Goal: Task Accomplishment & Management: Use online tool/utility

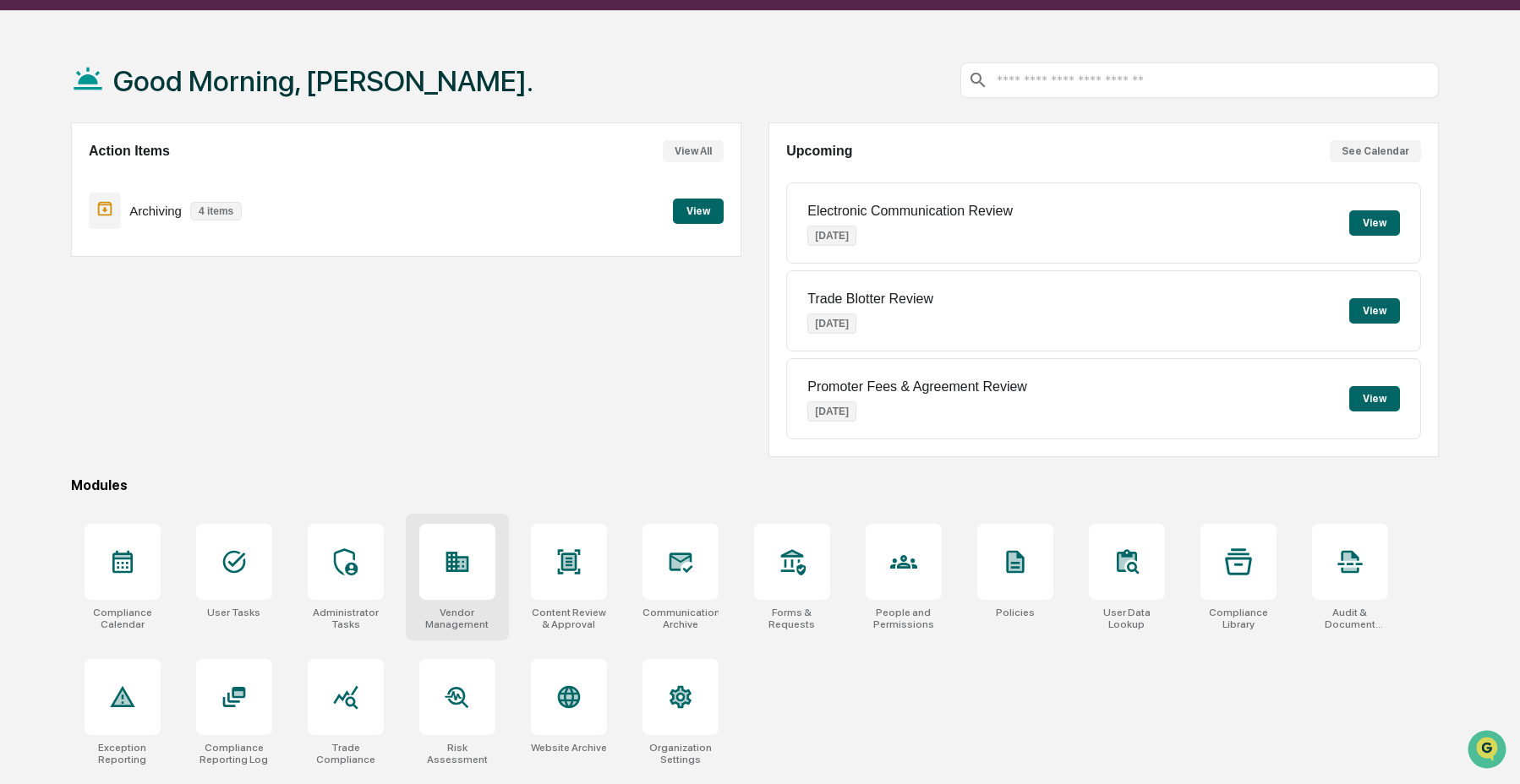
scroll to position [80, 0]
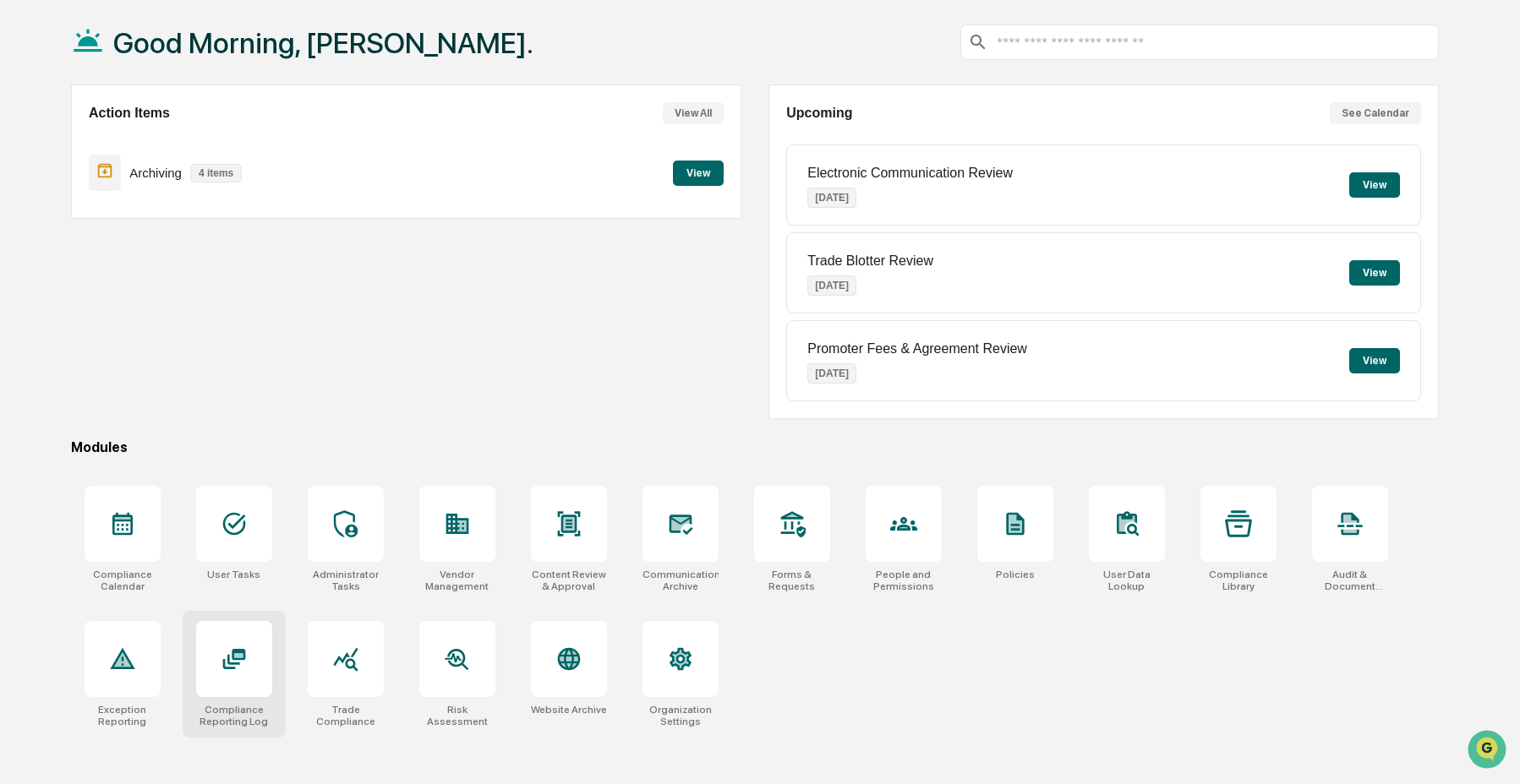
click at [215, 646] on div at bounding box center [233, 659] width 76 height 76
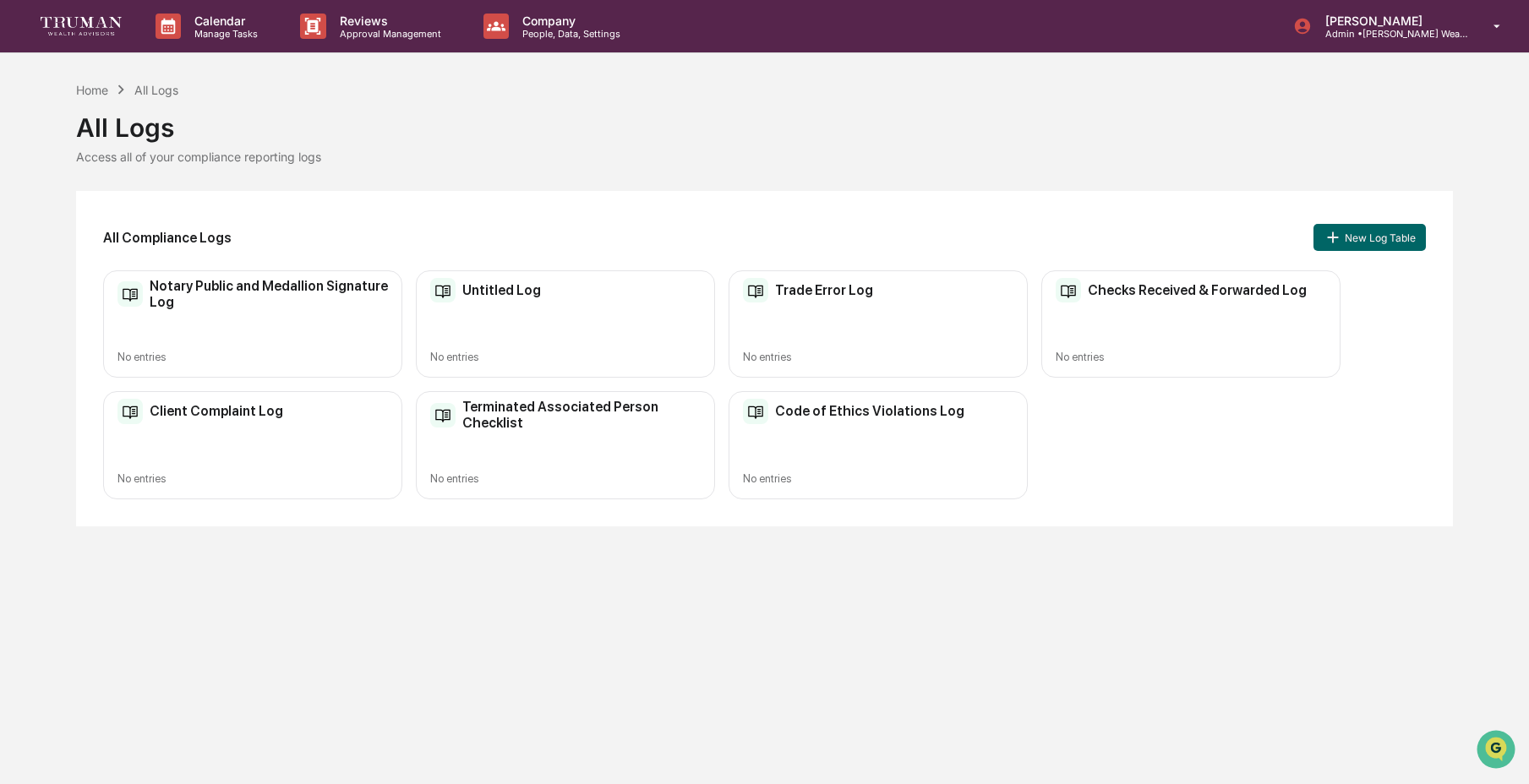
click at [554, 458] on div "Terminated Associated Person Checklist No entries" at bounding box center [565, 445] width 299 height 108
click at [1383, 231] on button "New Log Table" at bounding box center [1369, 238] width 111 height 27
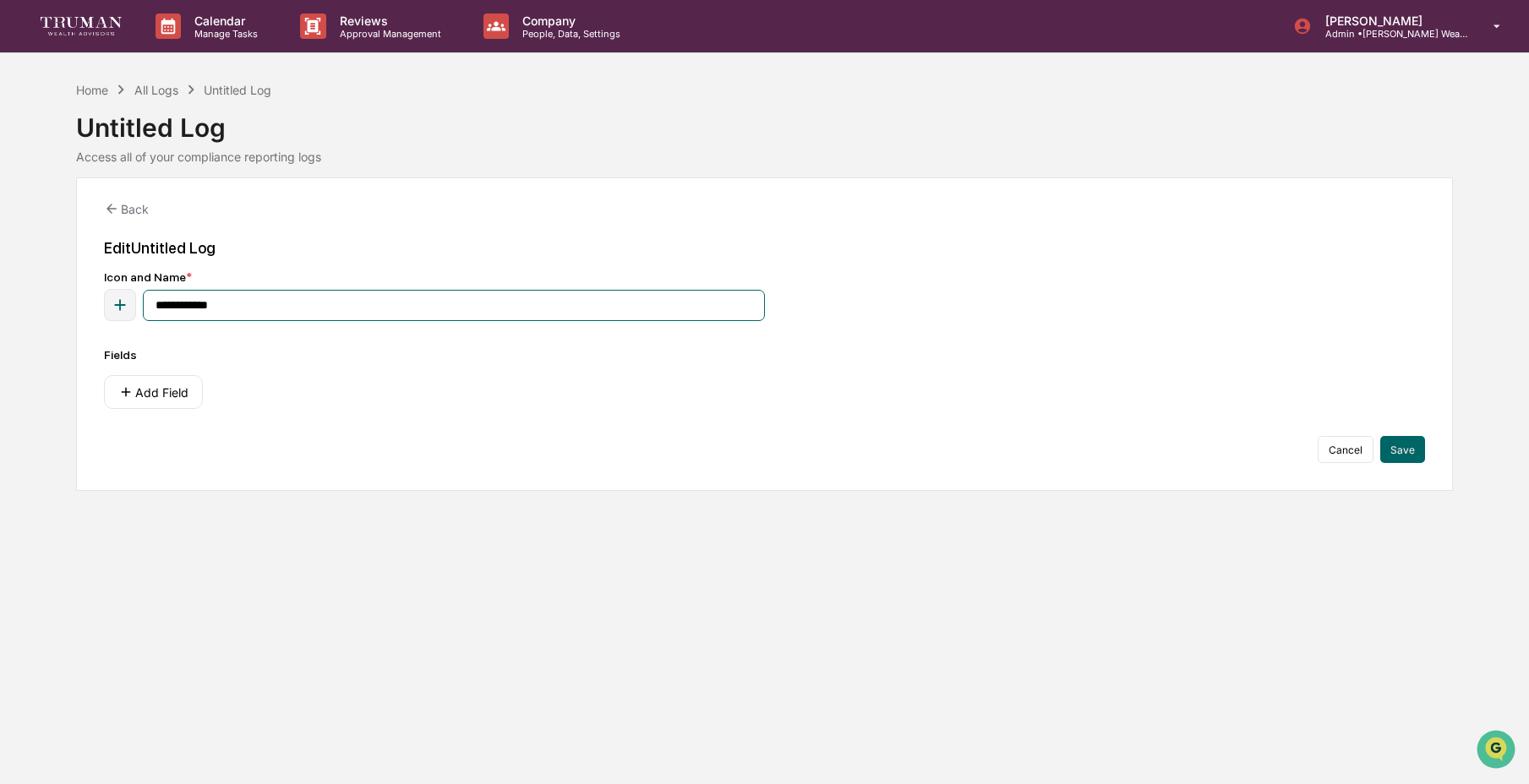
click at [524, 308] on input "**********" at bounding box center [454, 305] width 621 height 31
type input "**********"
click at [117, 297] on icon "button" at bounding box center [119, 304] width 19 height 19
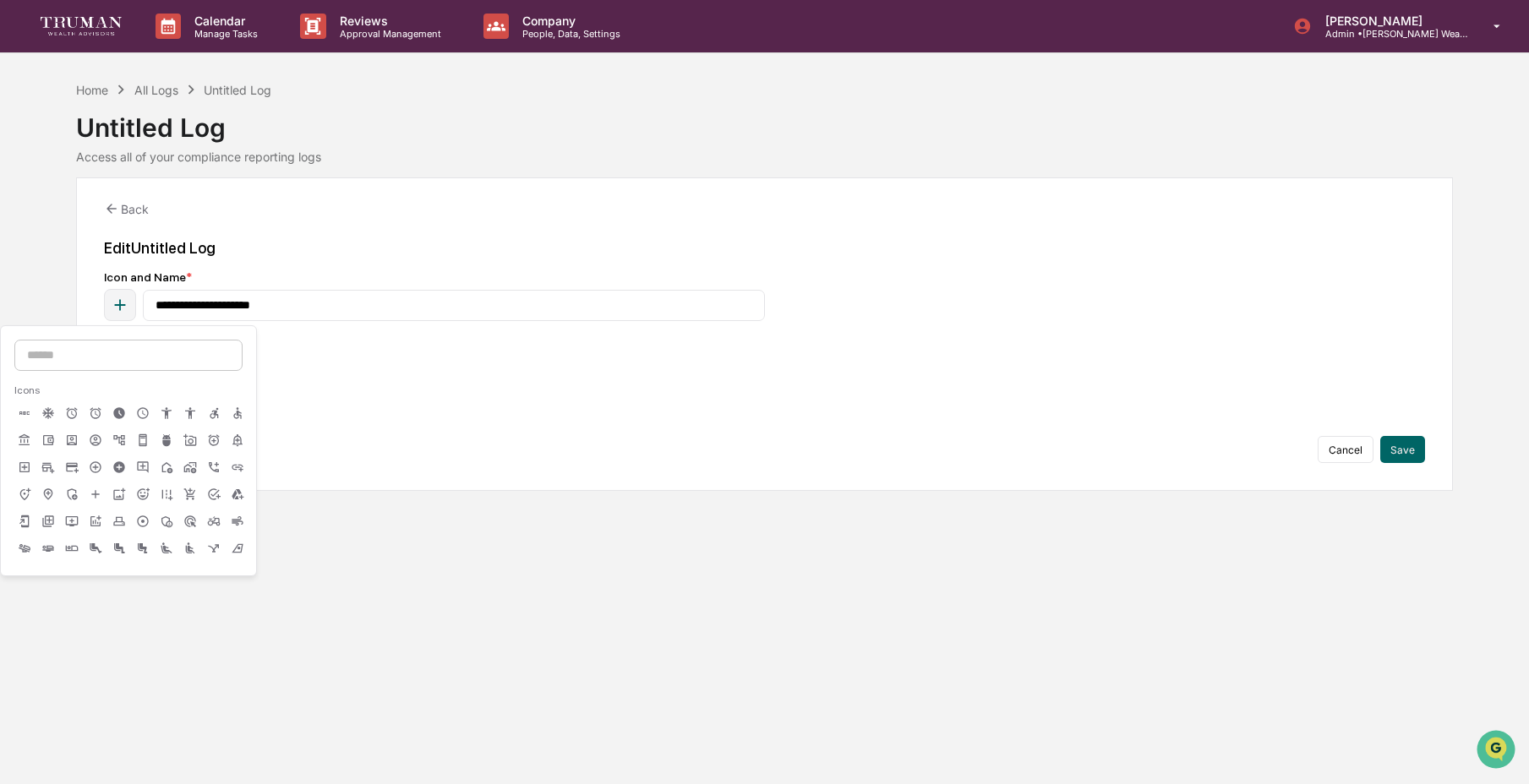
click at [109, 355] on input at bounding box center [128, 355] width 228 height 31
type input "*****"
click at [46, 414] on icon at bounding box center [47, 413] width 8 height 10
click at [1003, 286] on div "**********" at bounding box center [764, 295] width 1321 height 51
click at [177, 388] on button "Add Field" at bounding box center [153, 392] width 99 height 34
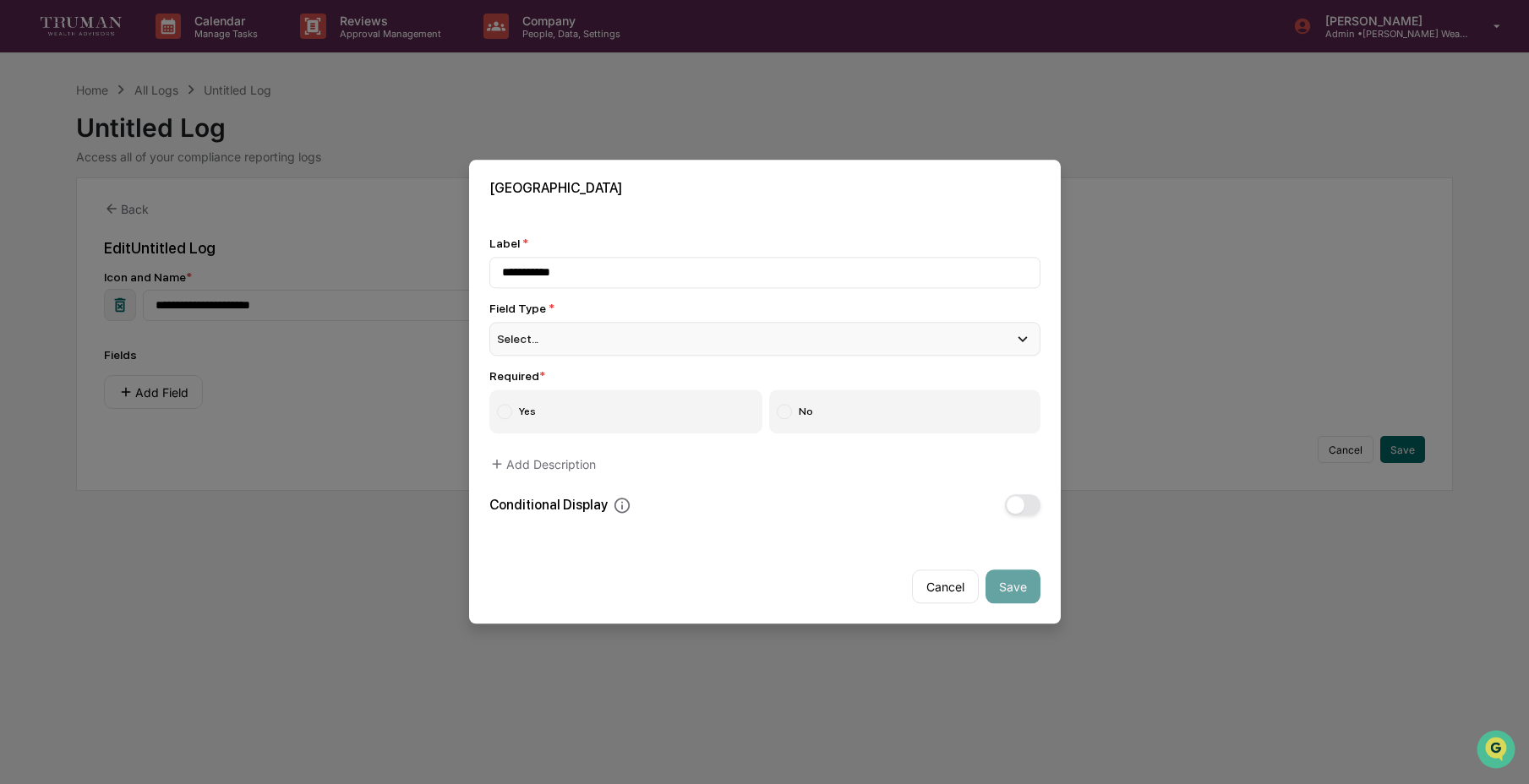
type input "**********"
click at [562, 346] on div "Select..." at bounding box center [764, 339] width 551 height 34
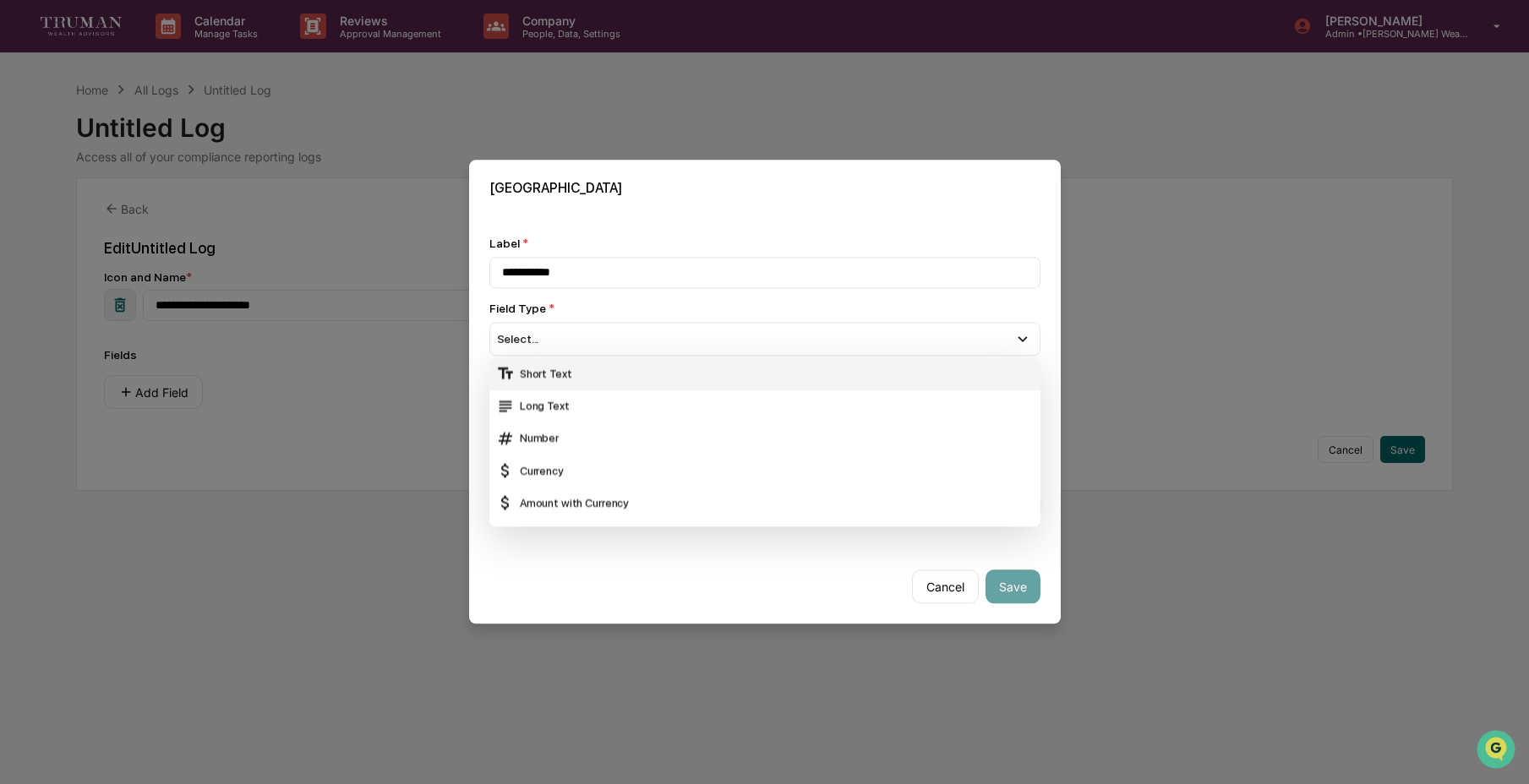
click at [562, 365] on div "Short Text" at bounding box center [765, 374] width 538 height 19
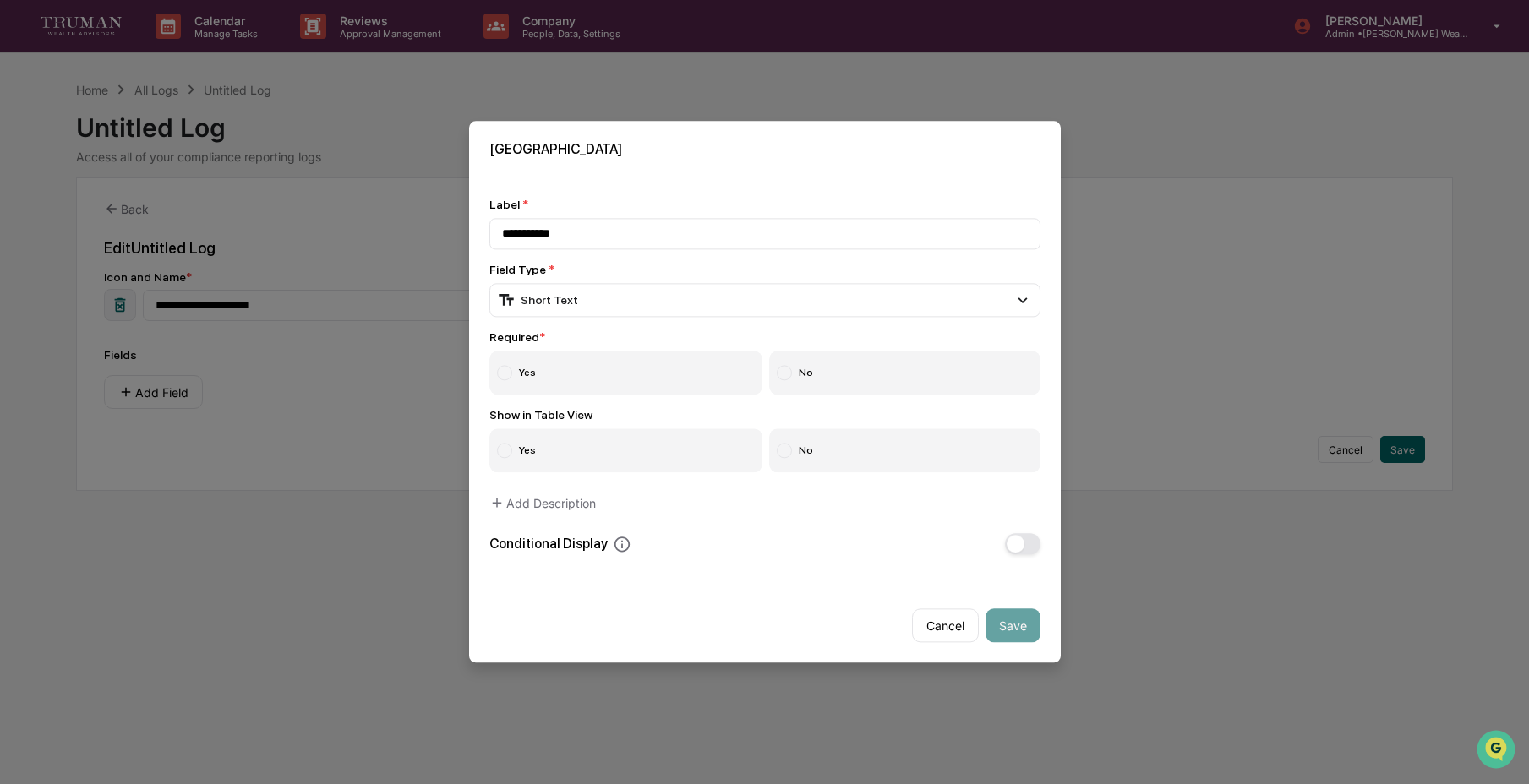
click at [583, 368] on label "Yes" at bounding box center [627, 373] width 274 height 44
click at [845, 451] on label "No" at bounding box center [904, 451] width 271 height 44
click at [1000, 616] on button "Save" at bounding box center [1014, 626] width 55 height 34
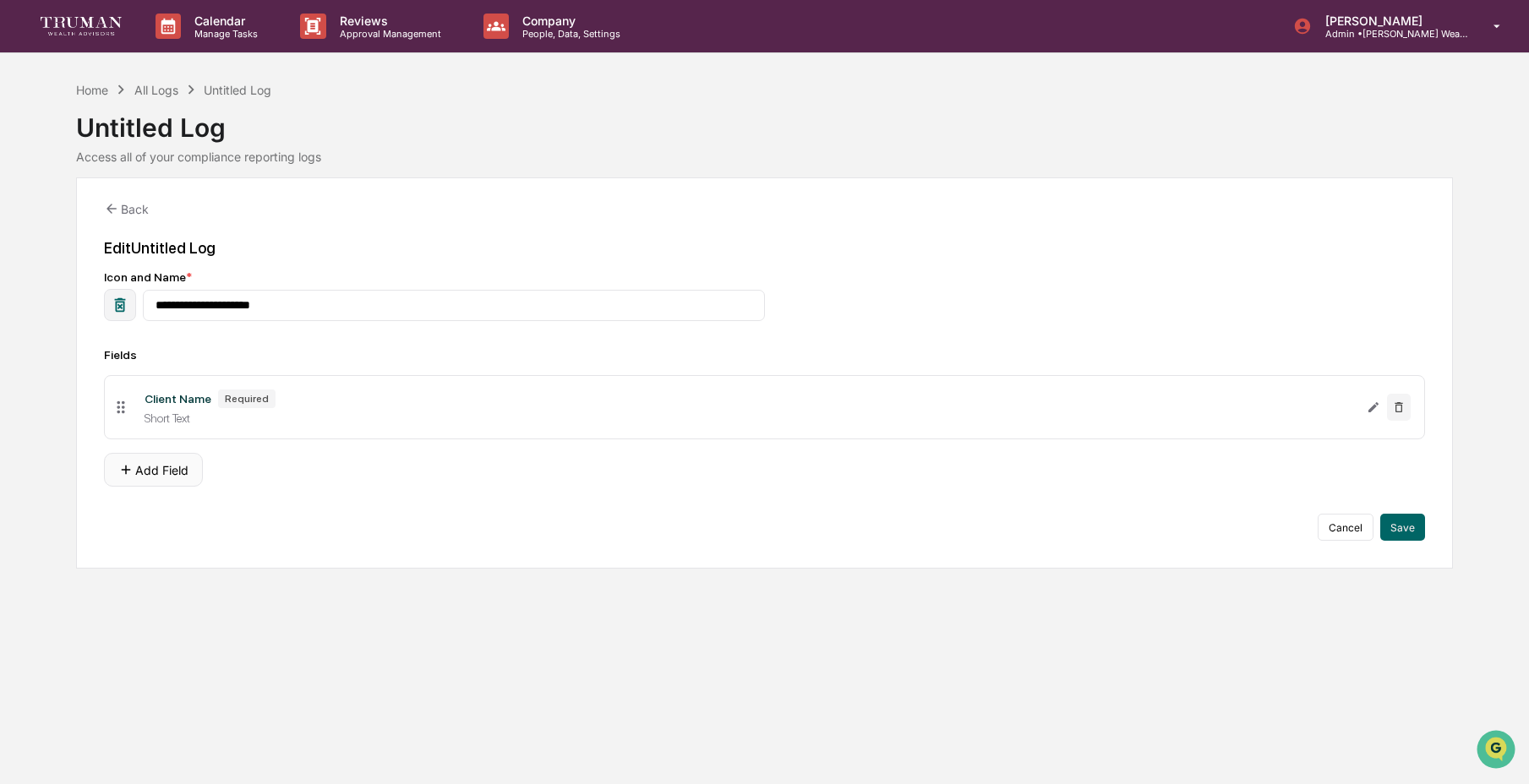
click at [138, 480] on button "Add Field" at bounding box center [153, 470] width 99 height 34
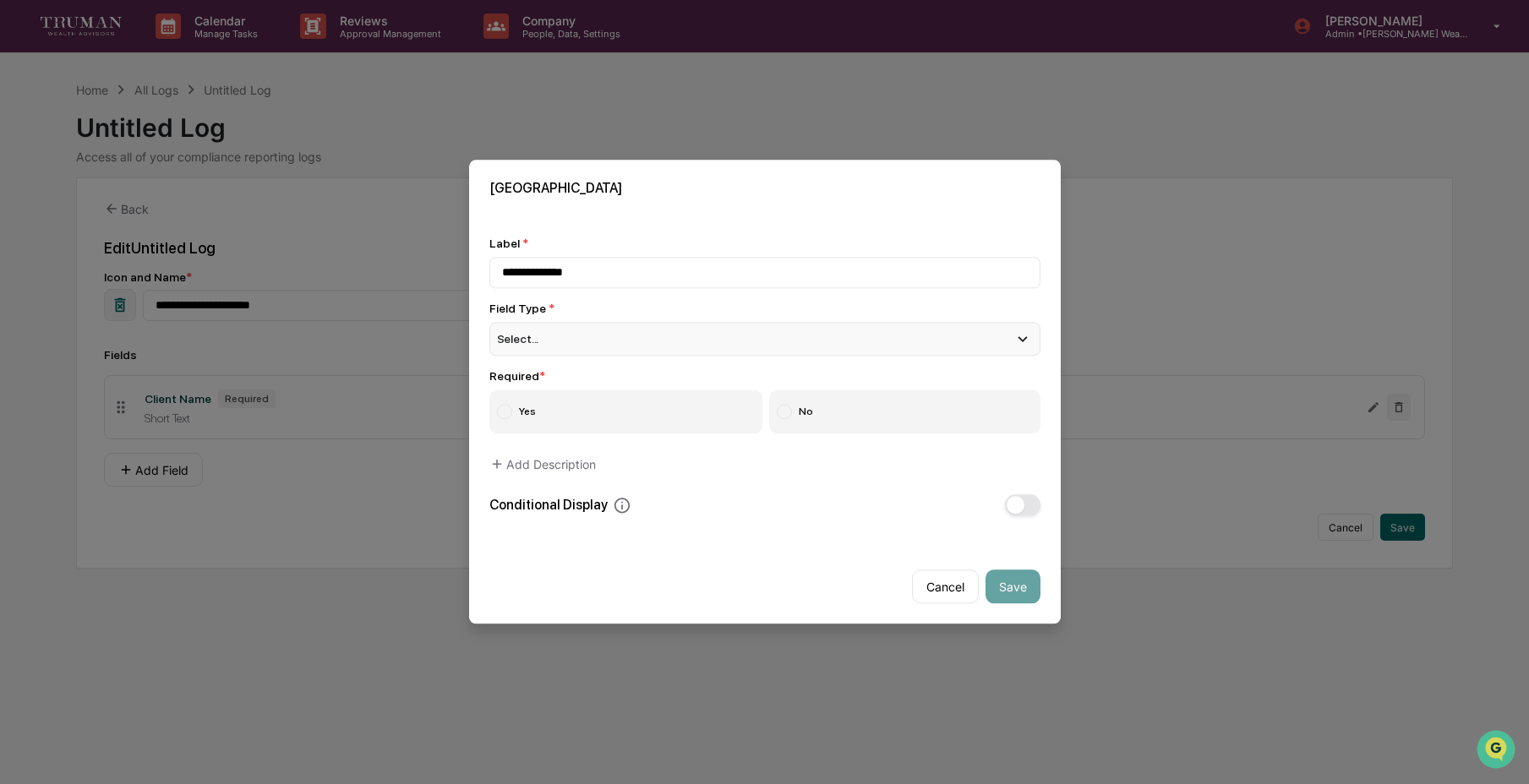
type input "**********"
click at [637, 322] on div "Select..." at bounding box center [764, 339] width 551 height 34
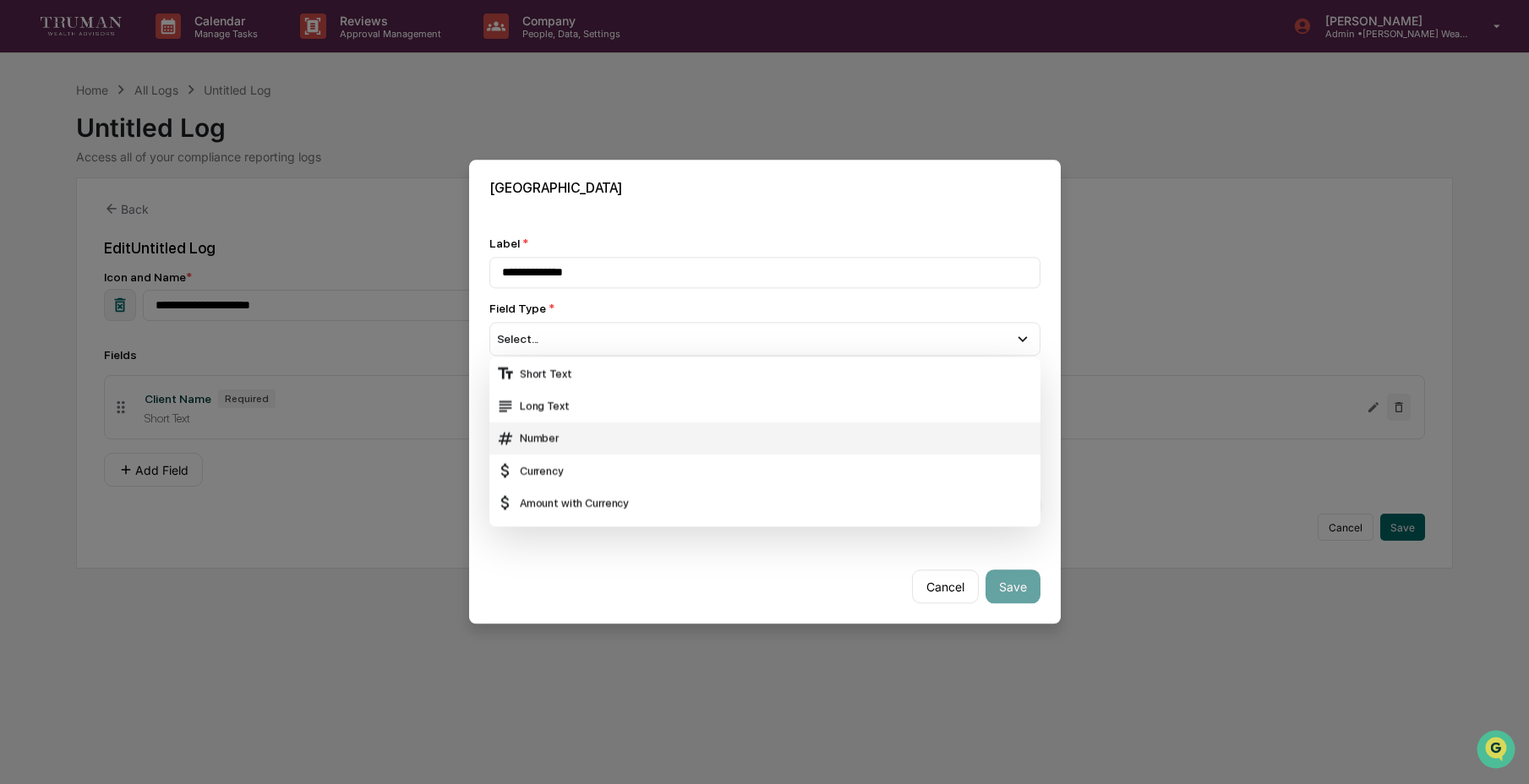
click at [629, 430] on div "Number" at bounding box center [765, 439] width 538 height 19
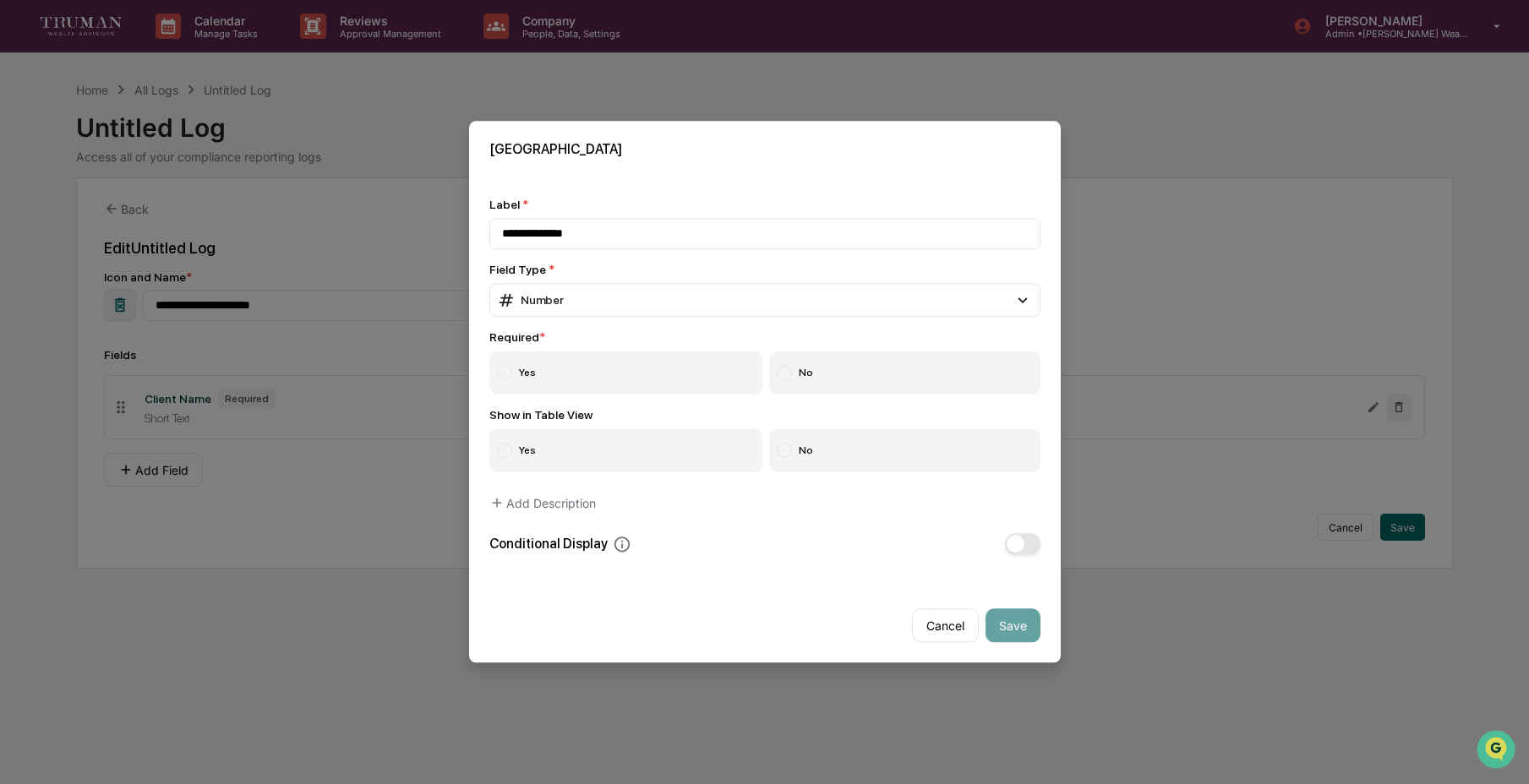
click at [595, 376] on label "Yes" at bounding box center [627, 373] width 274 height 44
drag, startPoint x: 851, startPoint y: 446, endPoint x: 902, endPoint y: 489, distance: 66.7
click at [851, 446] on label "No" at bounding box center [904, 451] width 271 height 44
click at [1018, 635] on button "Save" at bounding box center [1014, 626] width 55 height 34
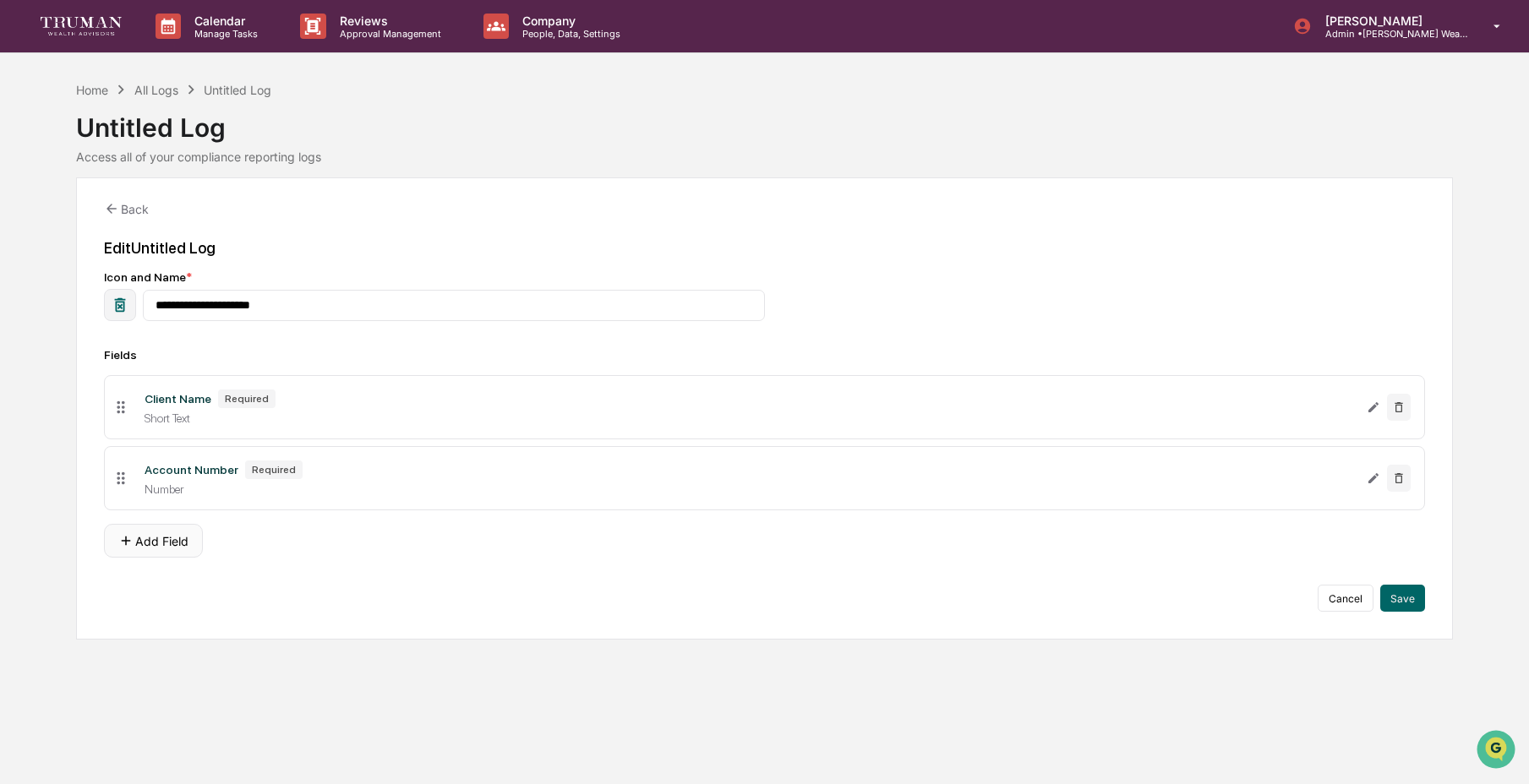
click at [159, 542] on button "Add Field" at bounding box center [153, 541] width 99 height 34
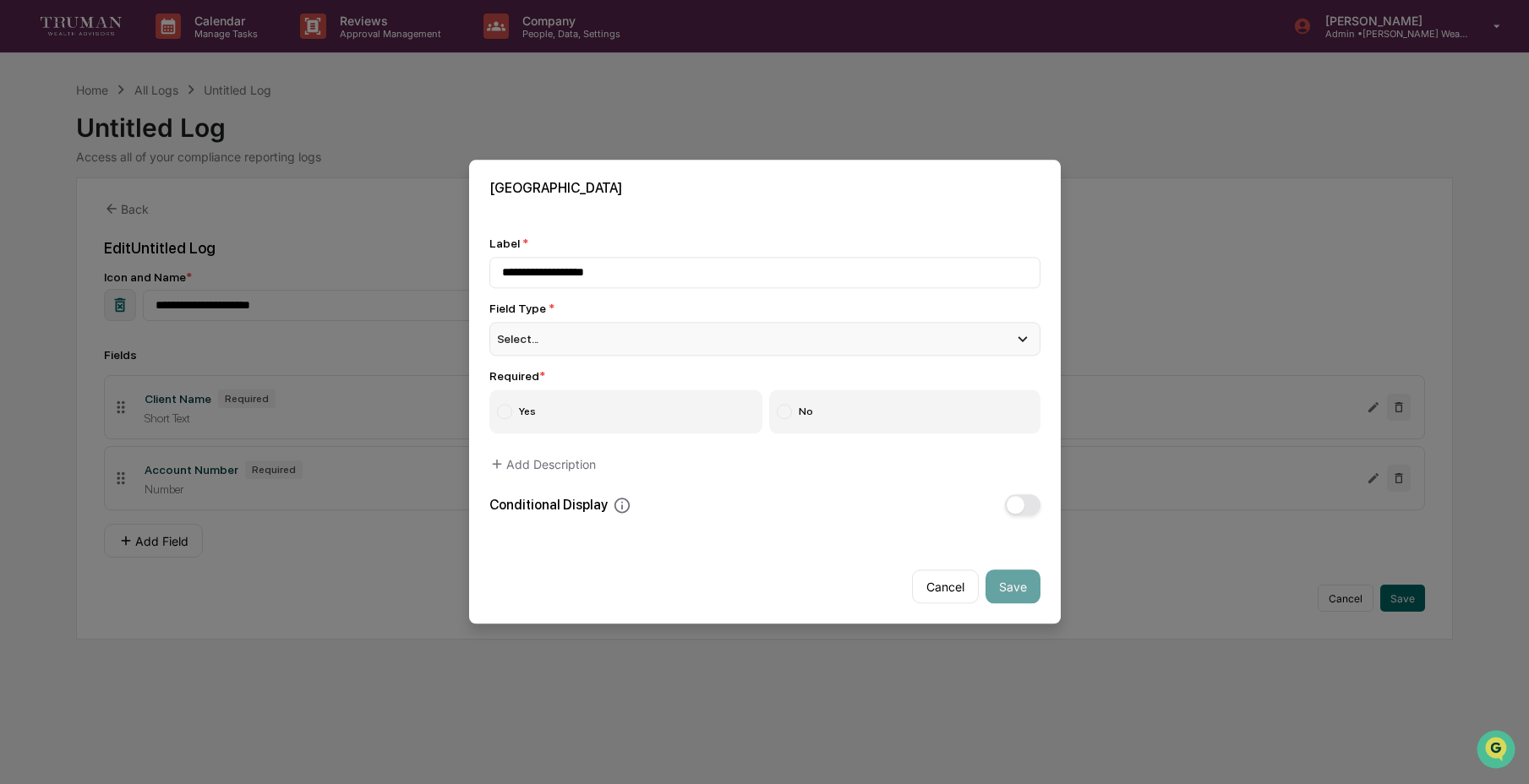
type input "**********"
drag, startPoint x: 575, startPoint y: 324, endPoint x: 579, endPoint y: 297, distance: 27.3
click at [576, 324] on div "Select..." at bounding box center [764, 339] width 551 height 34
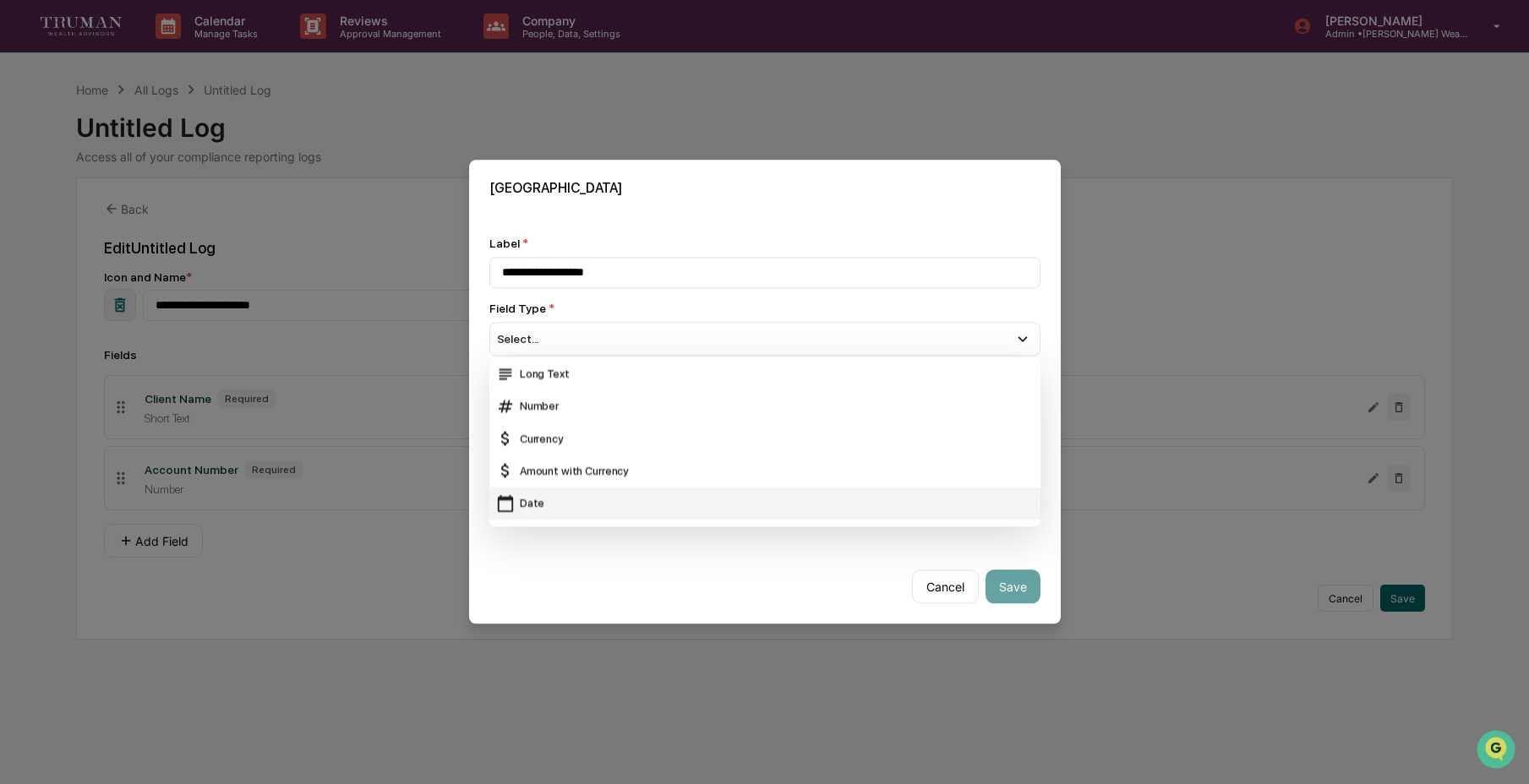
scroll to position [33, 0]
click at [553, 494] on div "Date" at bounding box center [765, 503] width 538 height 19
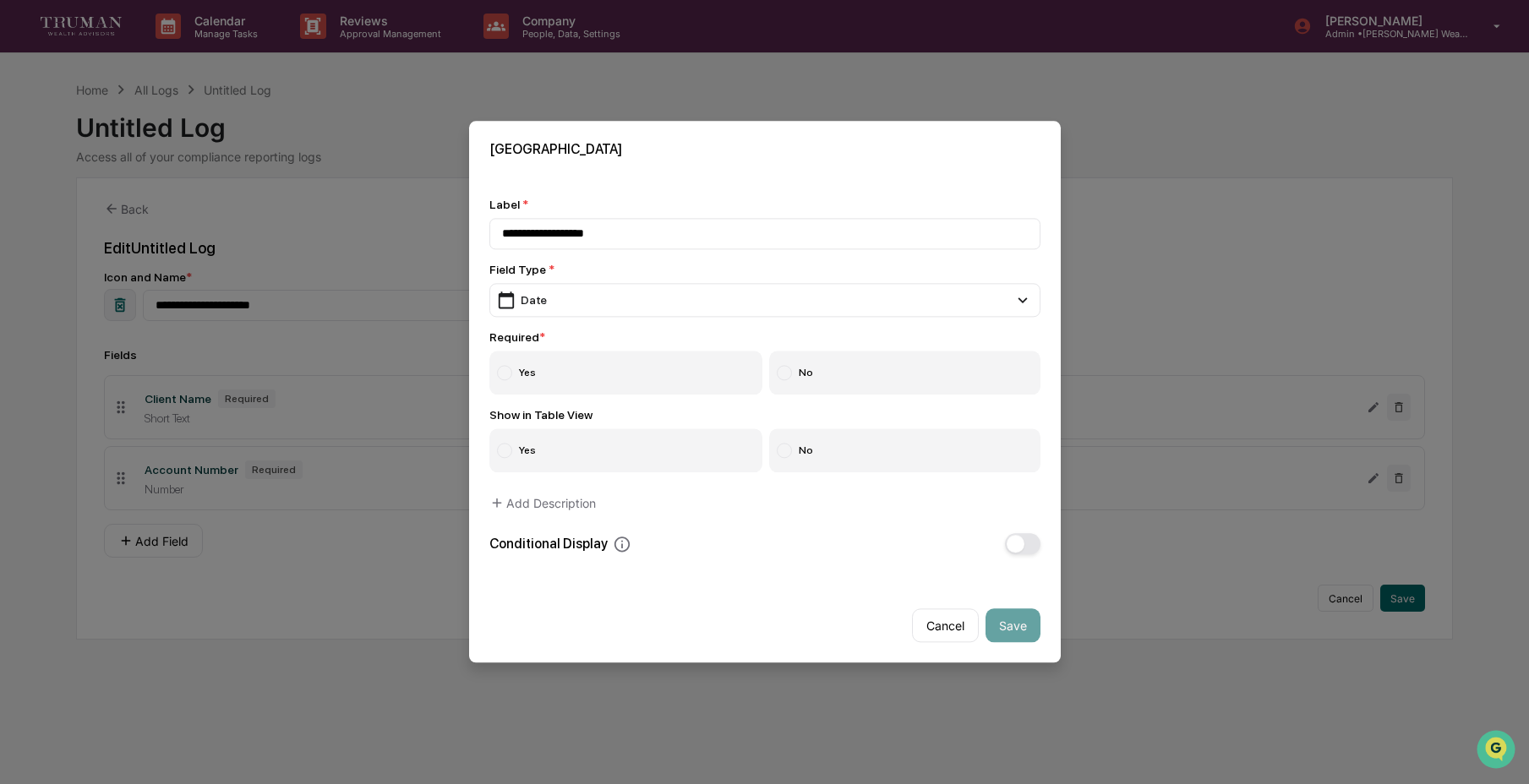
click at [587, 360] on label "Yes" at bounding box center [627, 373] width 274 height 44
drag, startPoint x: 881, startPoint y: 435, endPoint x: 894, endPoint y: 474, distance: 41.1
click at [881, 435] on label "No" at bounding box center [904, 451] width 271 height 44
click at [987, 624] on button "Save" at bounding box center [1014, 626] width 55 height 34
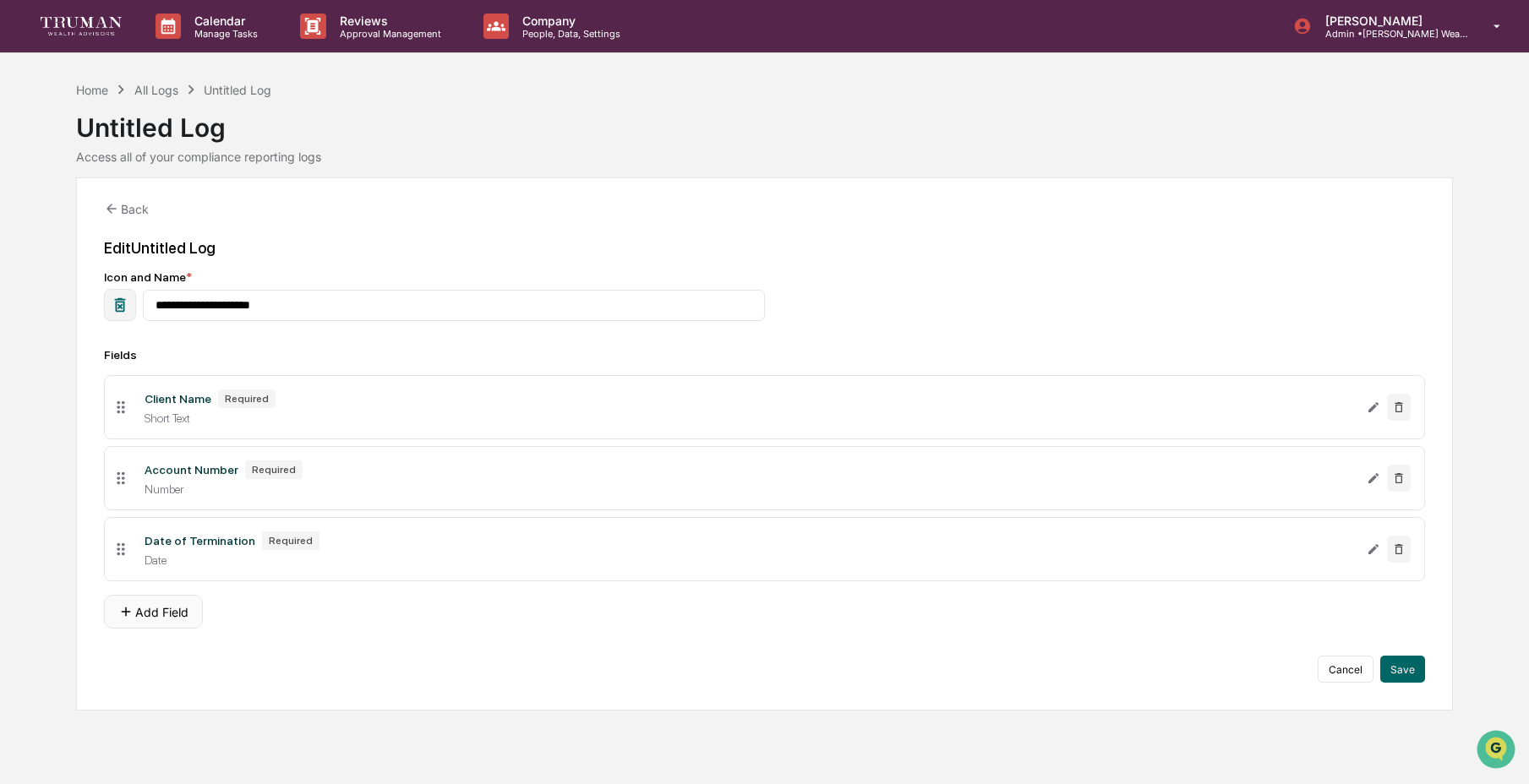
click at [175, 626] on button "Add Field" at bounding box center [153, 612] width 99 height 34
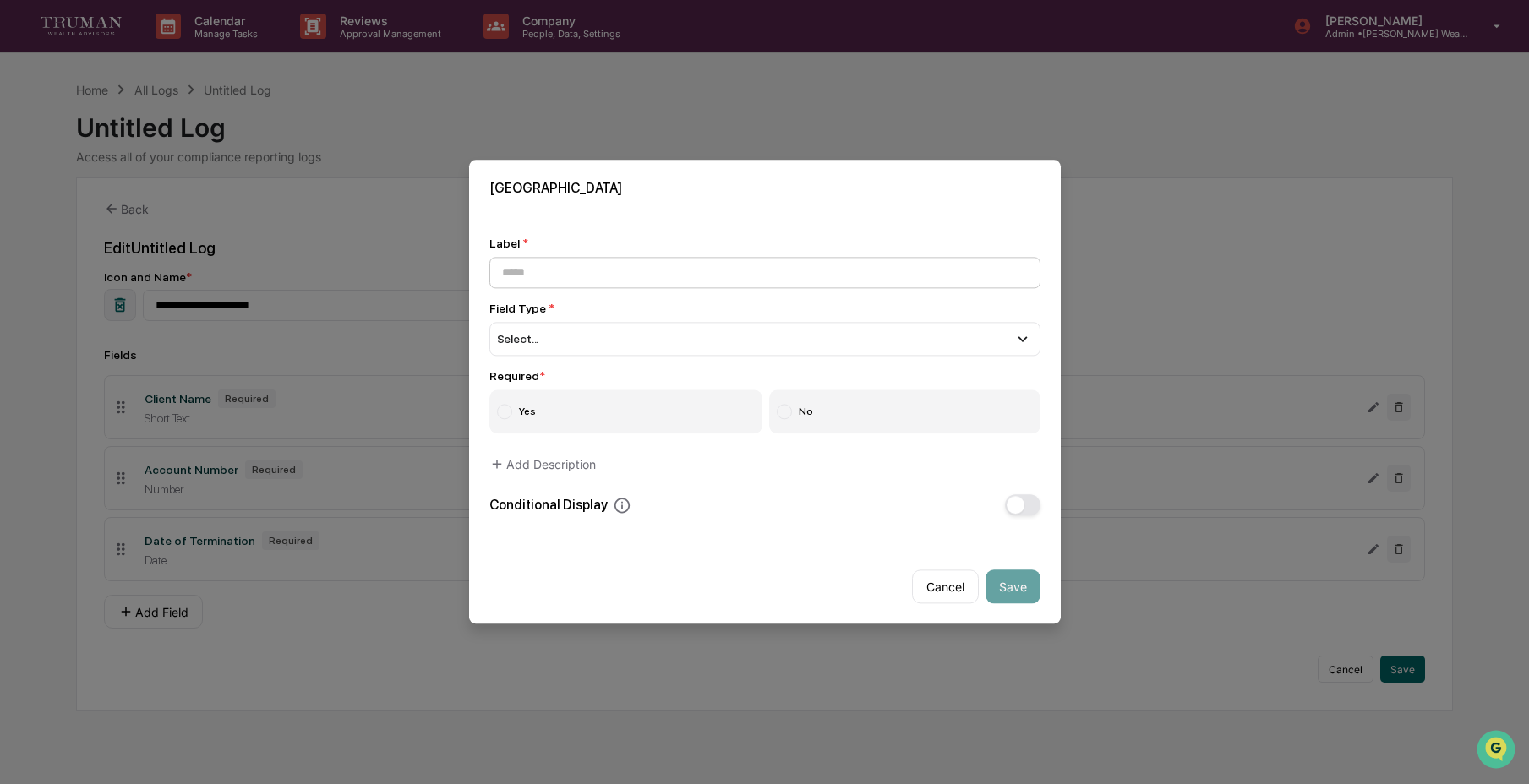
click at [669, 265] on input at bounding box center [764, 272] width 551 height 31
type input "**********"
click at [769, 332] on div "Select..." at bounding box center [764, 339] width 551 height 34
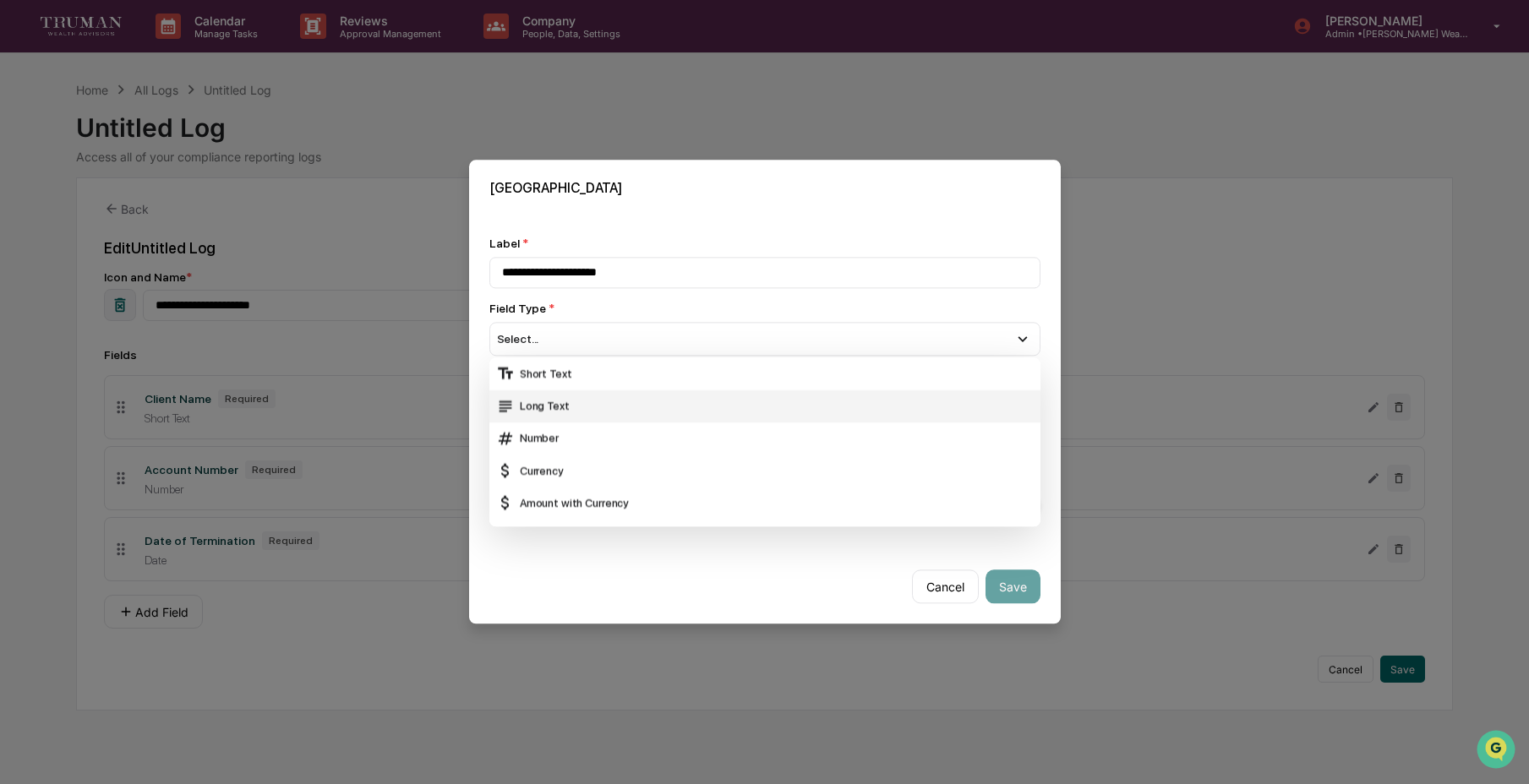
click at [760, 398] on div "Long Text" at bounding box center [765, 406] width 538 height 19
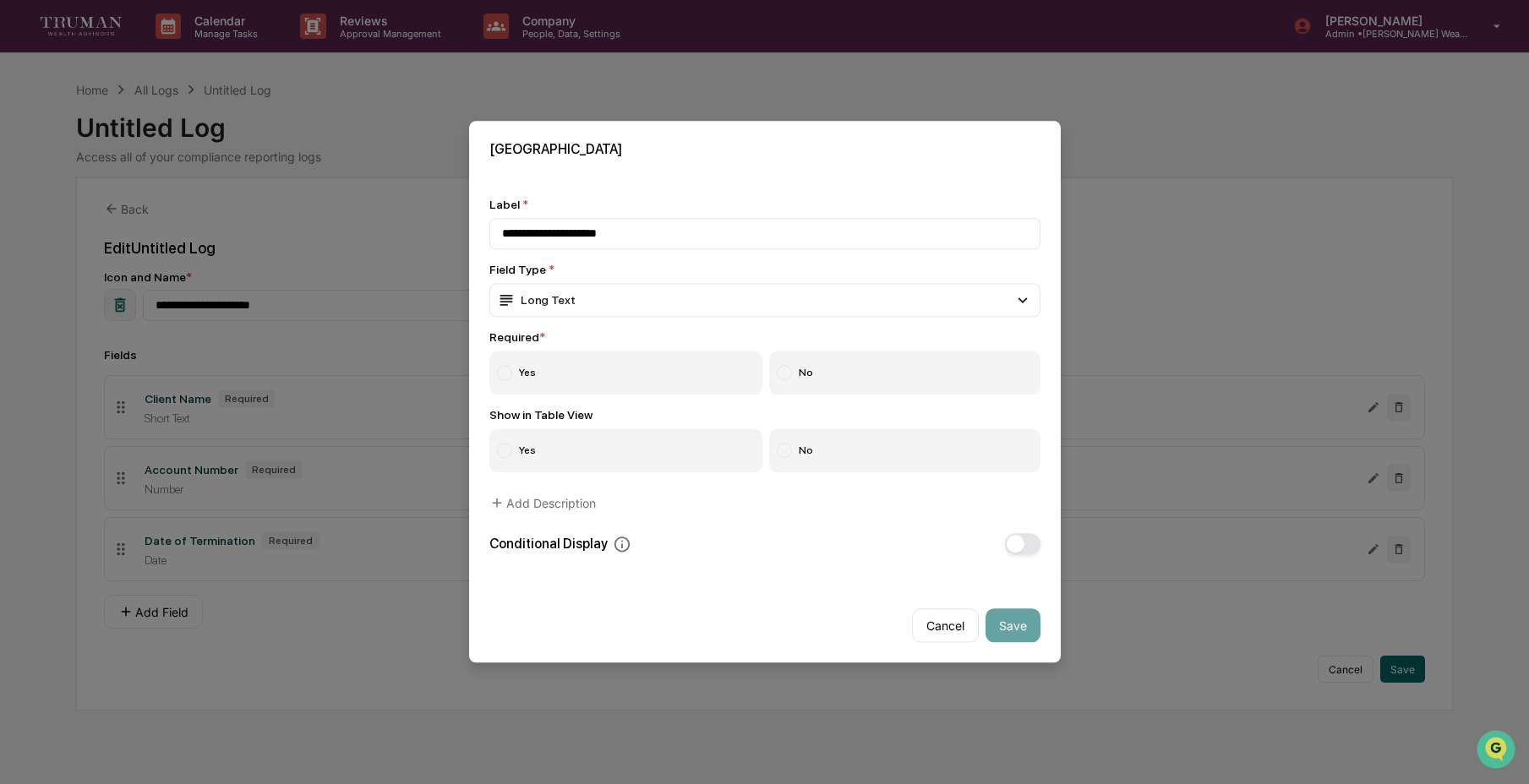
click at [700, 352] on label "Yes" at bounding box center [627, 373] width 274 height 44
drag, startPoint x: 883, startPoint y: 447, endPoint x: 898, endPoint y: 468, distance: 25.8
click at [884, 447] on label "No" at bounding box center [904, 451] width 271 height 44
click at [1024, 628] on button "Save" at bounding box center [1014, 626] width 55 height 34
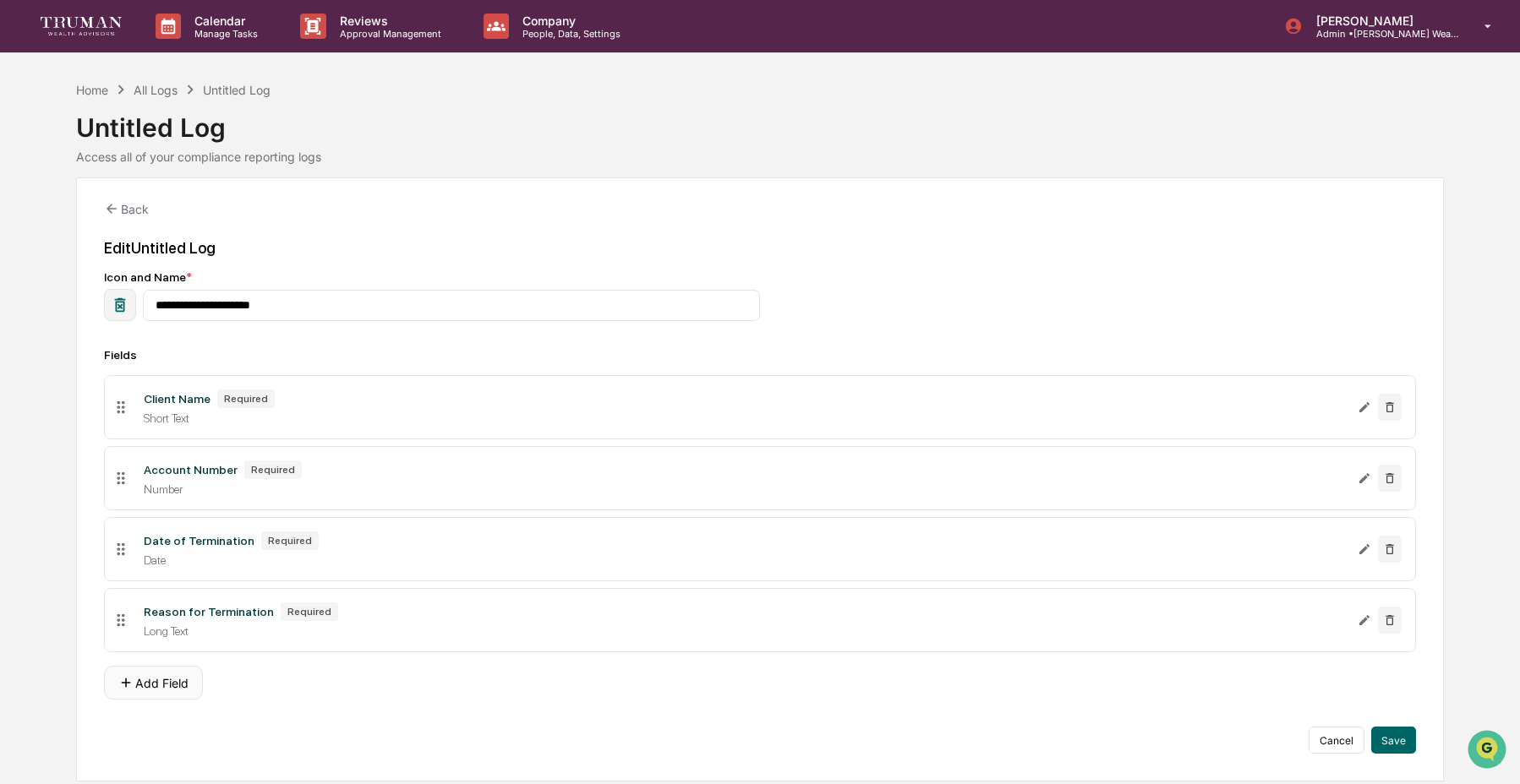
click at [135, 683] on button "Add Field" at bounding box center [153, 683] width 99 height 34
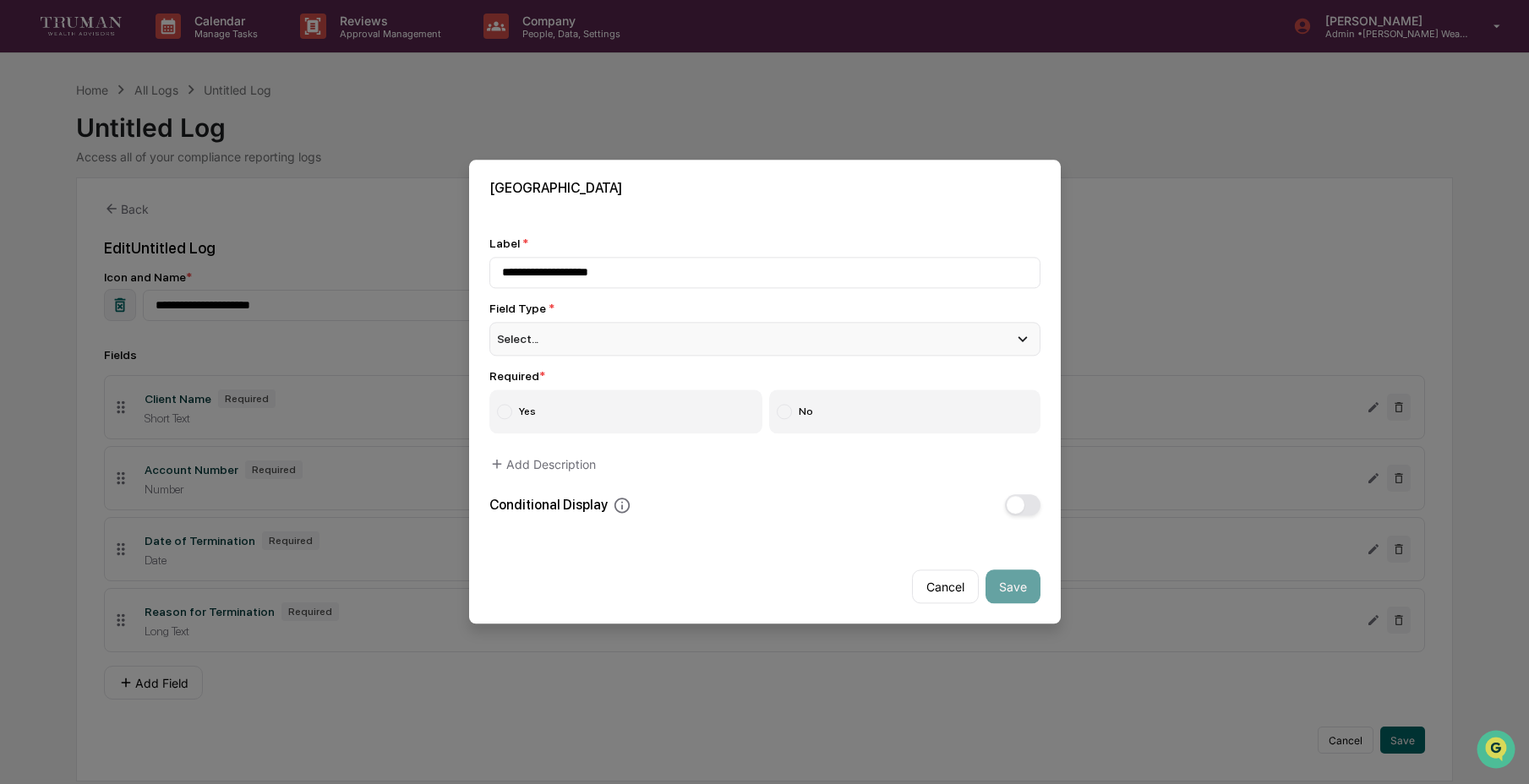
type input "**********"
click at [659, 322] on div "Select..." at bounding box center [764, 339] width 551 height 34
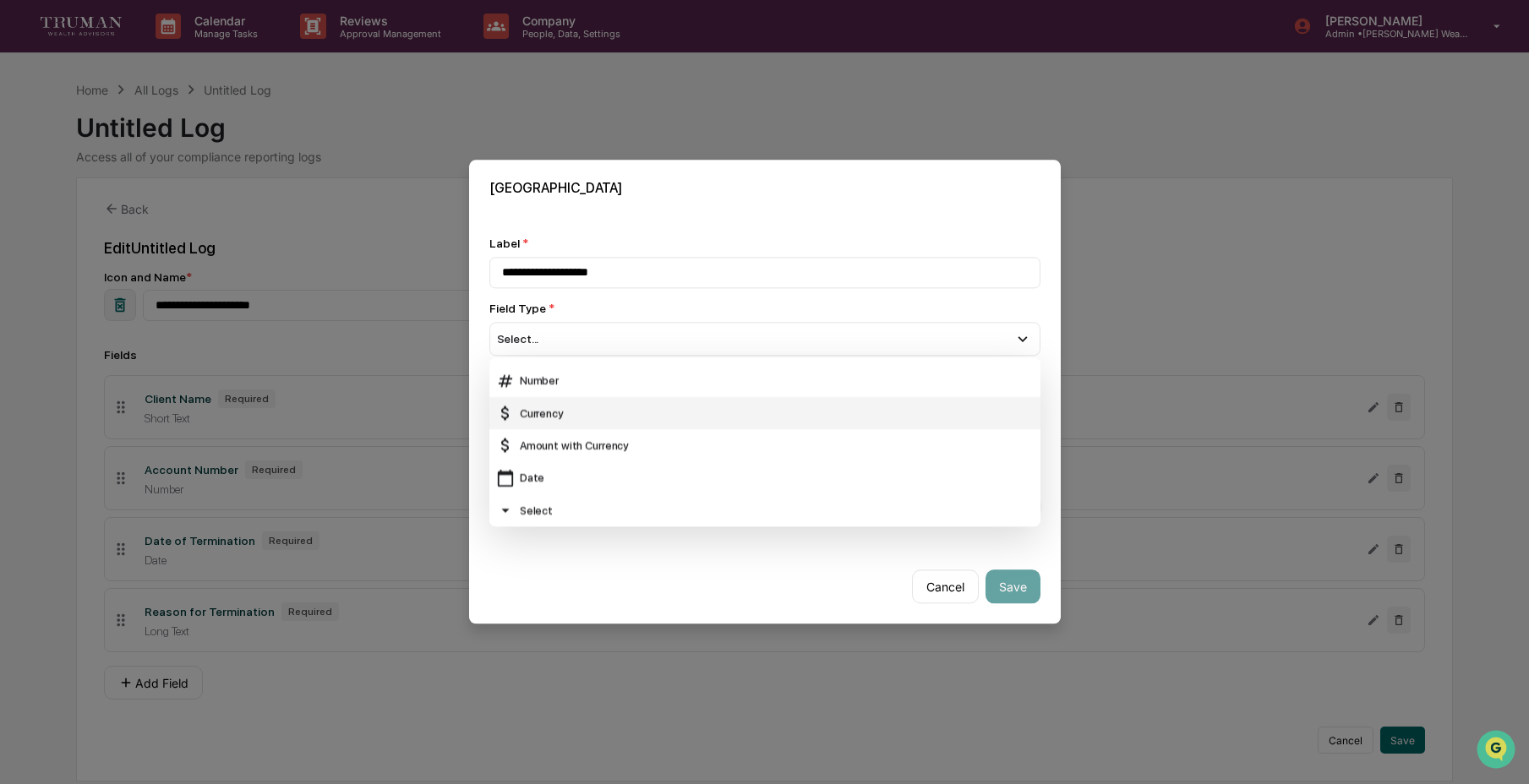
scroll to position [61, 0]
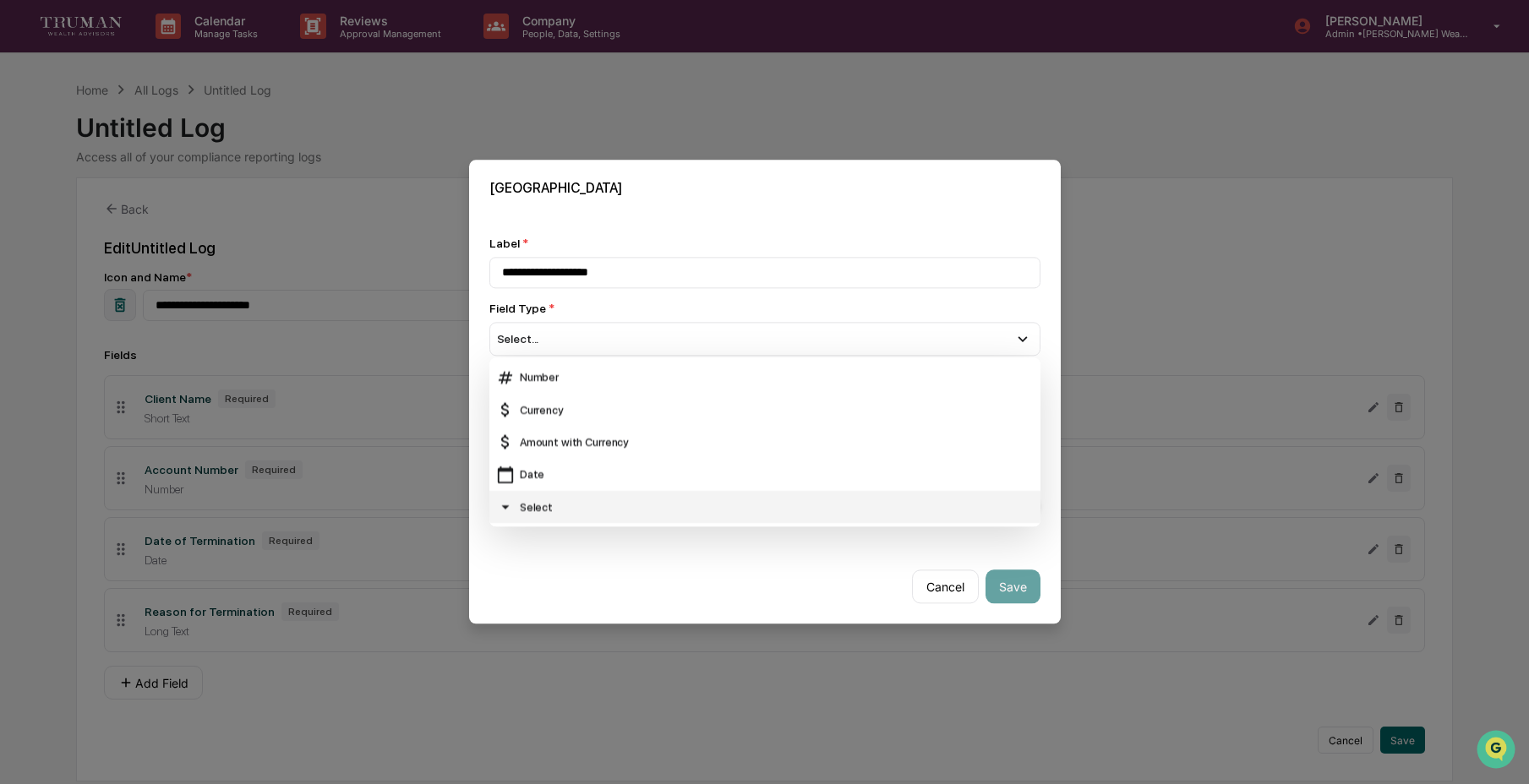
click at [624, 497] on div "Select" at bounding box center [765, 506] width 538 height 19
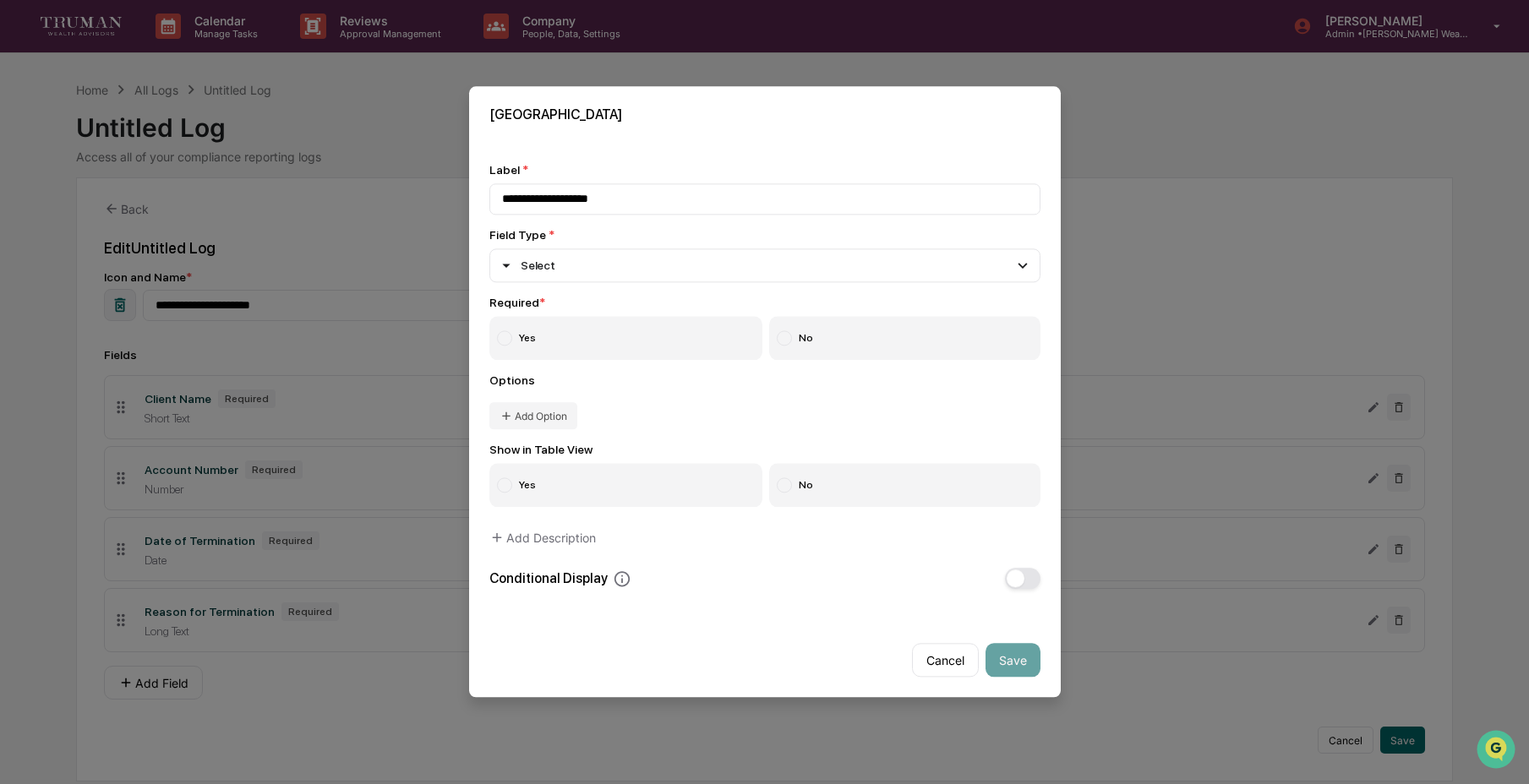
click at [587, 332] on label "Yes" at bounding box center [627, 338] width 274 height 44
click at [559, 421] on button "Add Option" at bounding box center [533, 416] width 88 height 27
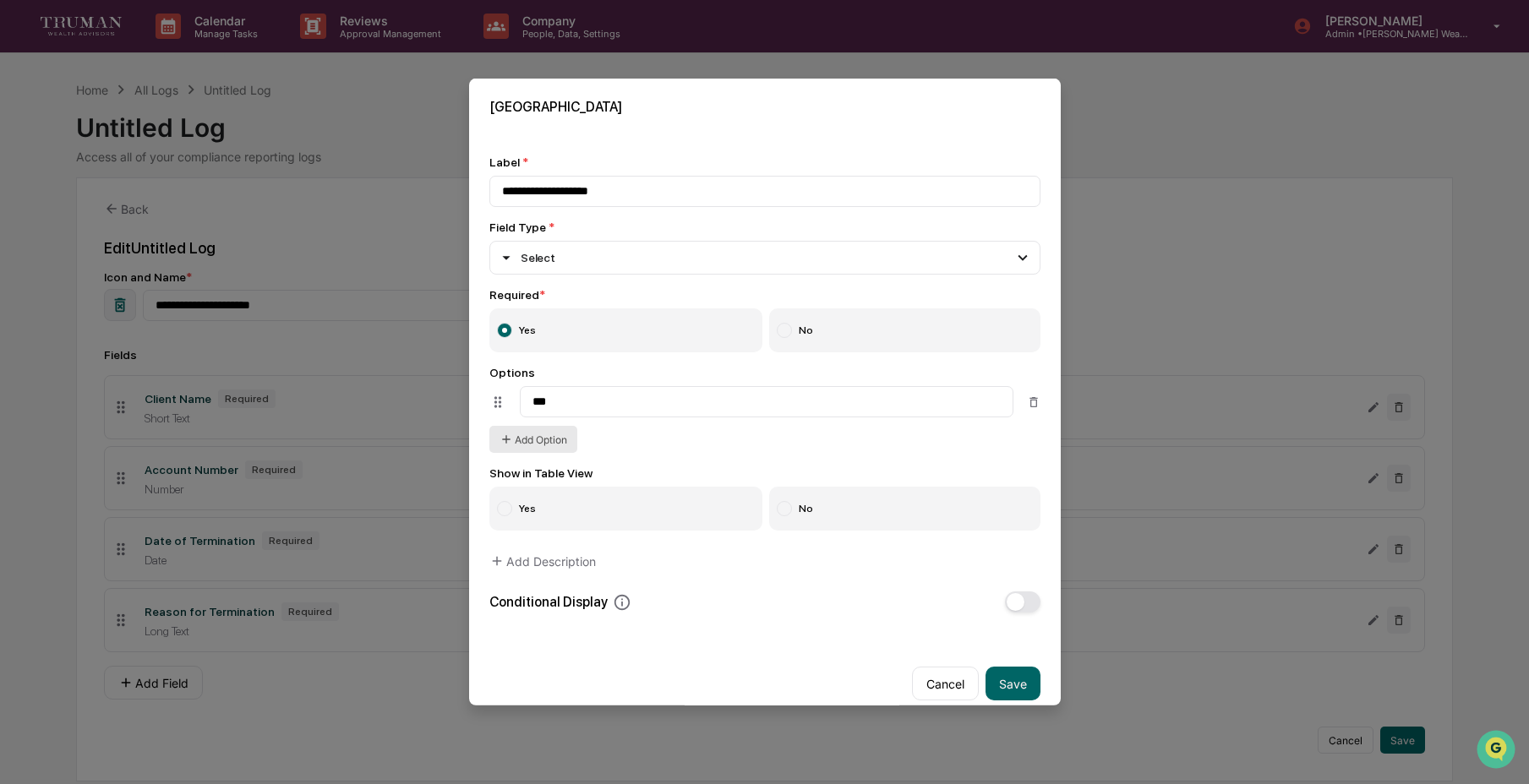
type input "***"
click at [572, 441] on button "Add Option" at bounding box center [533, 440] width 88 height 27
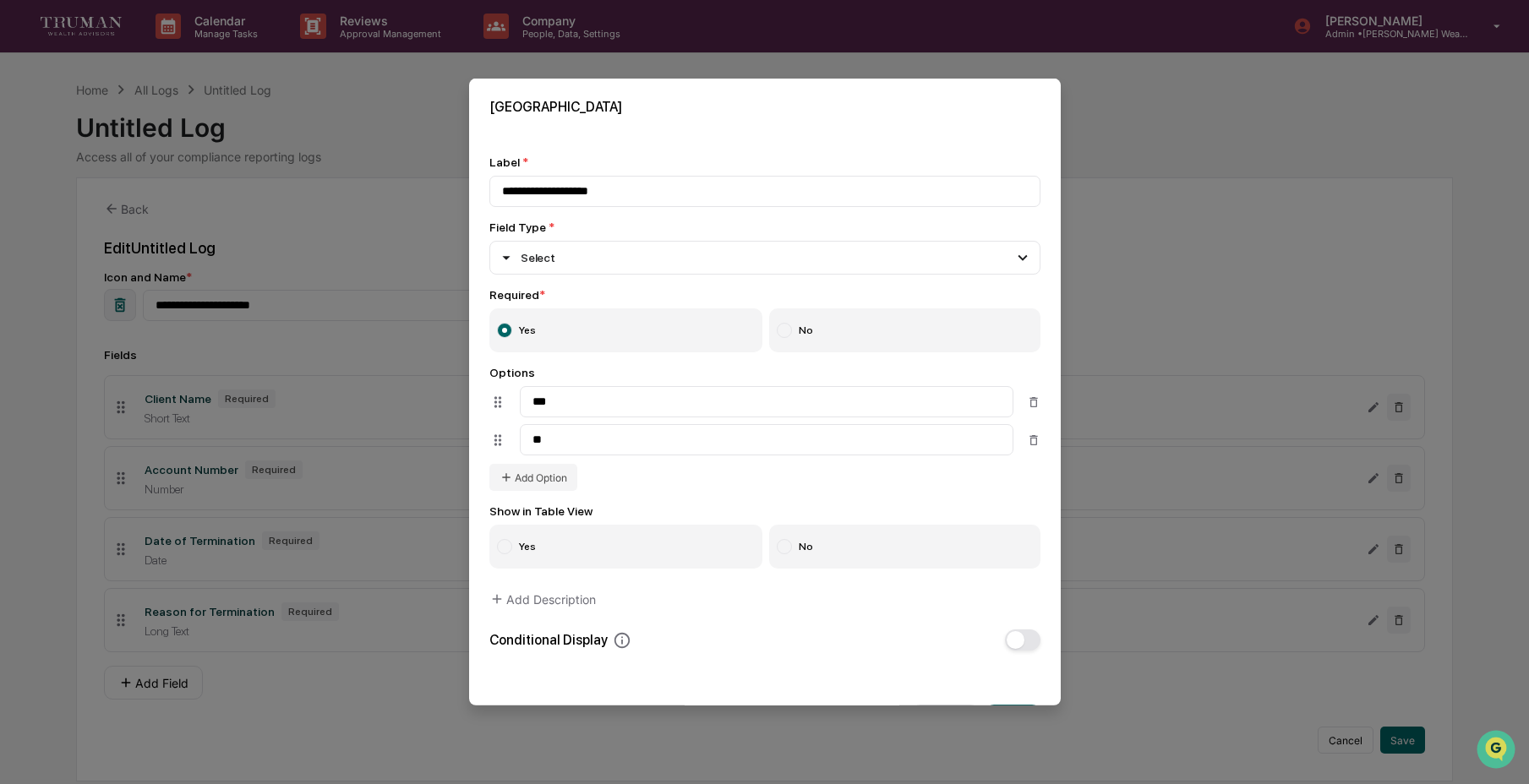
type input "**"
click at [853, 551] on label "No" at bounding box center [904, 546] width 271 height 44
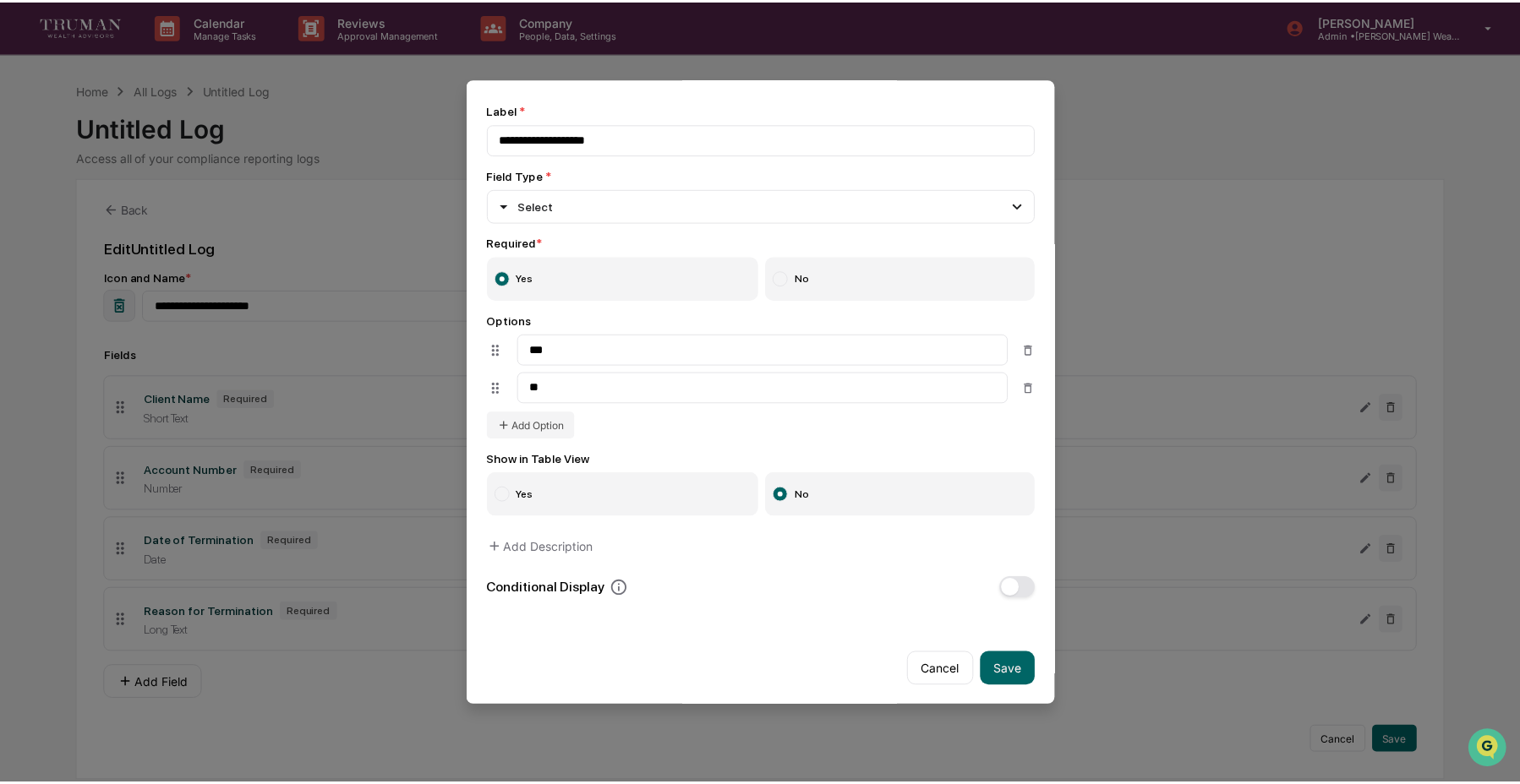
scroll to position [69, 0]
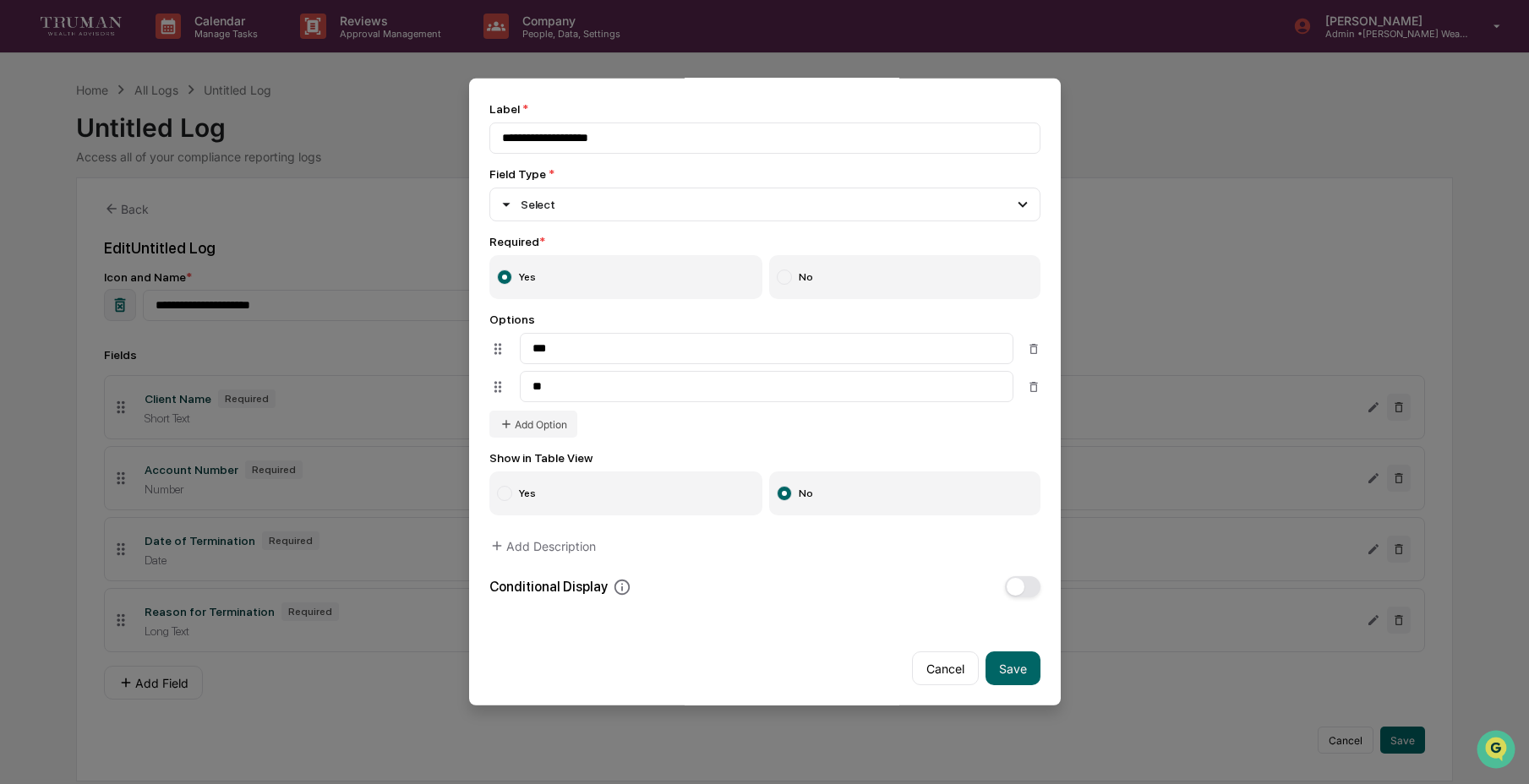
drag, startPoint x: 998, startPoint y: 646, endPoint x: 973, endPoint y: 629, distance: 30.2
click at [998, 651] on button "Save" at bounding box center [1014, 668] width 55 height 34
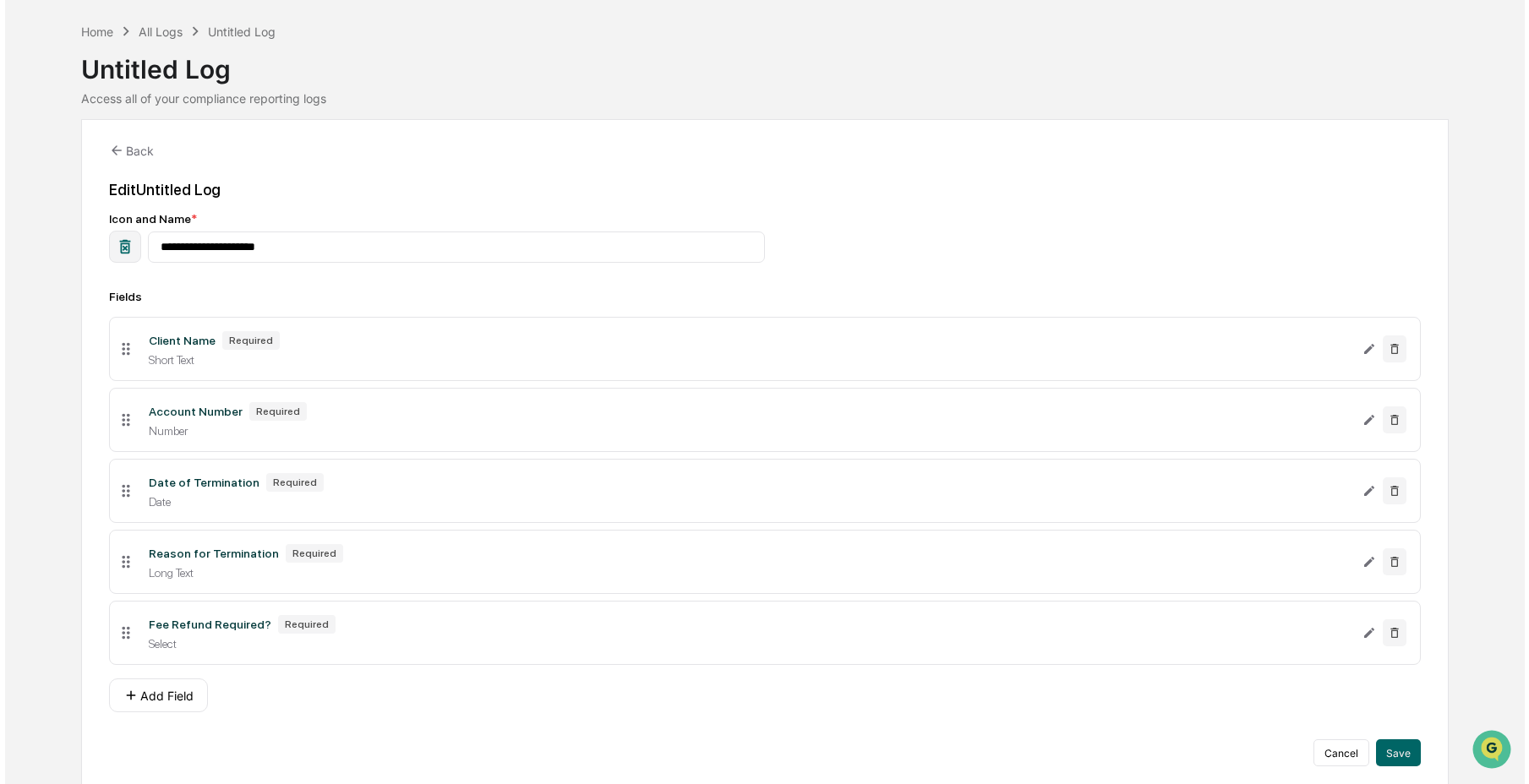
scroll to position [78, 0]
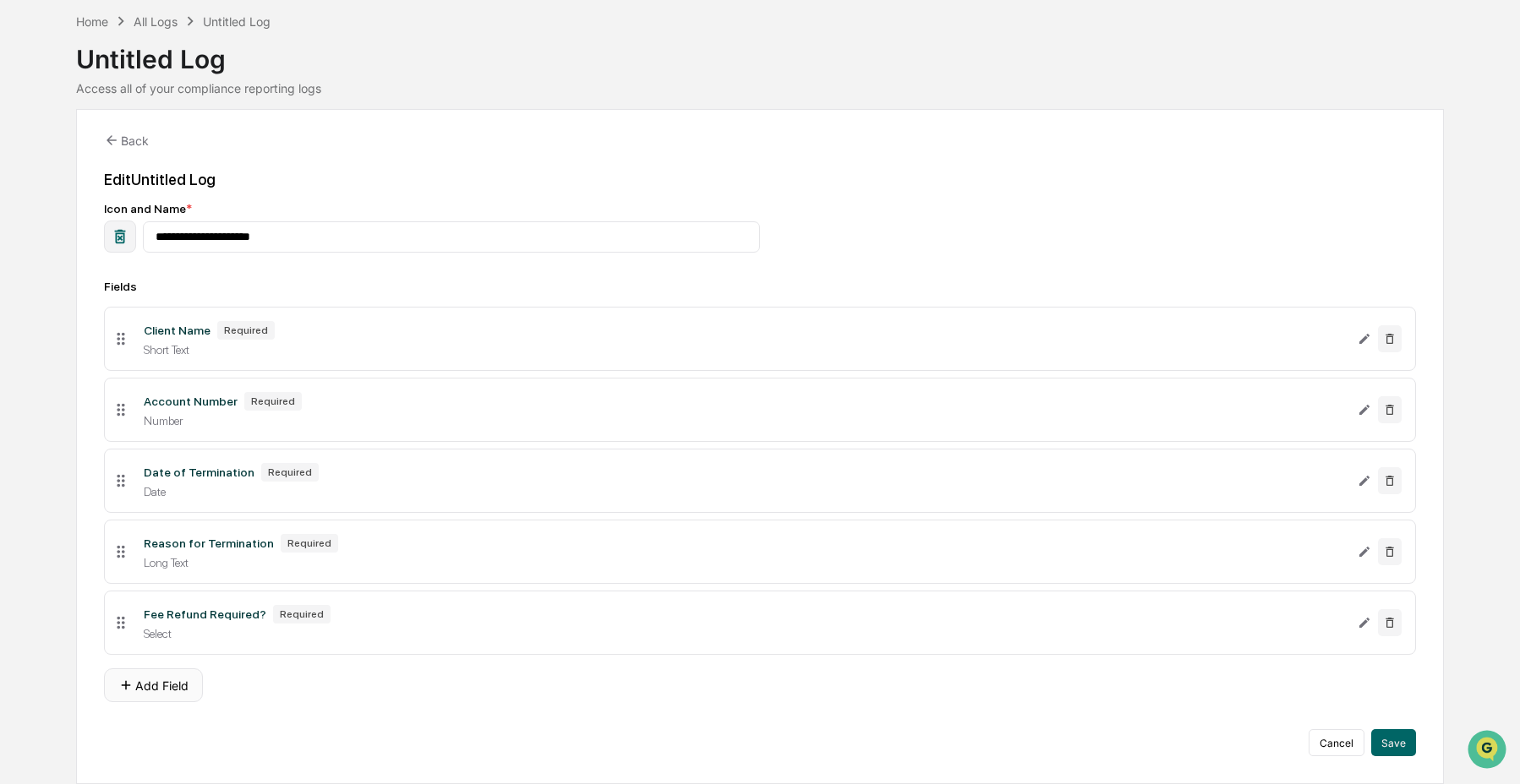
click at [155, 684] on button "Add Field" at bounding box center [153, 685] width 99 height 34
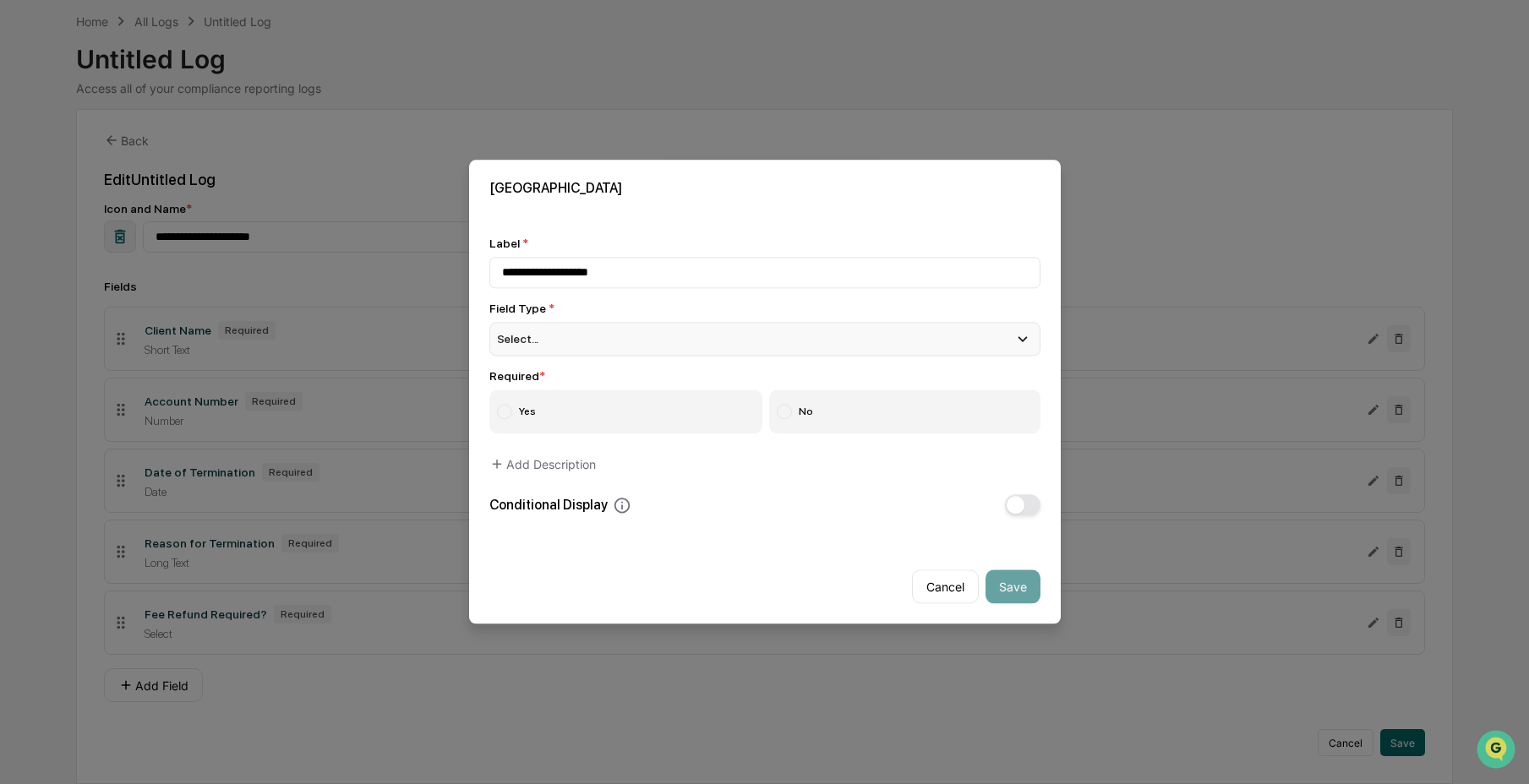
type input "**********"
click at [578, 334] on div "Select..." at bounding box center [764, 339] width 551 height 34
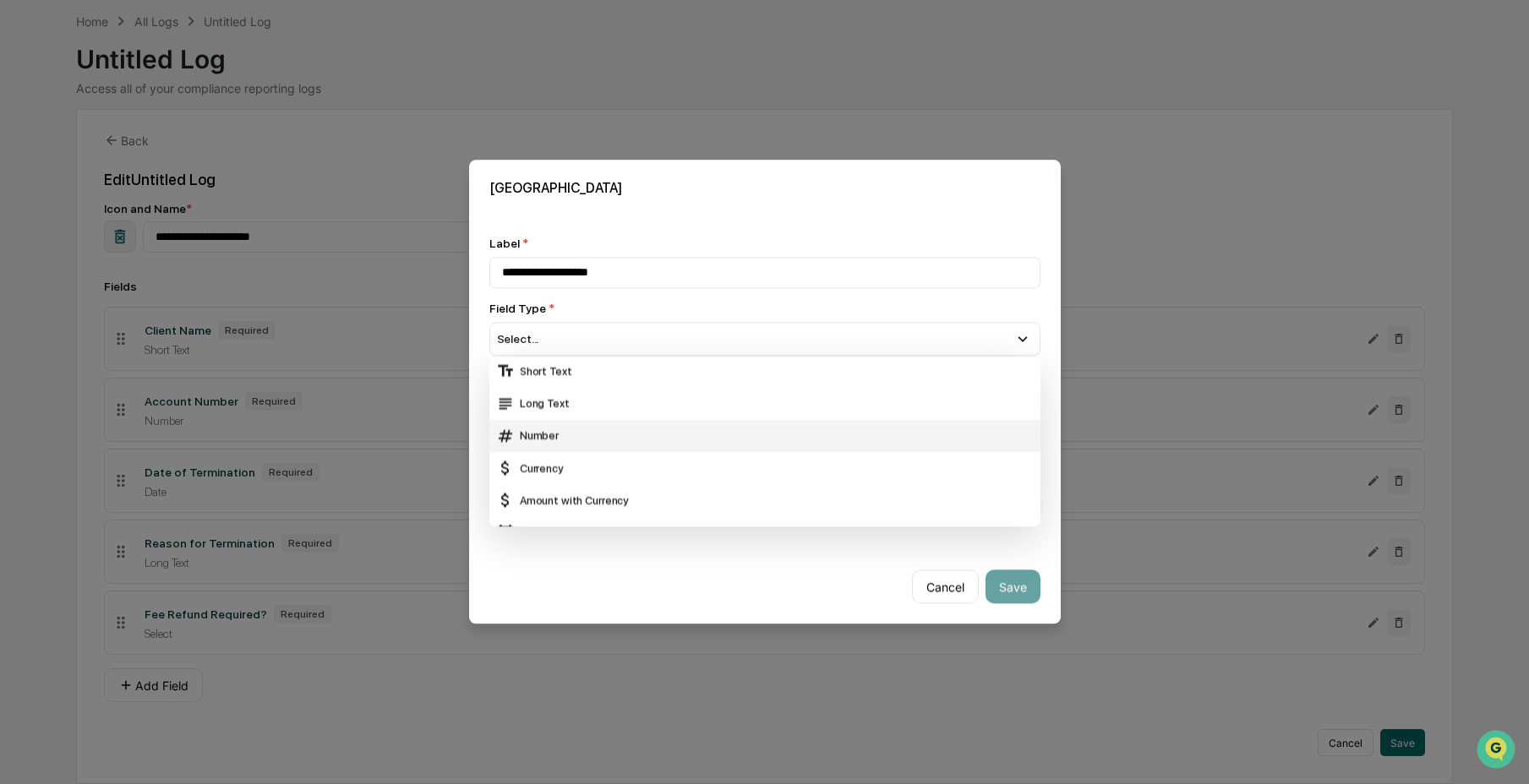
scroll to position [4, 0]
click at [603, 493] on div "Amount with Currency" at bounding box center [765, 500] width 538 height 19
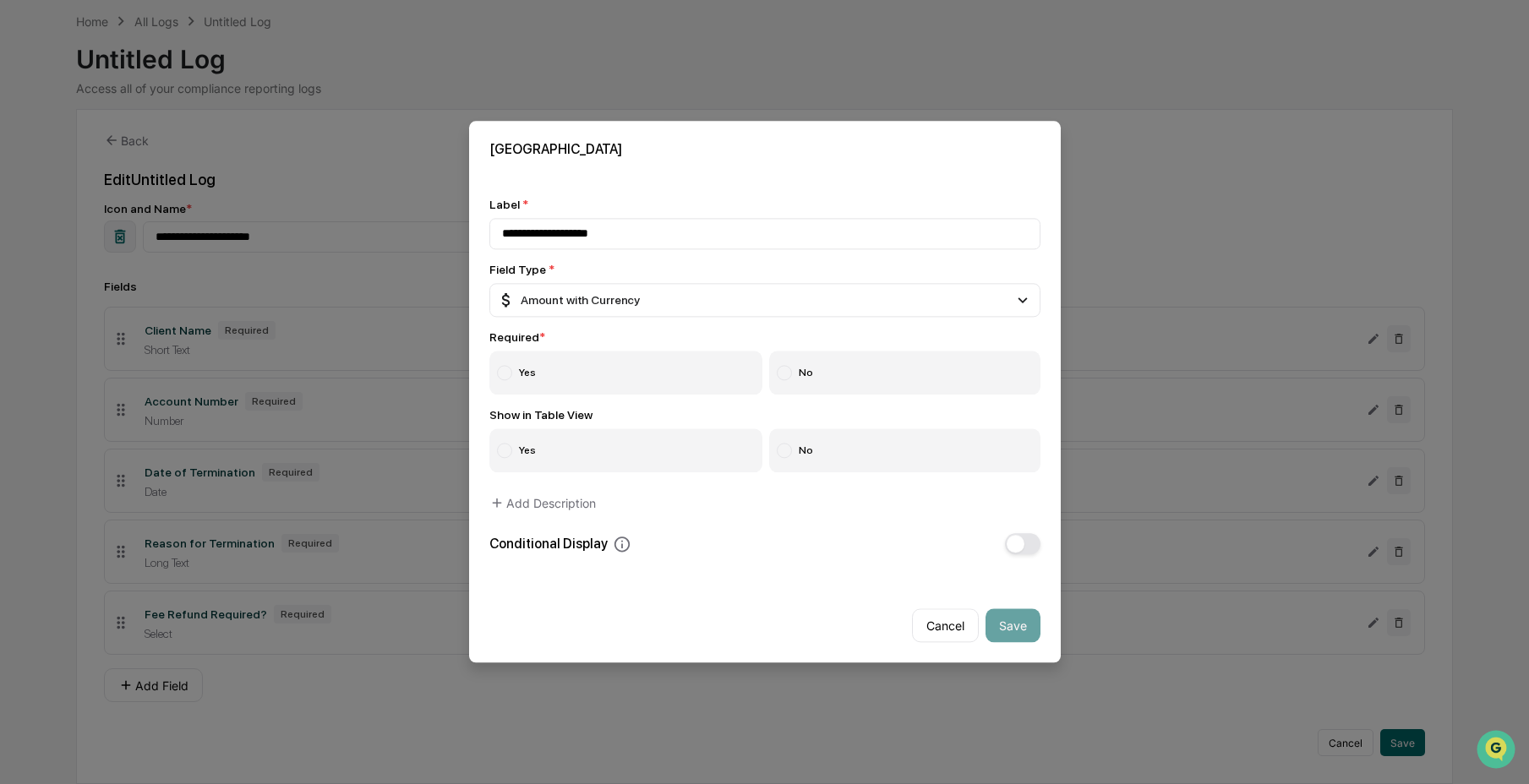
click at [597, 369] on label "Yes" at bounding box center [627, 373] width 274 height 44
click at [846, 446] on label "No" at bounding box center [904, 451] width 271 height 44
click at [1020, 546] on button "button" at bounding box center [1023, 545] width 36 height 21
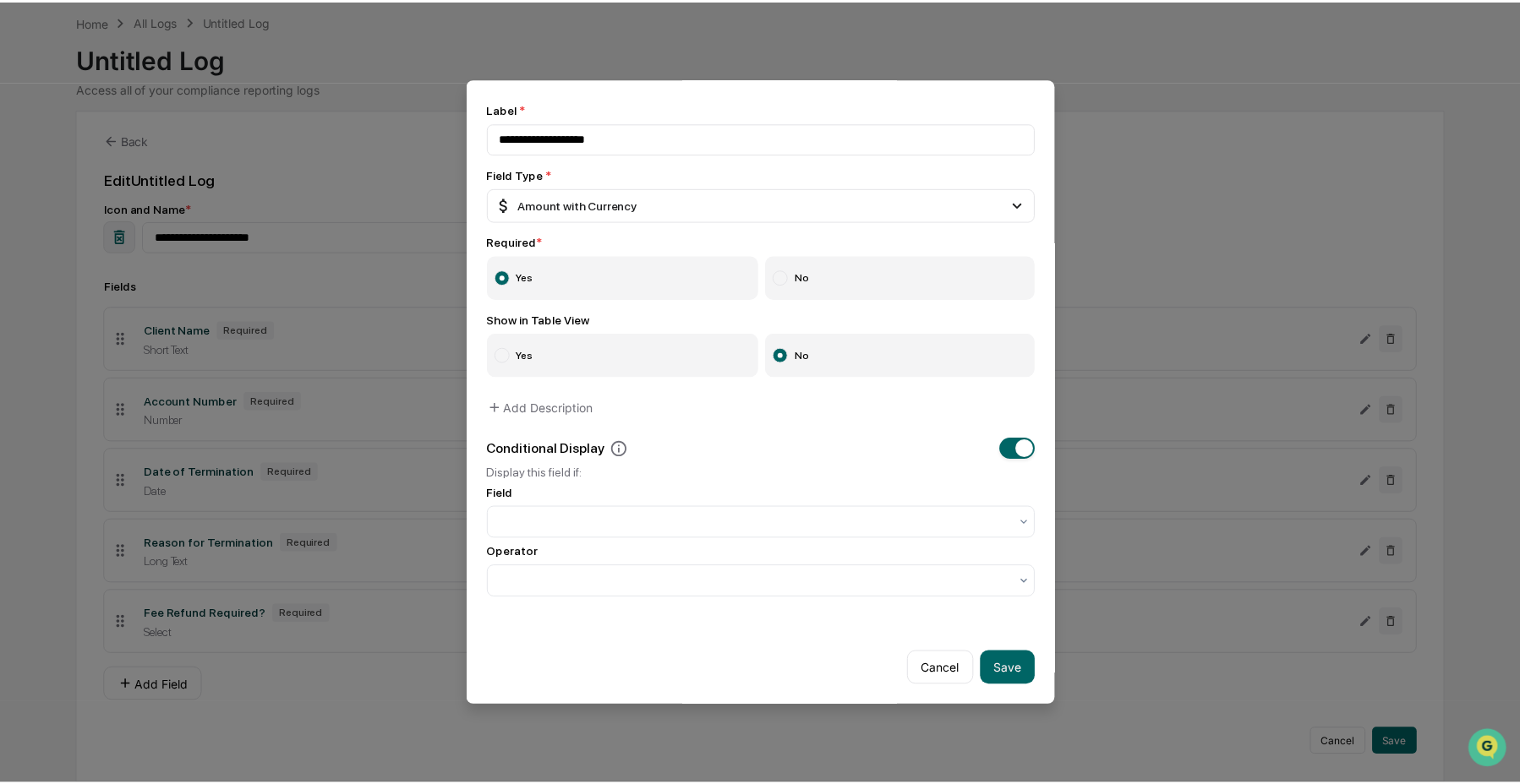
scroll to position [69, 0]
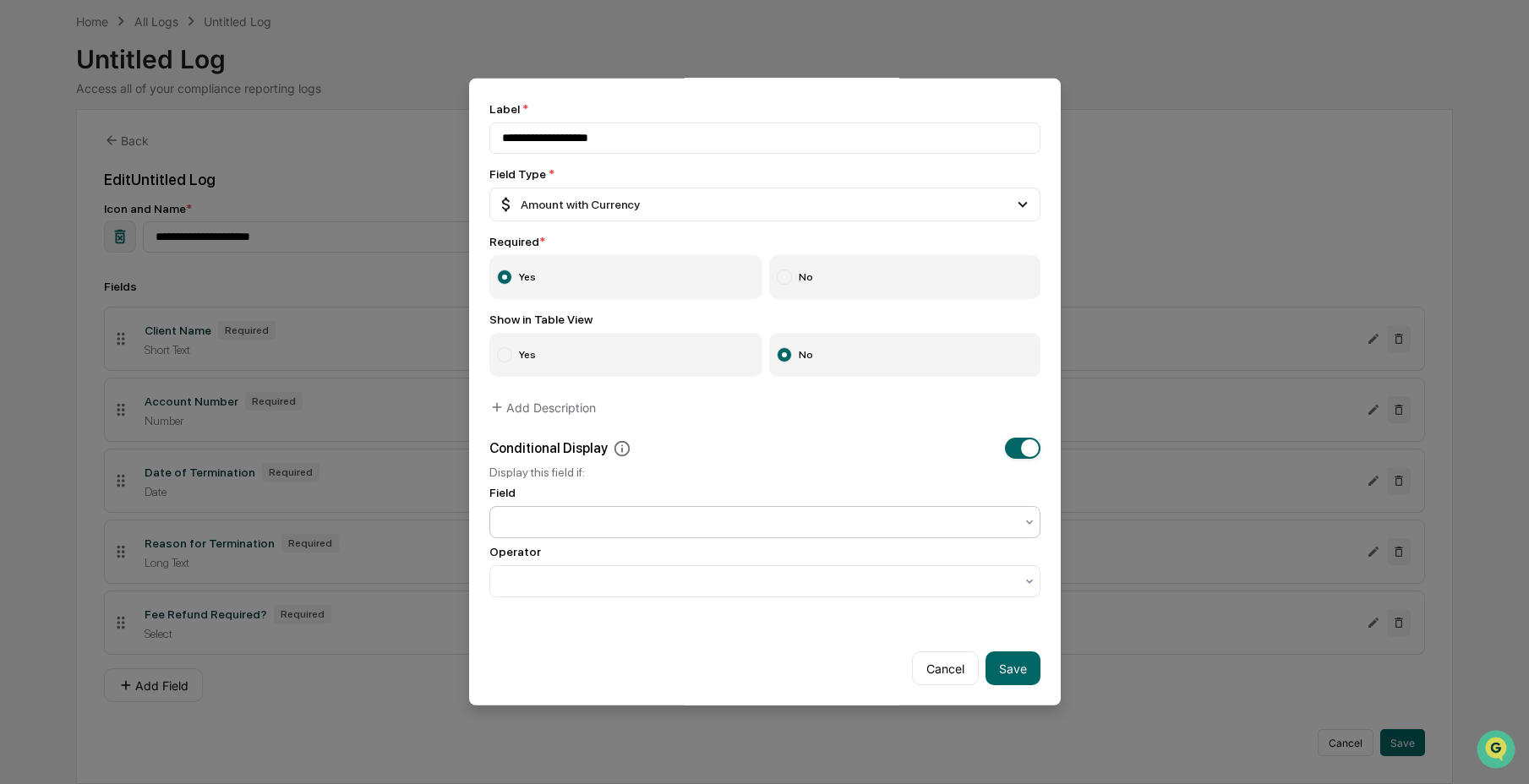
click at [753, 514] on div at bounding box center [758, 522] width 513 height 17
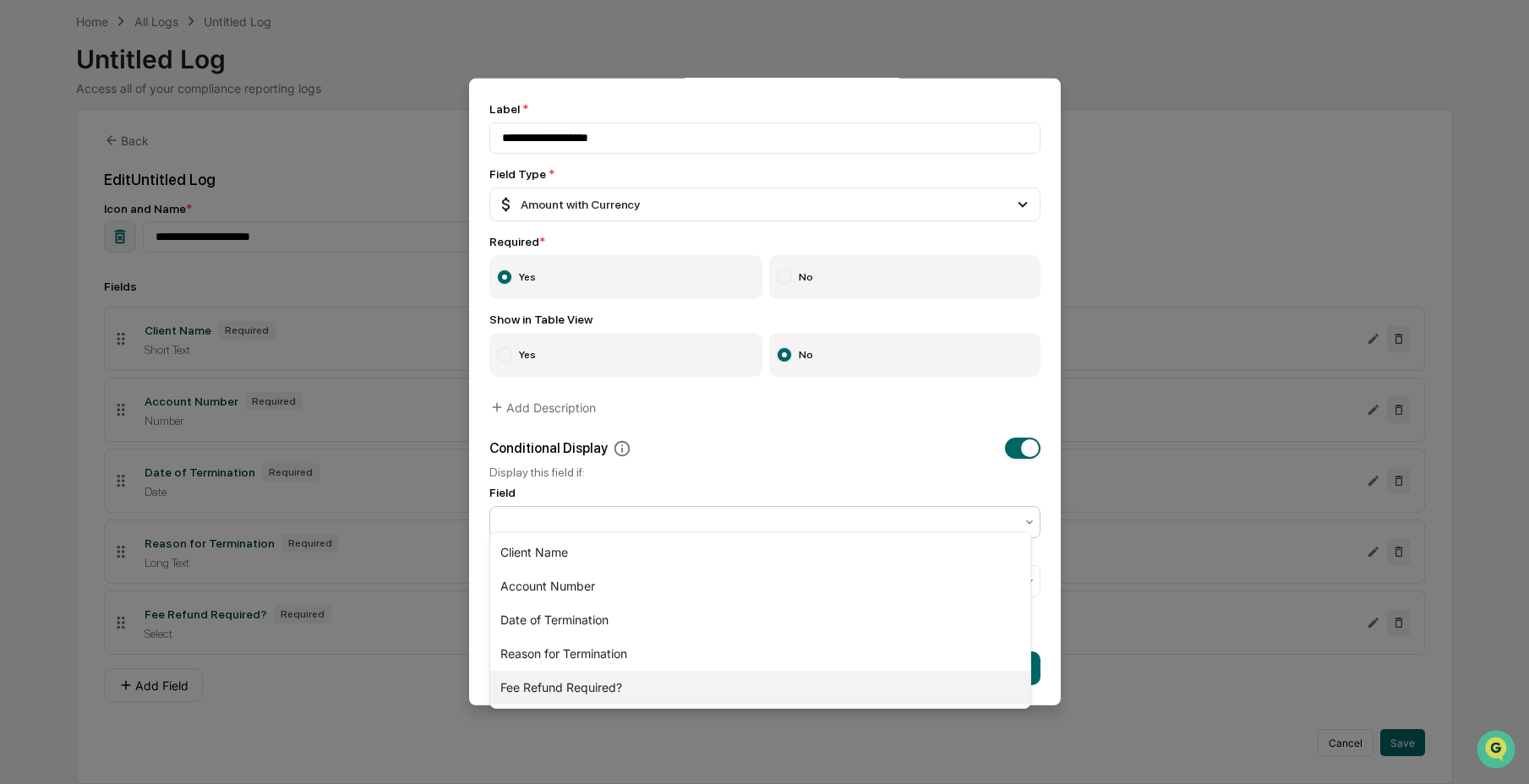
click at [660, 685] on div "Fee Refund Required?" at bounding box center [760, 688] width 540 height 34
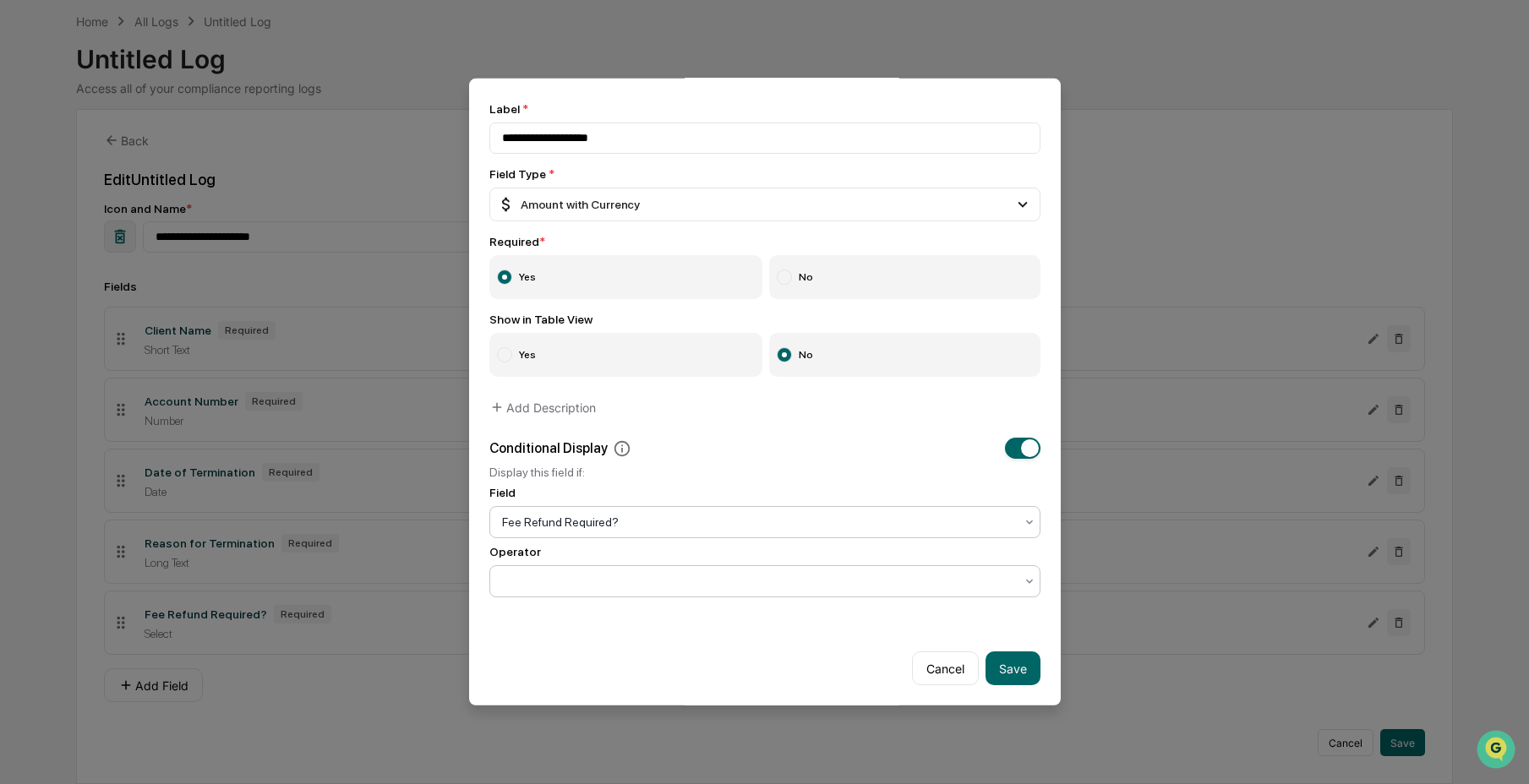
click at [709, 573] on div at bounding box center [758, 581] width 513 height 17
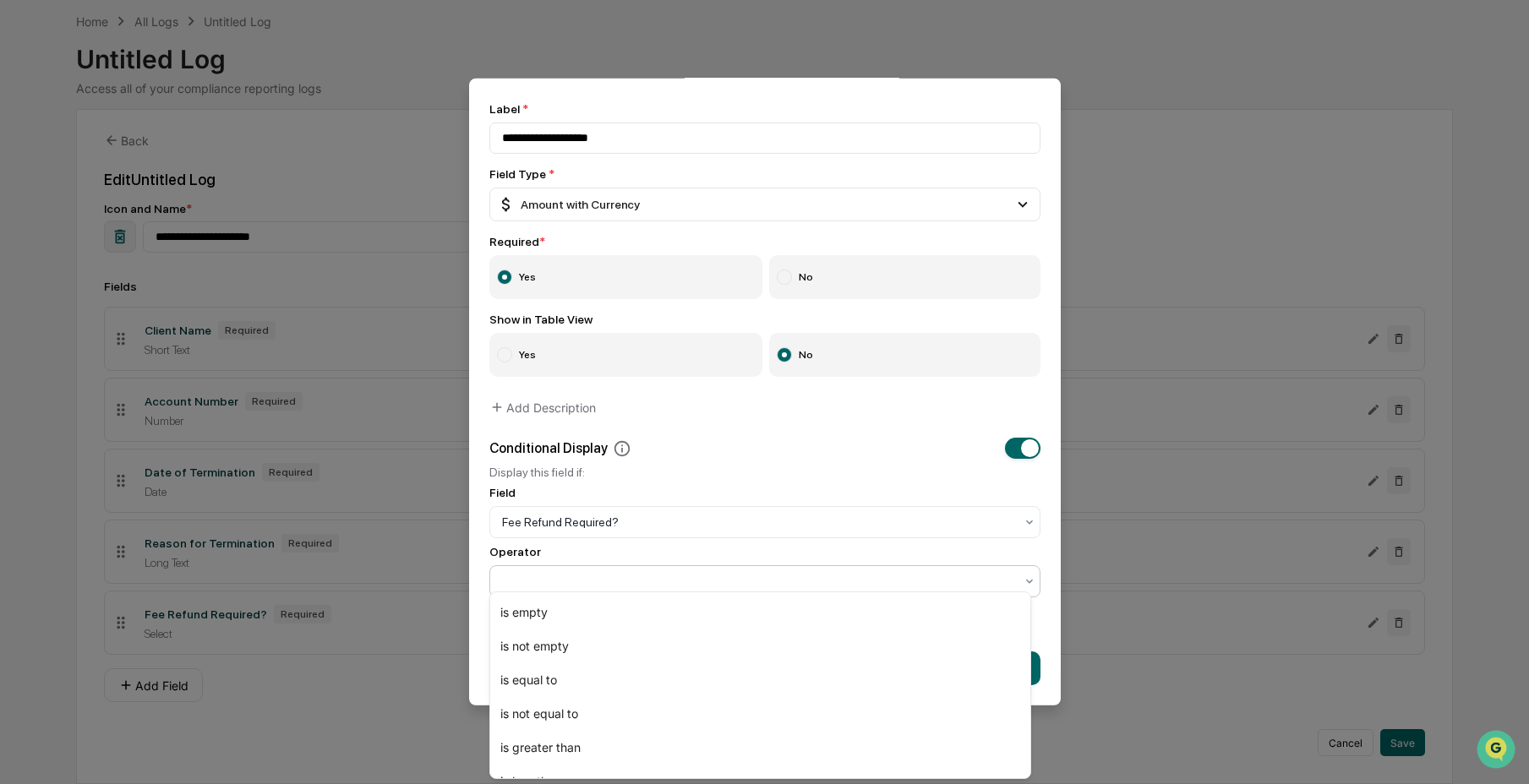
click at [752, 573] on div at bounding box center [758, 581] width 513 height 17
click at [765, 674] on div "is equal to" at bounding box center [760, 681] width 540 height 34
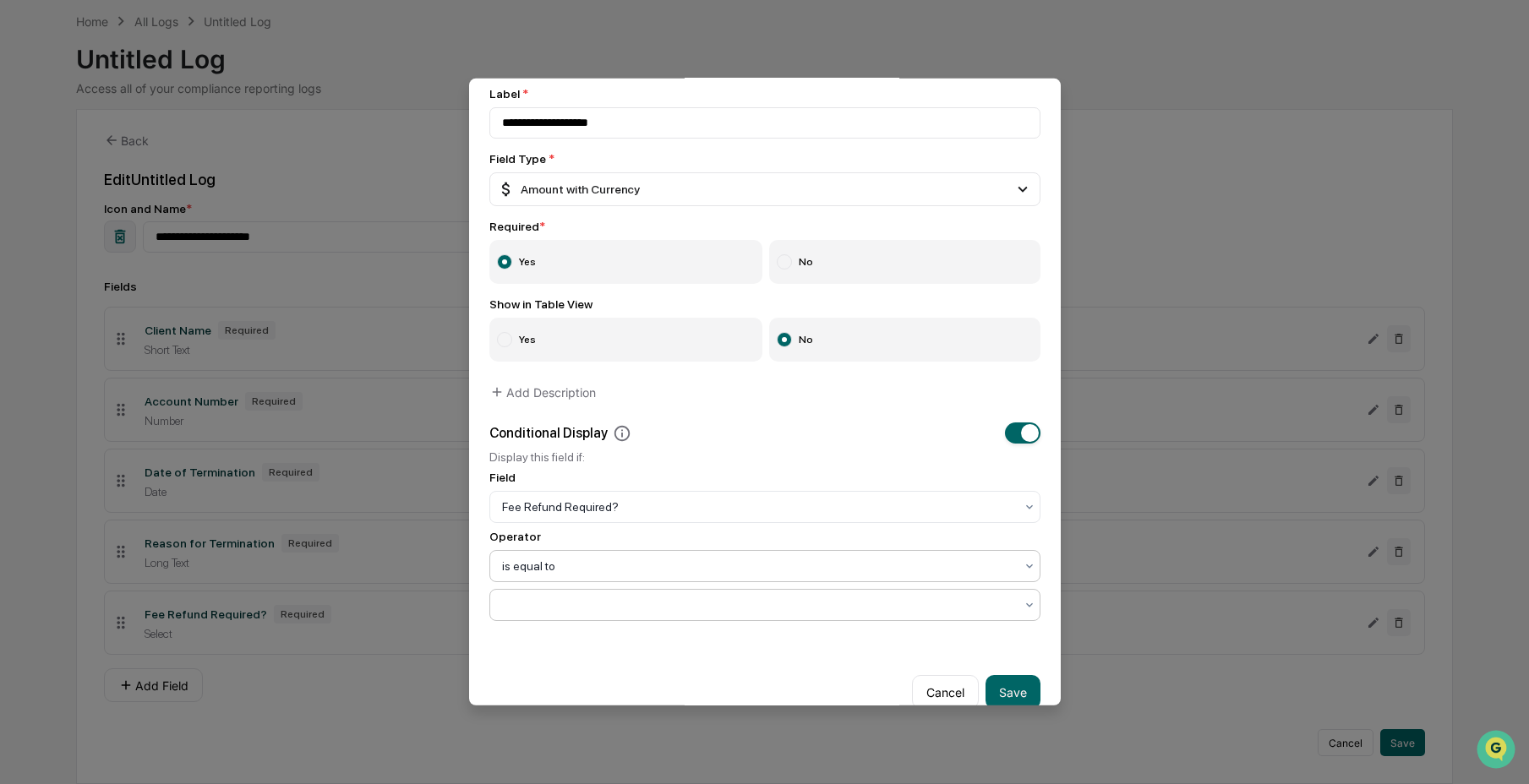
click at [756, 614] on div at bounding box center [758, 605] width 513 height 17
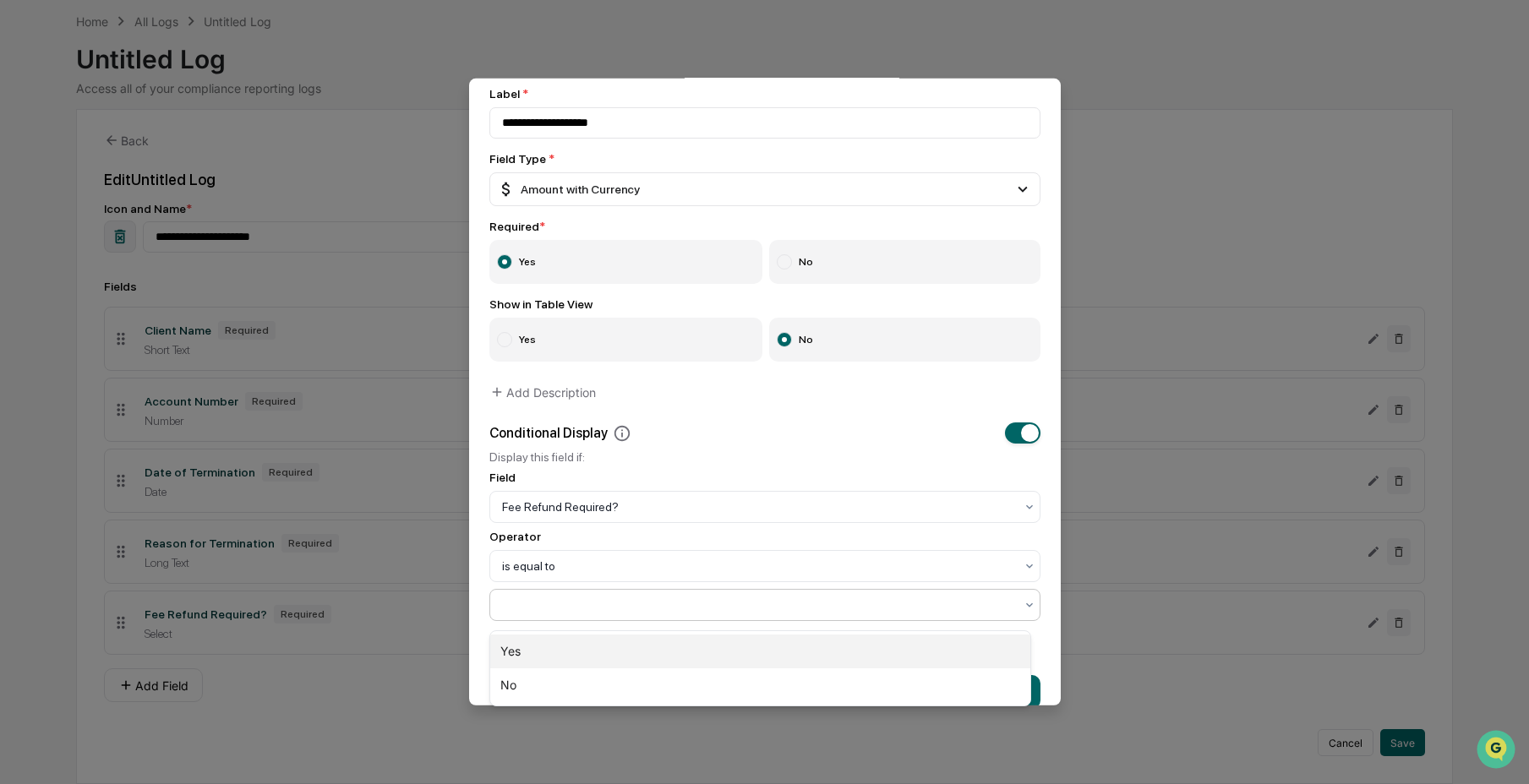
drag, startPoint x: 738, startPoint y: 650, endPoint x: 787, endPoint y: 650, distance: 49.0
click at [738, 650] on div "Yes" at bounding box center [760, 651] width 540 height 34
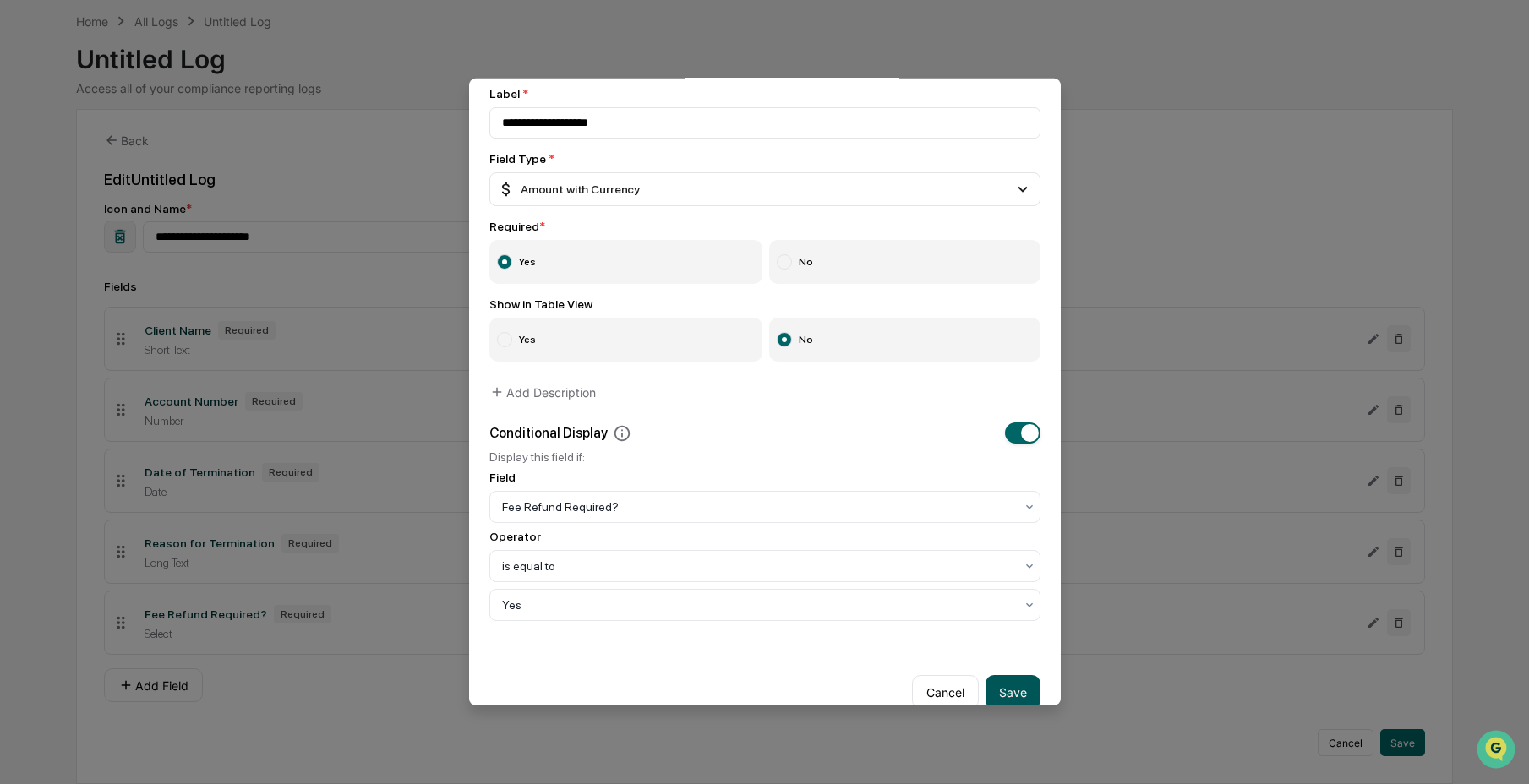
click at [990, 689] on button "Save" at bounding box center [1014, 692] width 55 height 34
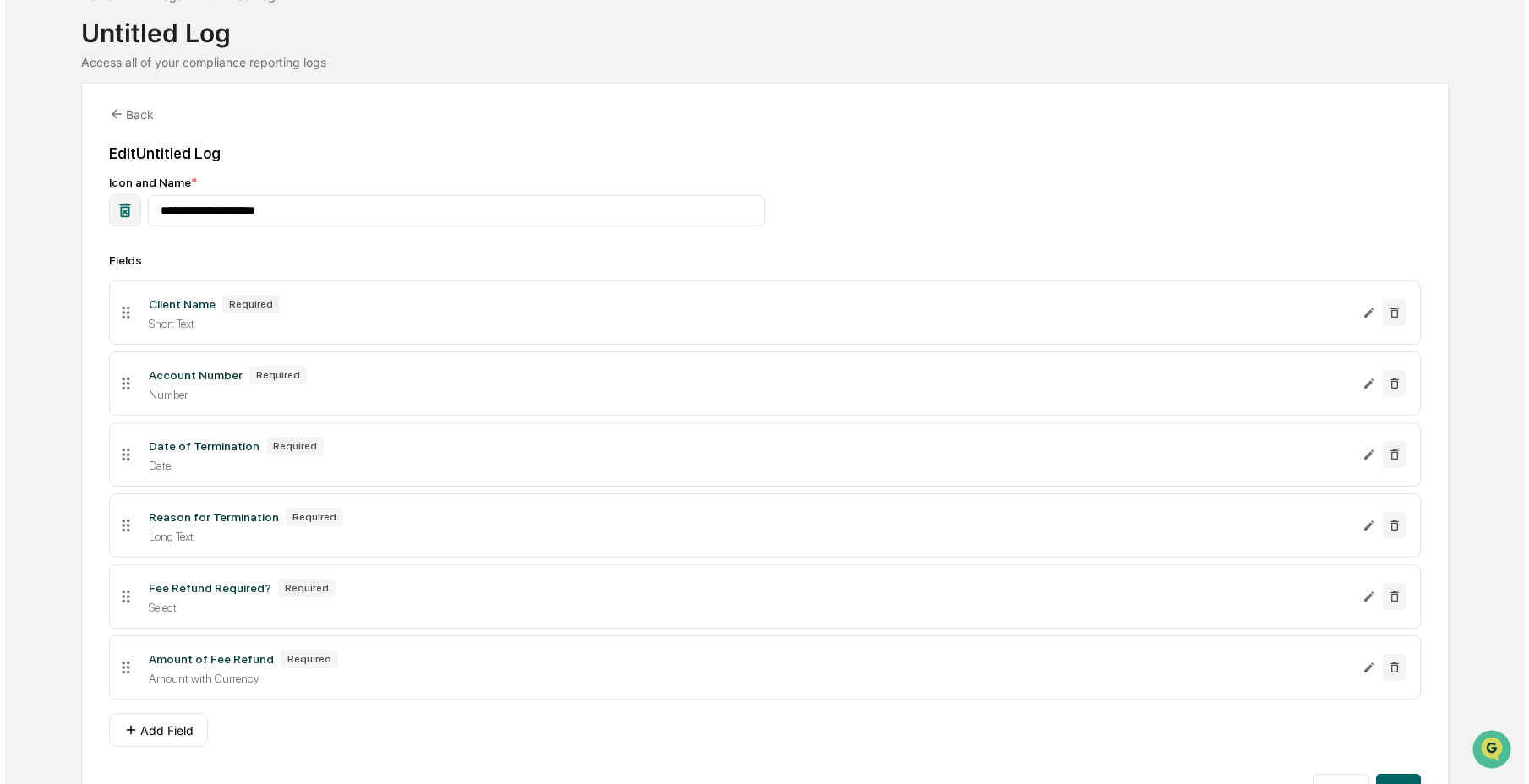
scroll to position [151, 0]
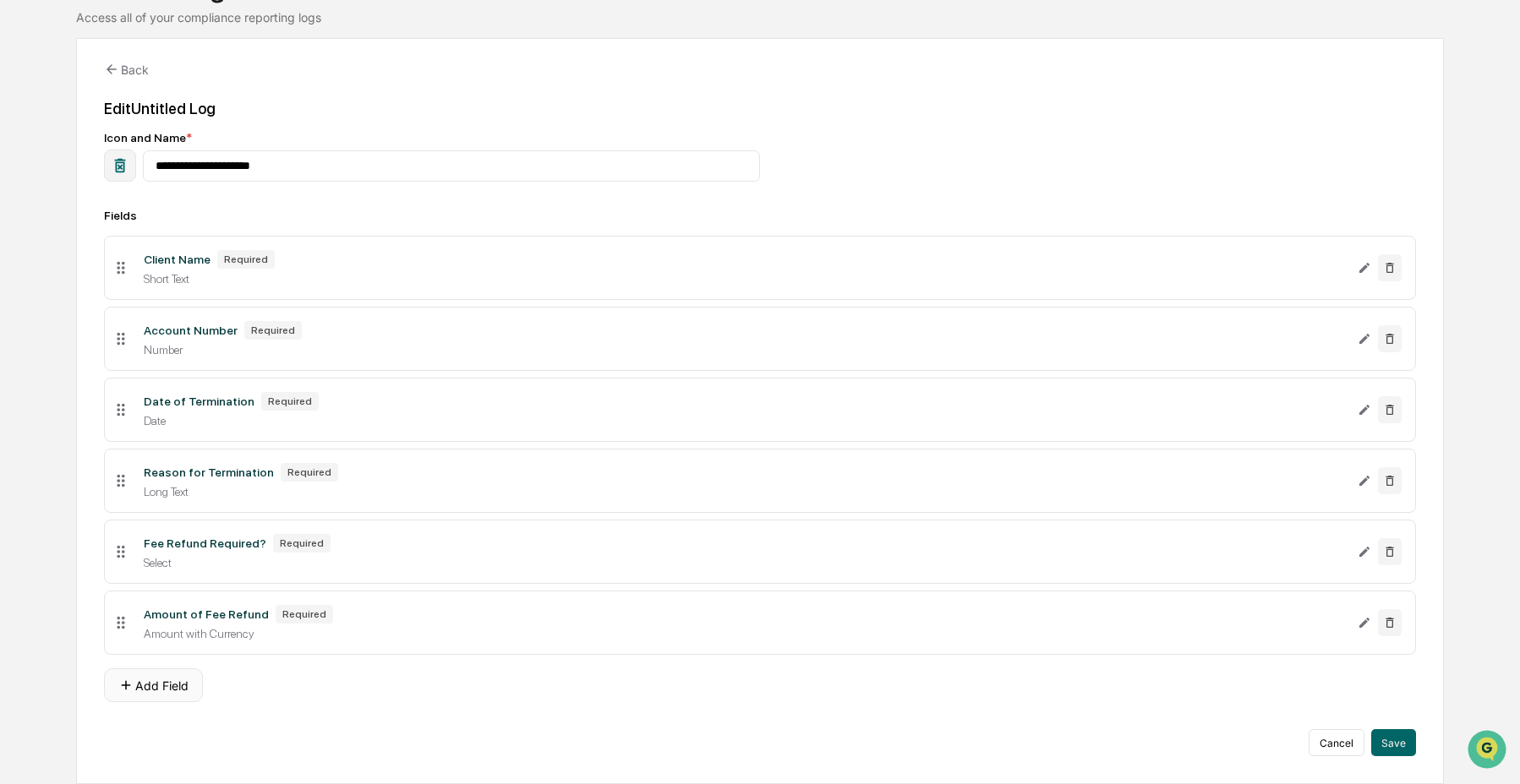
click at [161, 697] on button "Add Field" at bounding box center [153, 685] width 99 height 34
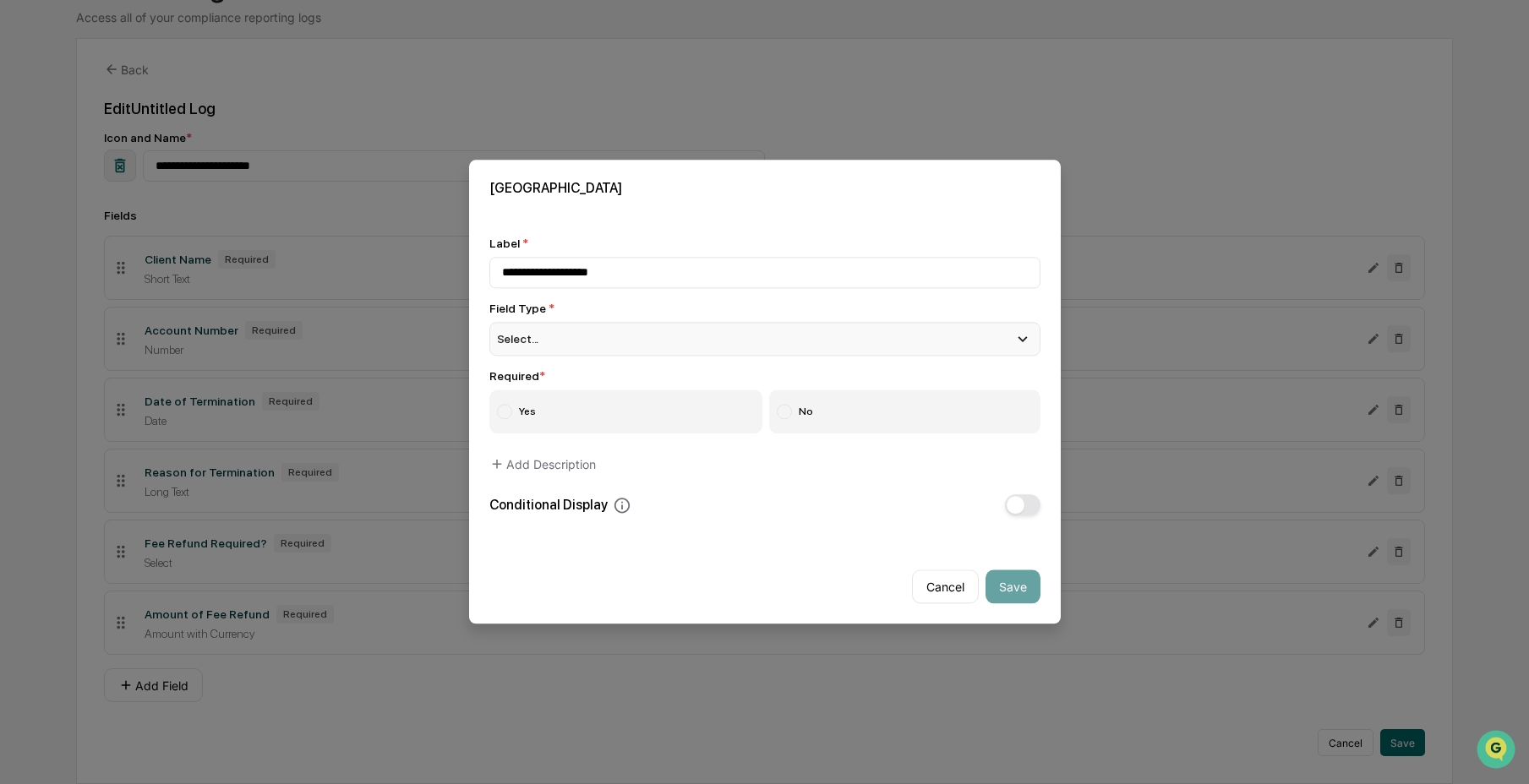
type input "**********"
click at [624, 339] on div "Select..." at bounding box center [764, 339] width 551 height 34
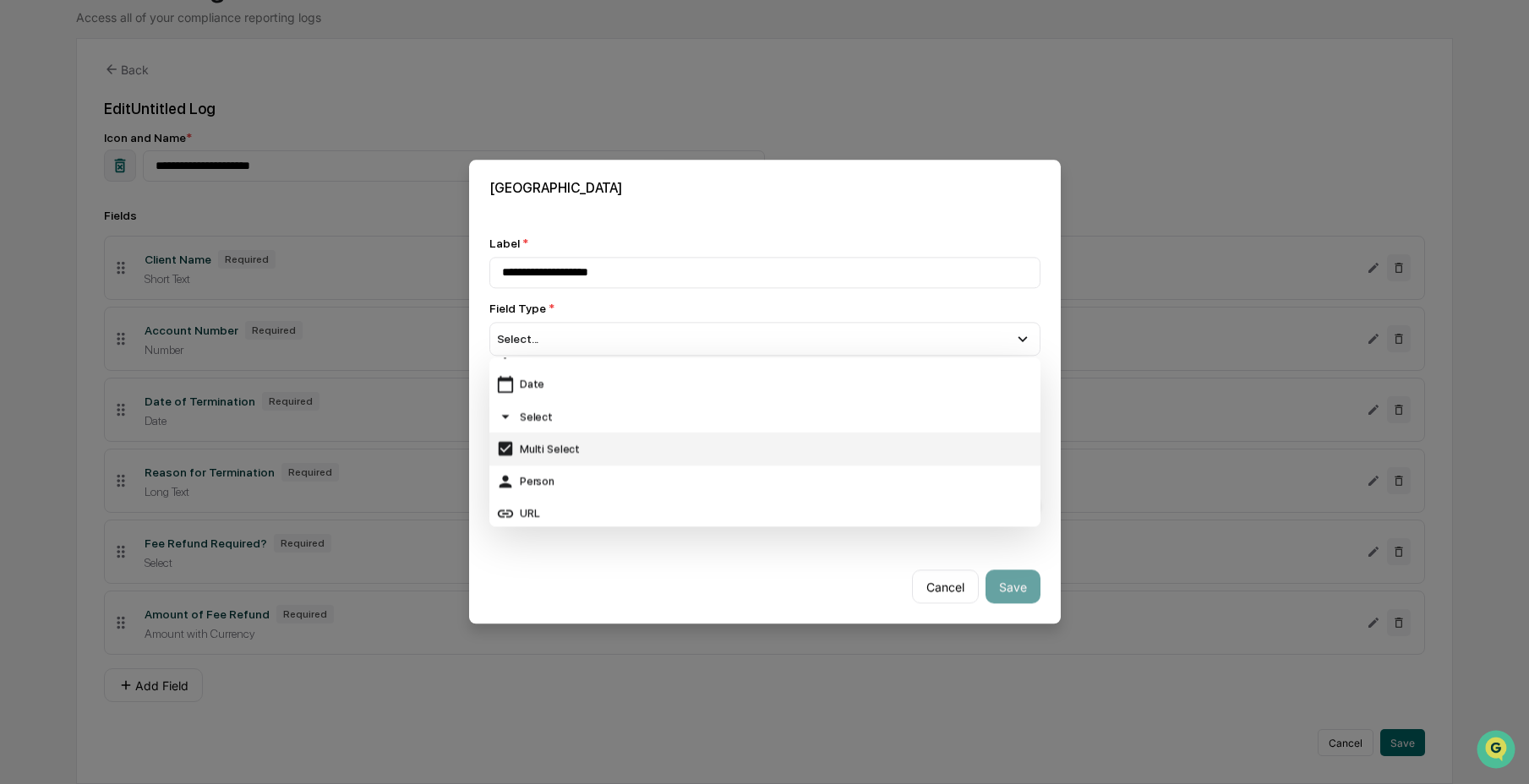
scroll to position [148, 0]
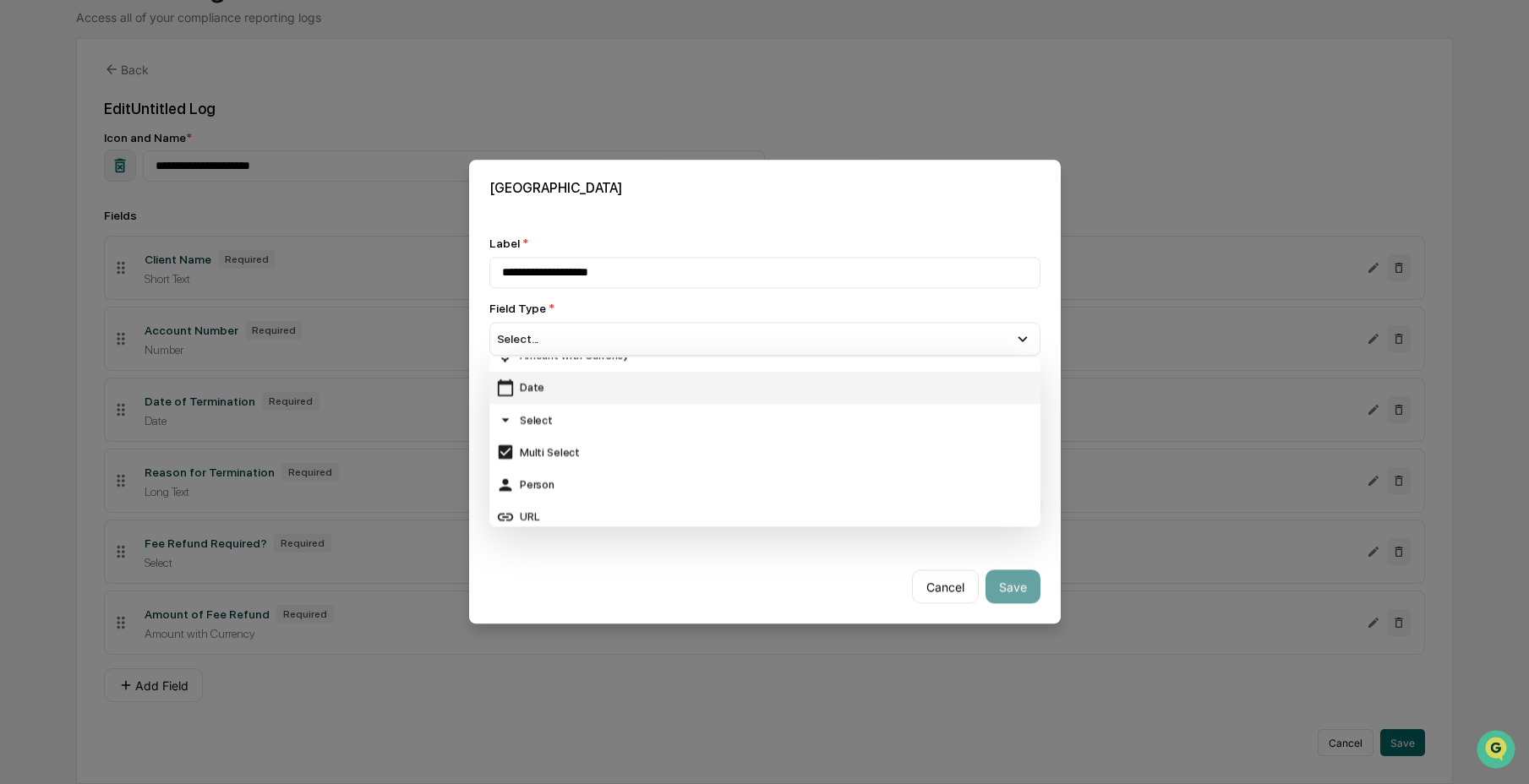
click at [669, 381] on div "Date" at bounding box center [765, 388] width 538 height 19
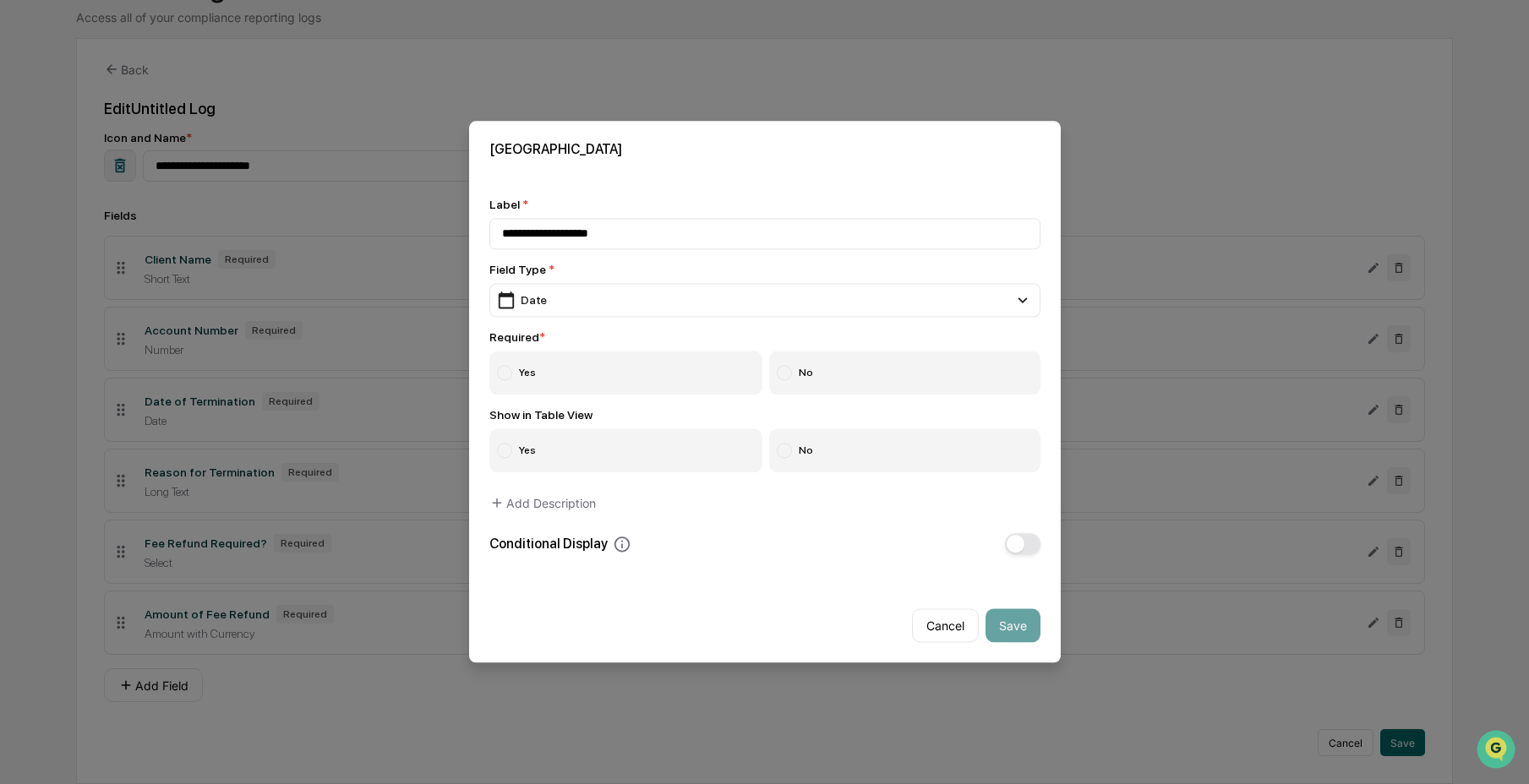
click at [659, 379] on label "Yes" at bounding box center [627, 373] width 274 height 44
drag, startPoint x: 893, startPoint y: 442, endPoint x: 874, endPoint y: 453, distance: 22.0
click at [894, 442] on label "No" at bounding box center [904, 451] width 271 height 44
click at [1015, 543] on button "button" at bounding box center [1023, 545] width 36 height 21
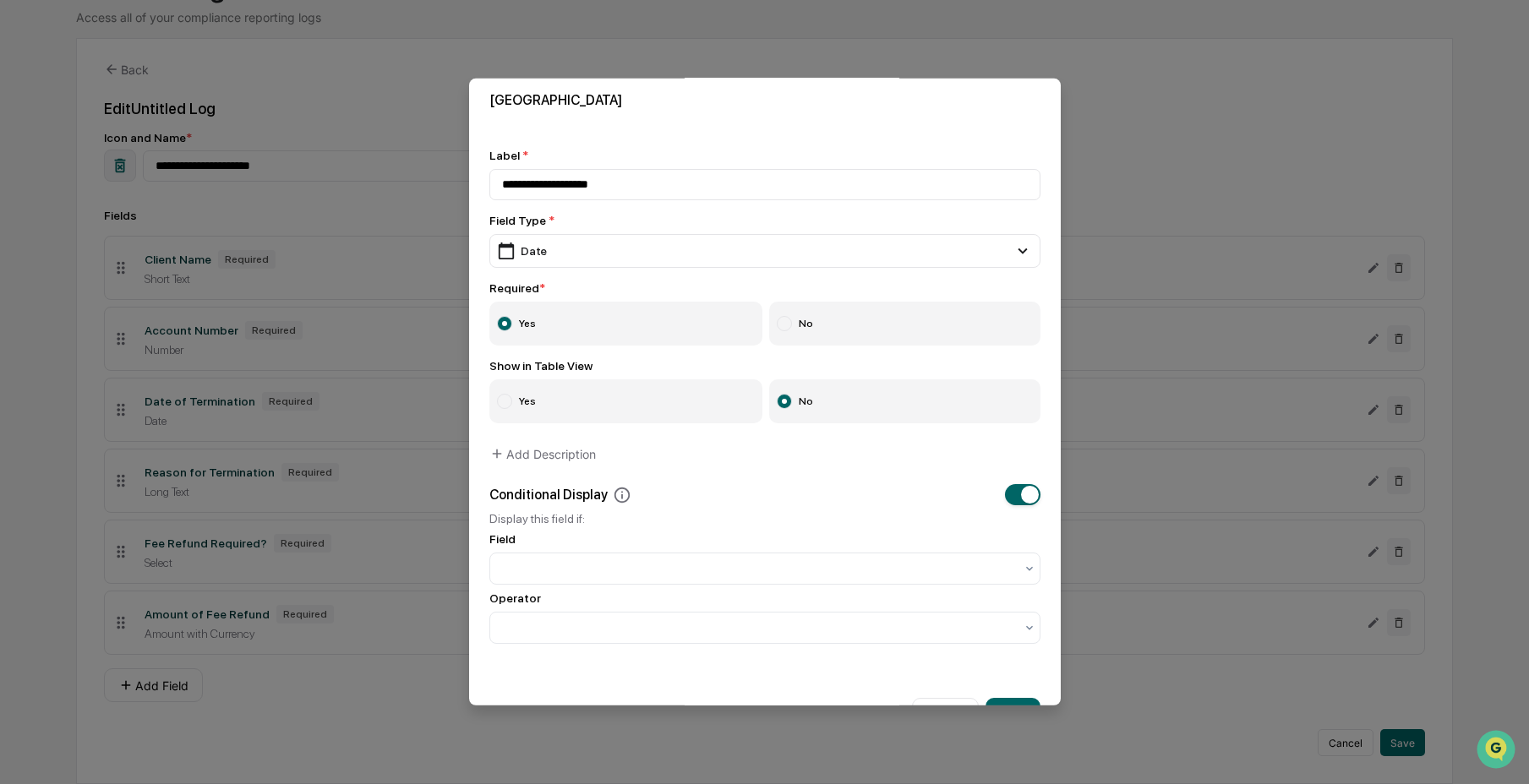
scroll to position [24, 0]
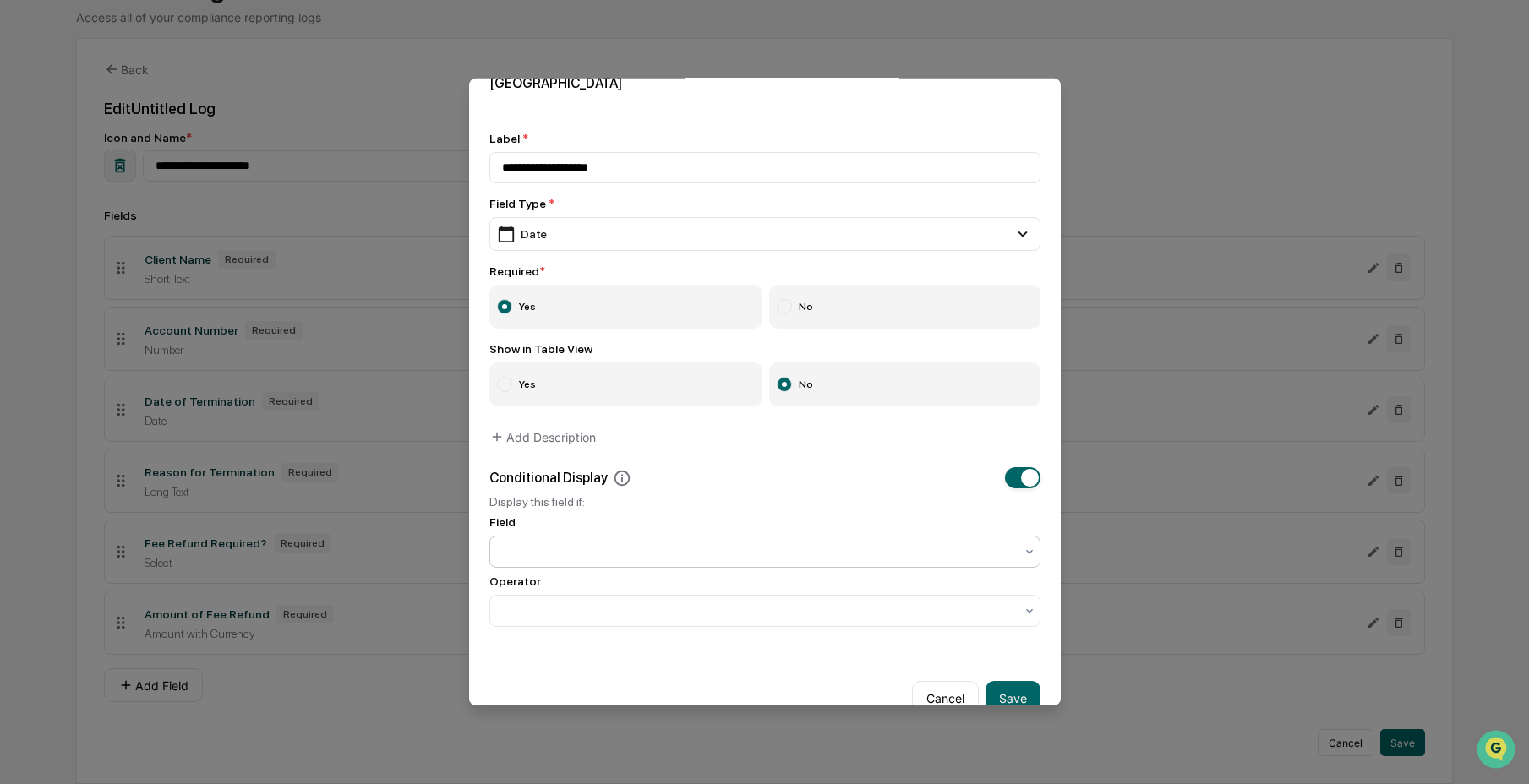
click at [728, 561] on div at bounding box center [758, 552] width 513 height 17
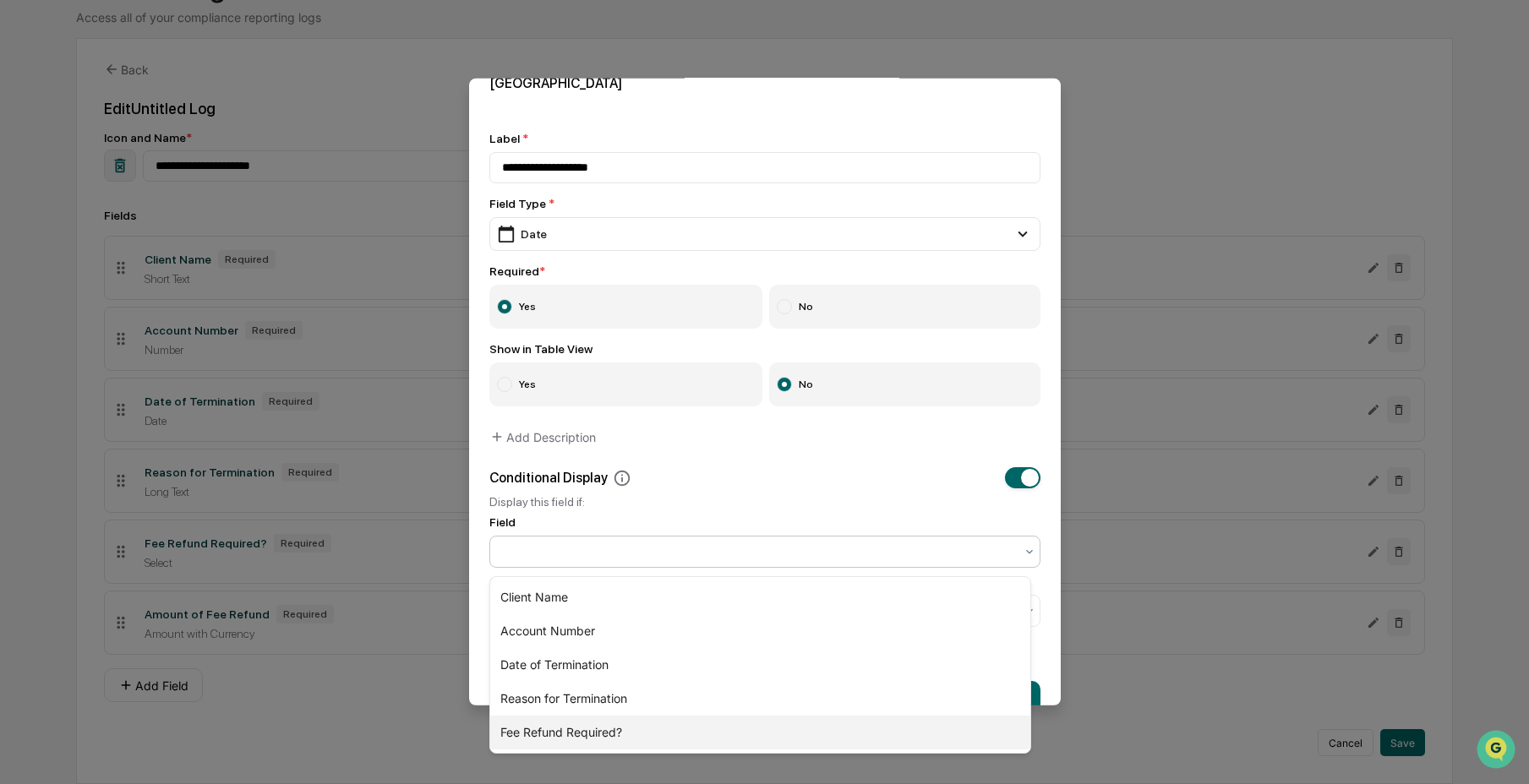
click at [686, 732] on div "Fee Refund Required?" at bounding box center [760, 733] width 540 height 34
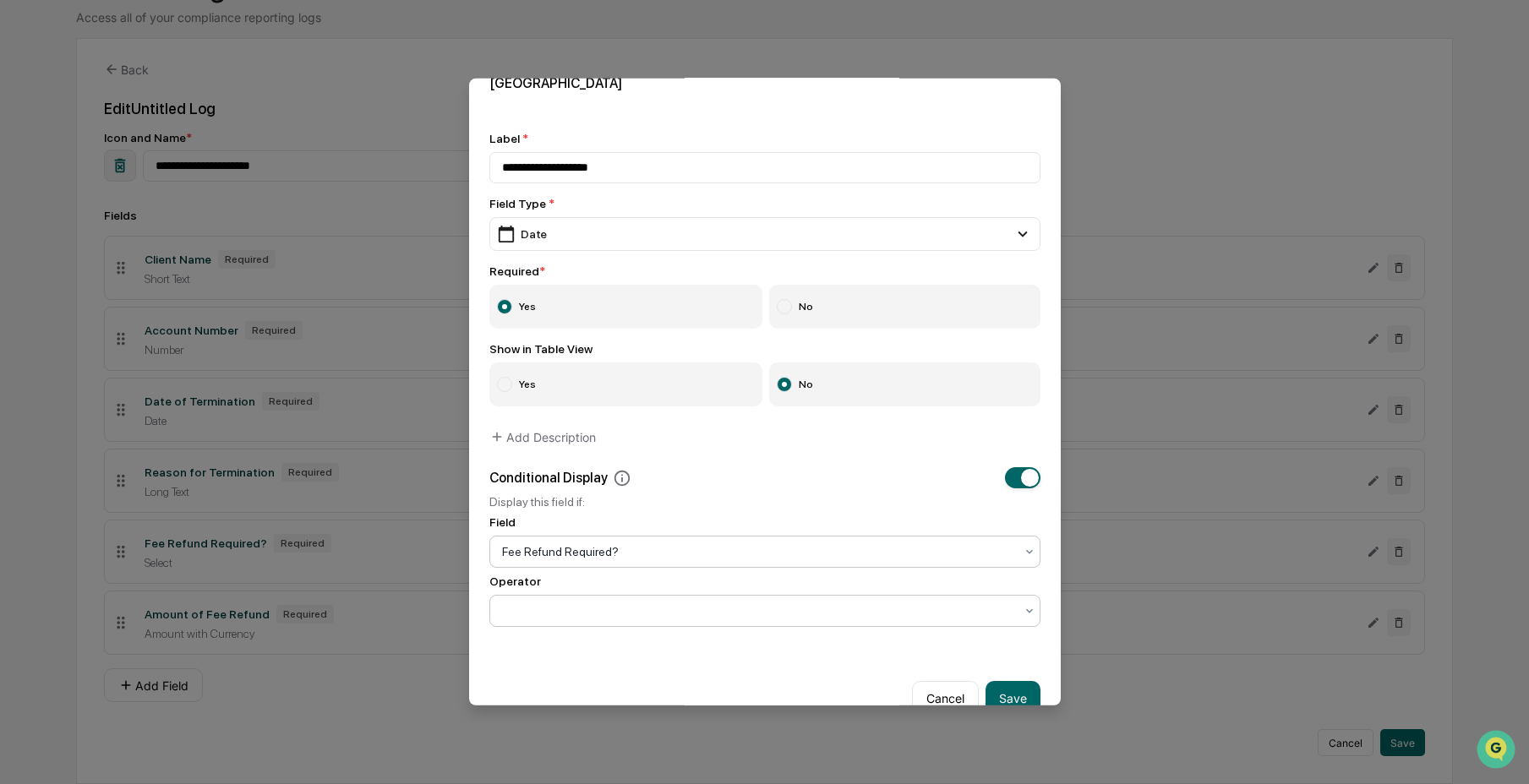
click at [619, 614] on div at bounding box center [758, 610] width 513 height 17
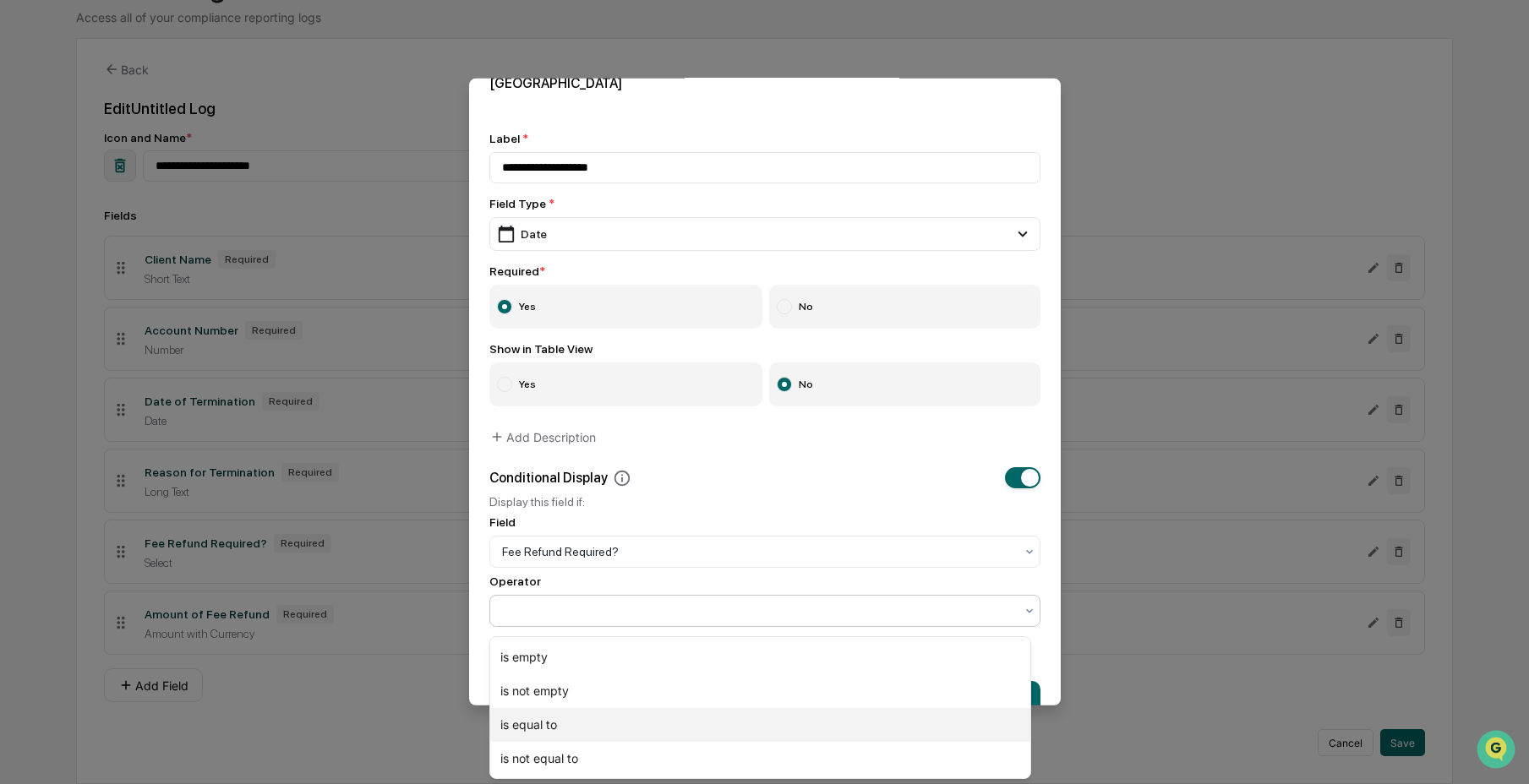
click at [622, 719] on div "is equal to" at bounding box center [760, 725] width 540 height 34
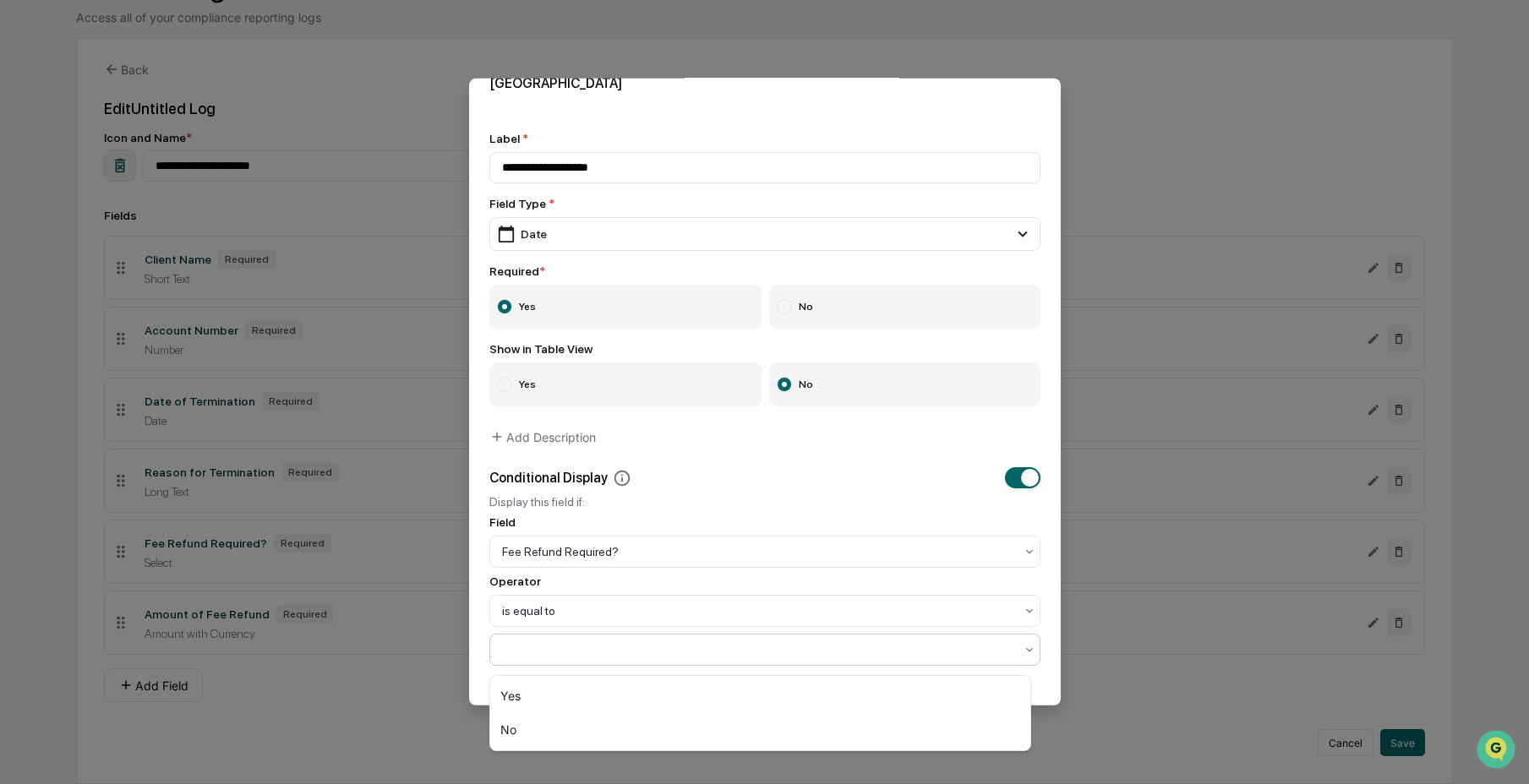
click at [651, 650] on div at bounding box center [758, 650] width 513 height 17
click at [654, 710] on div "Yes" at bounding box center [760, 697] width 540 height 34
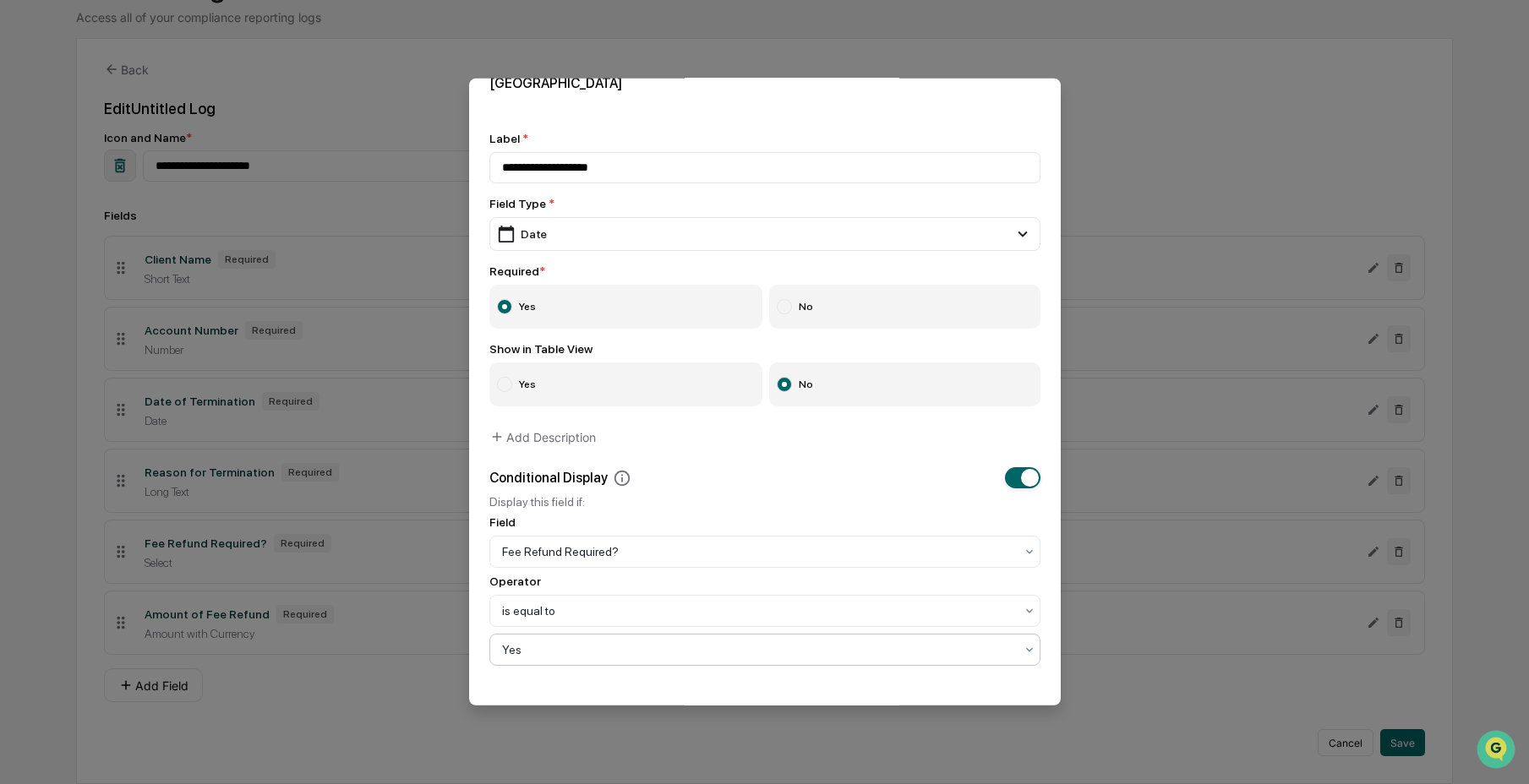
click at [975, 671] on div "**********" at bounding box center [764, 399] width 592 height 575
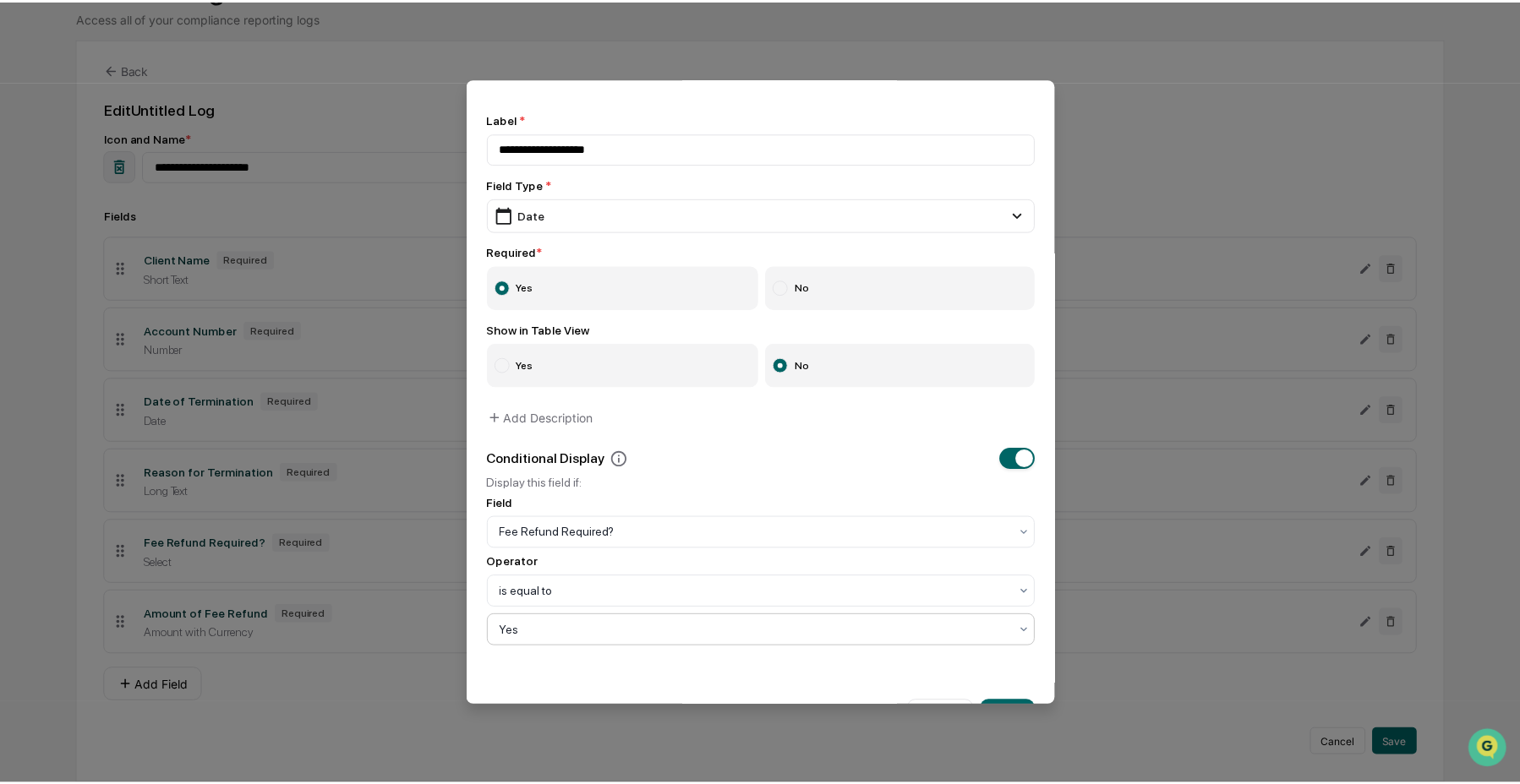
scroll to position [108, 0]
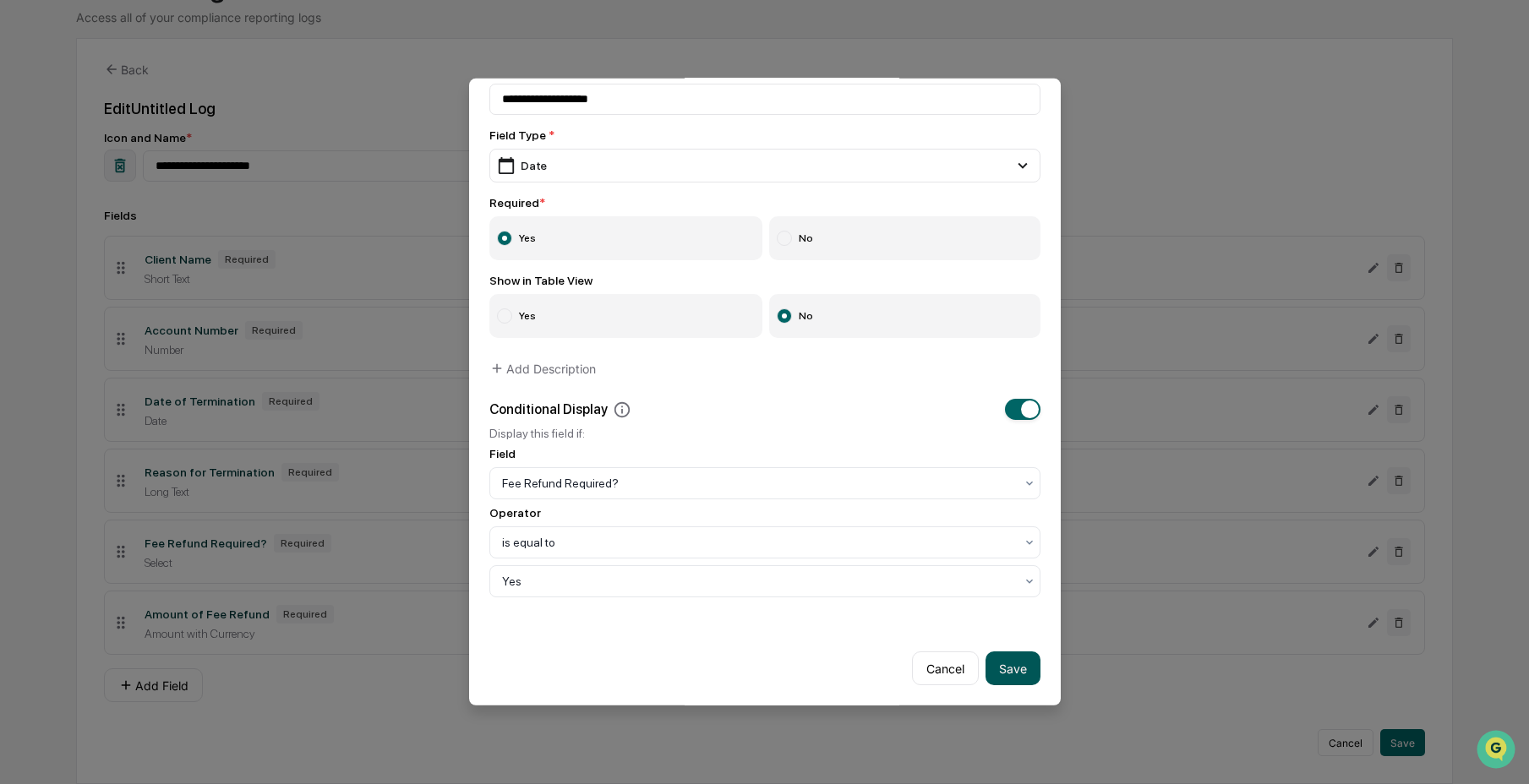
click at [1006, 667] on button "Save" at bounding box center [1014, 668] width 55 height 34
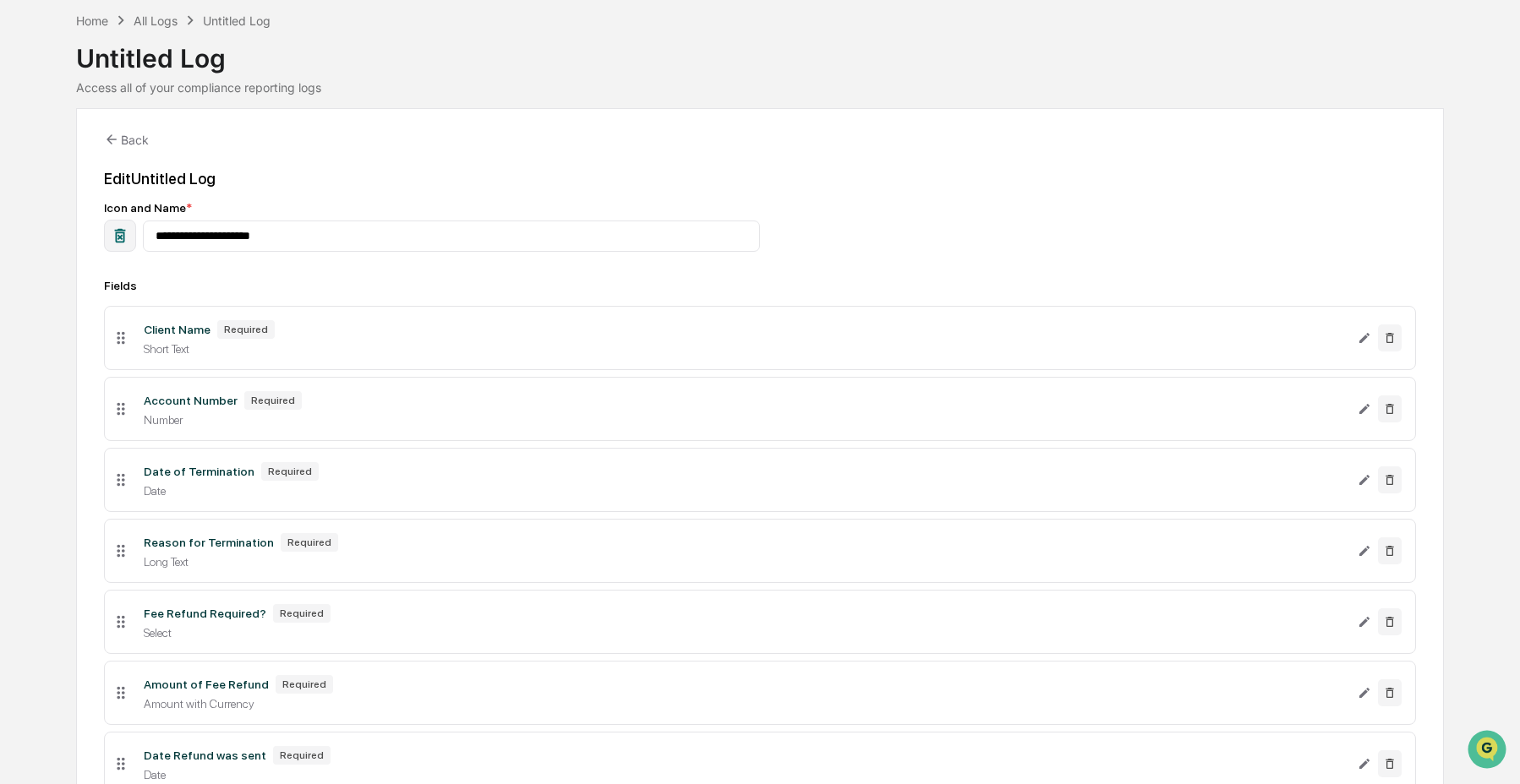
scroll to position [224, 0]
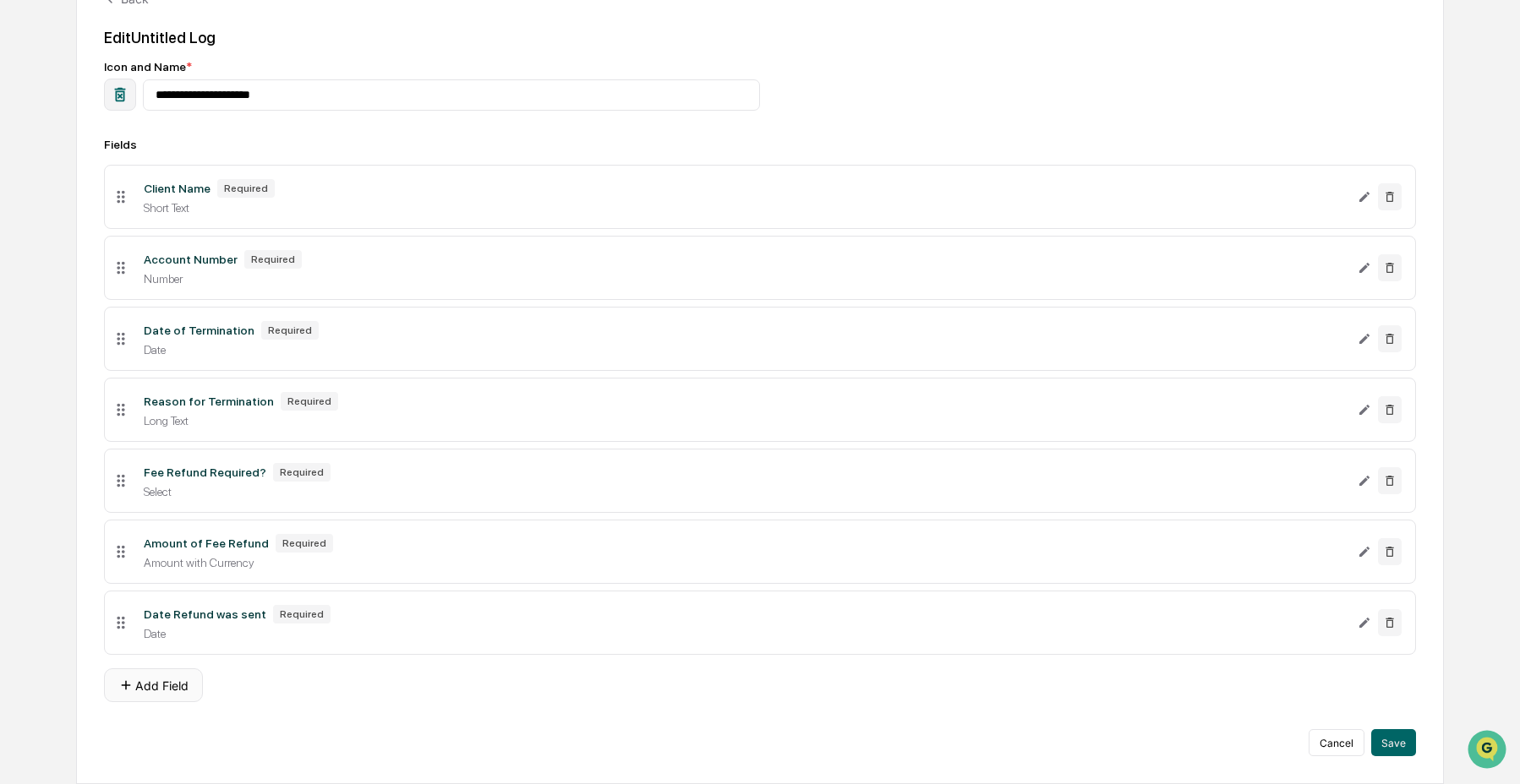
click at [179, 695] on button "Add Field" at bounding box center [153, 685] width 99 height 34
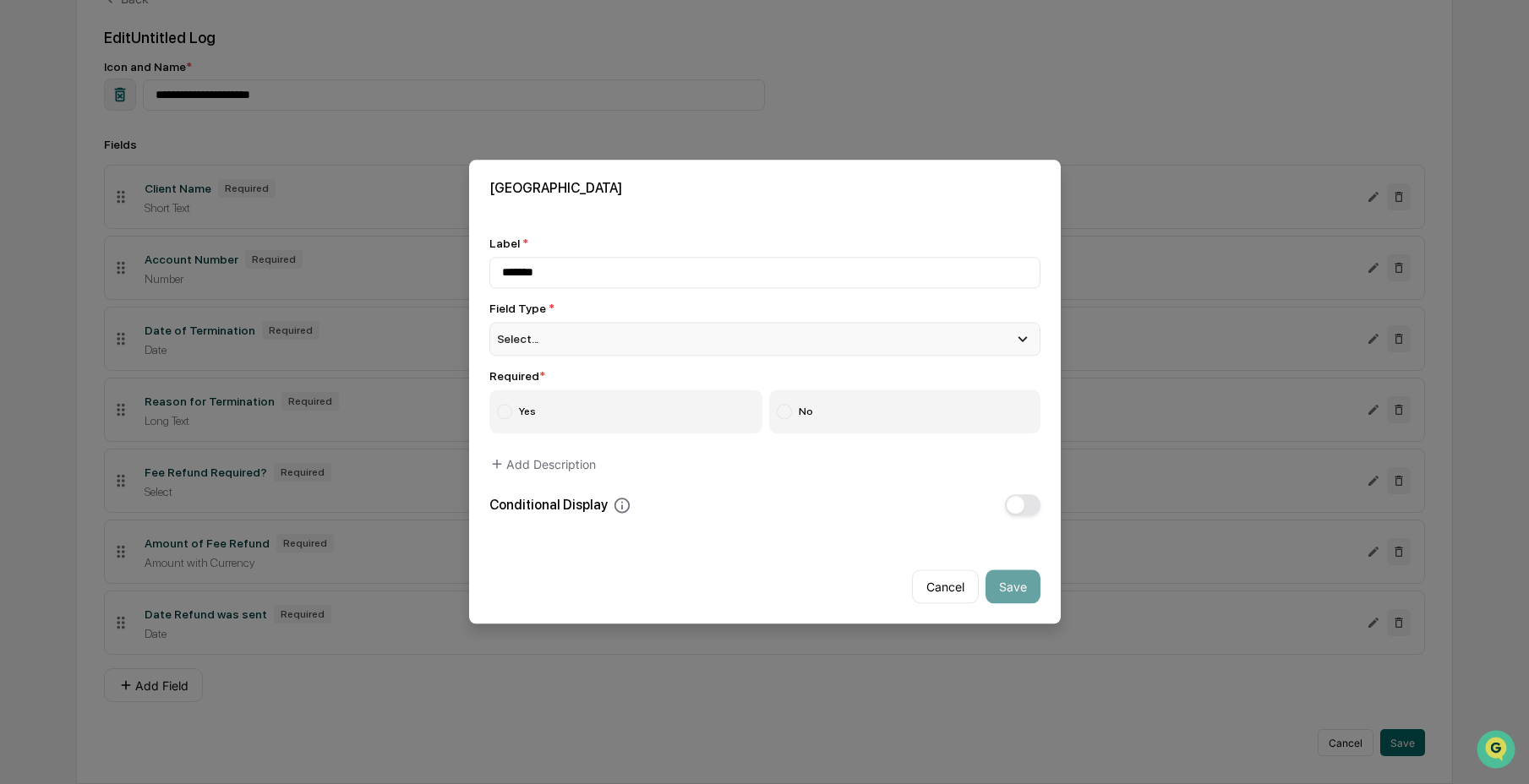
type input "*******"
click at [670, 330] on div "Select..." at bounding box center [764, 339] width 551 height 34
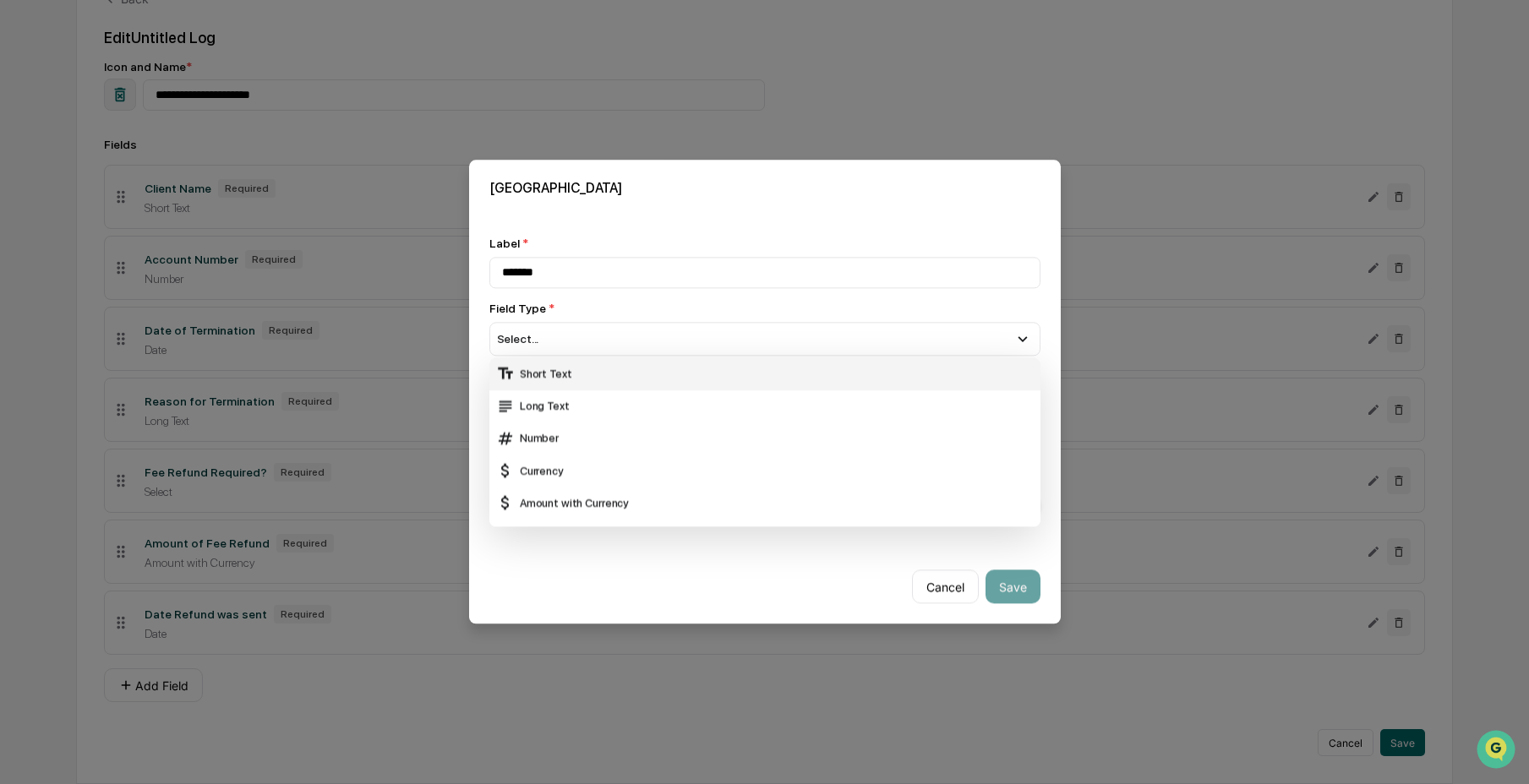
click at [640, 380] on div "Short Text" at bounding box center [764, 375] width 551 height 32
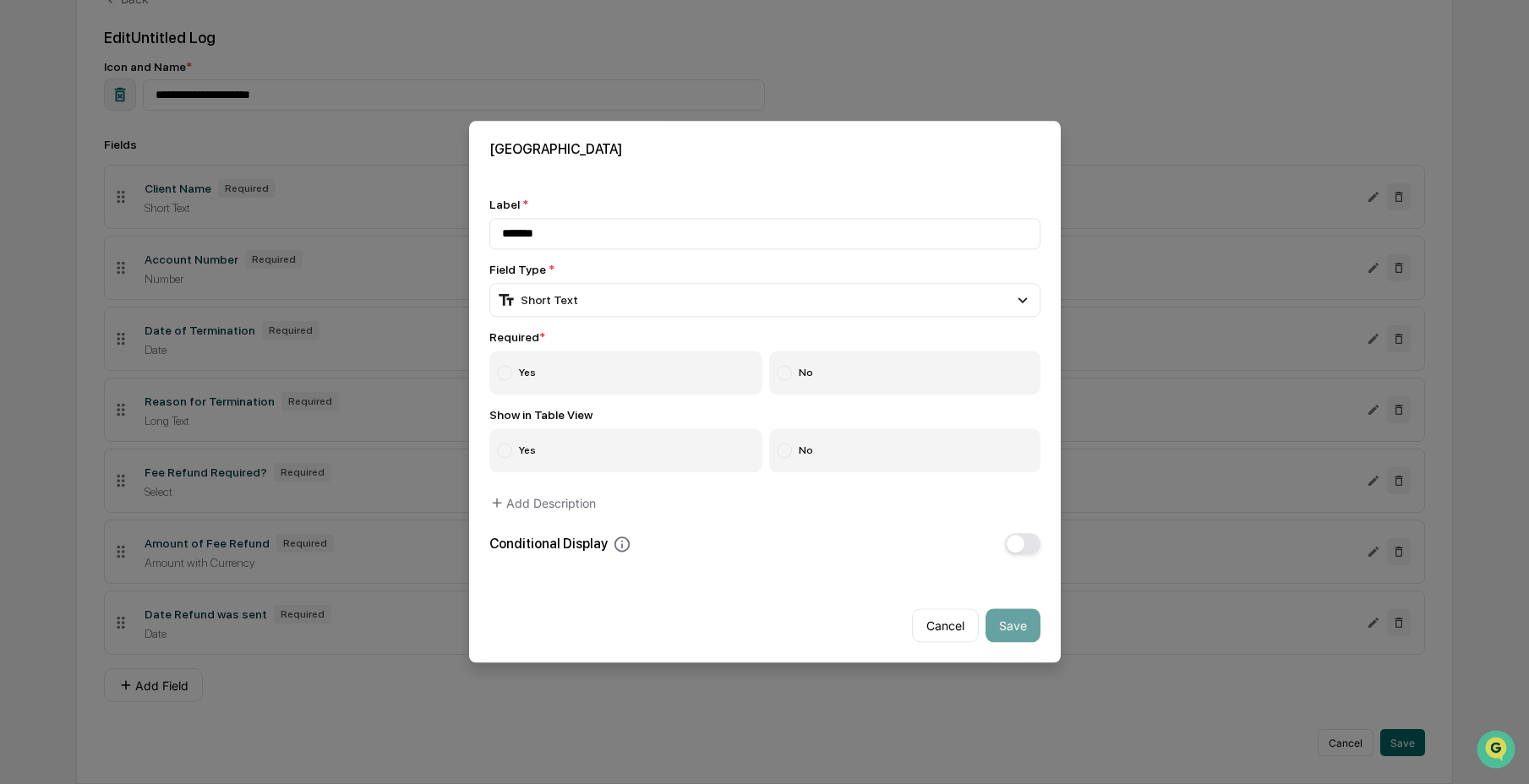
drag, startPoint x: 633, startPoint y: 382, endPoint x: 692, endPoint y: 390, distance: 59.5
click at [635, 382] on label "Yes" at bounding box center [627, 373] width 274 height 44
click at [831, 457] on label "No" at bounding box center [904, 451] width 271 height 44
click at [1024, 625] on button "Save" at bounding box center [1014, 626] width 55 height 34
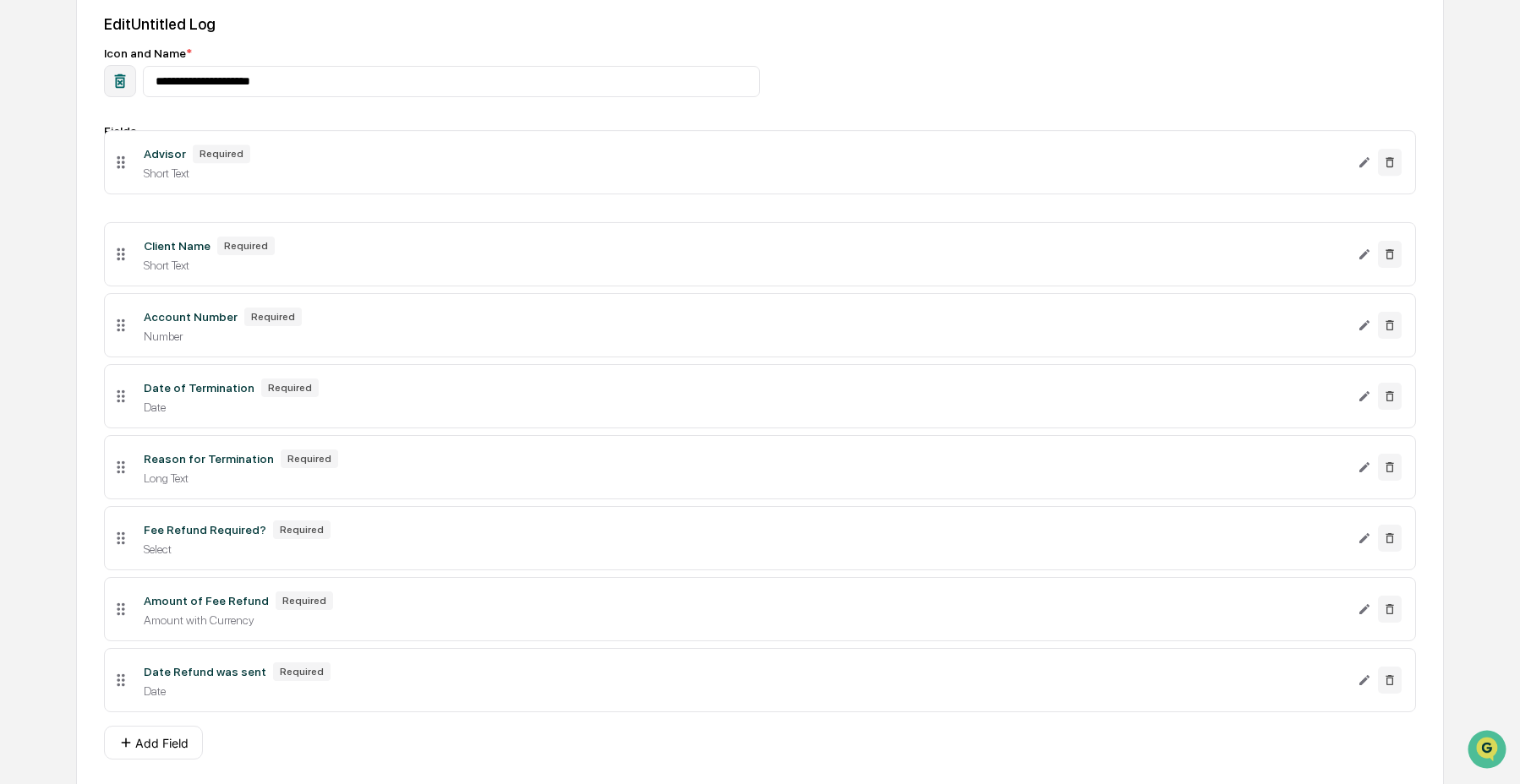
drag, startPoint x: 126, startPoint y: 683, endPoint x: 182, endPoint y: 160, distance: 526.0
click at [182, 160] on li "Advisor Required Short Text" at bounding box center [760, 162] width 1312 height 64
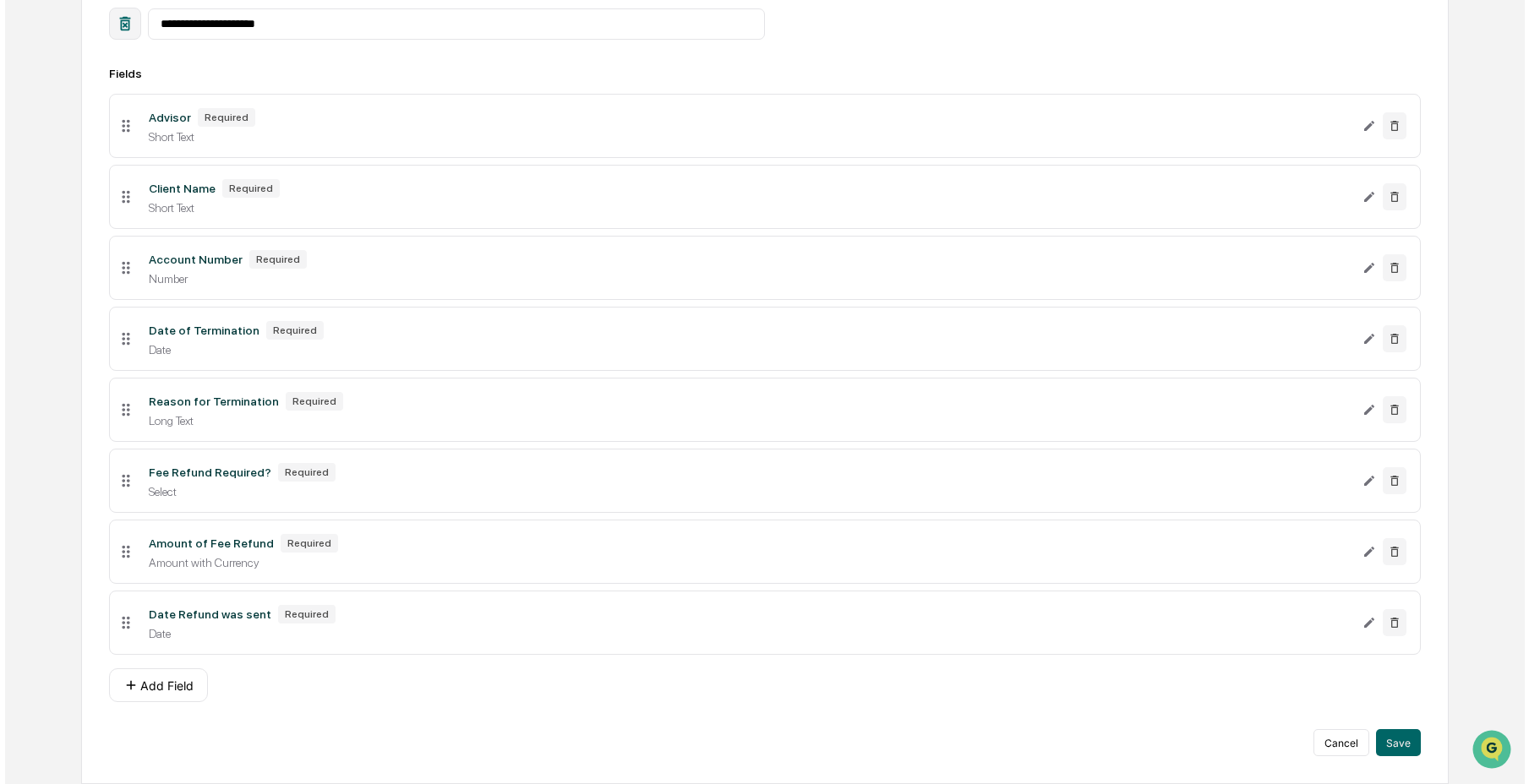
scroll to position [296, 0]
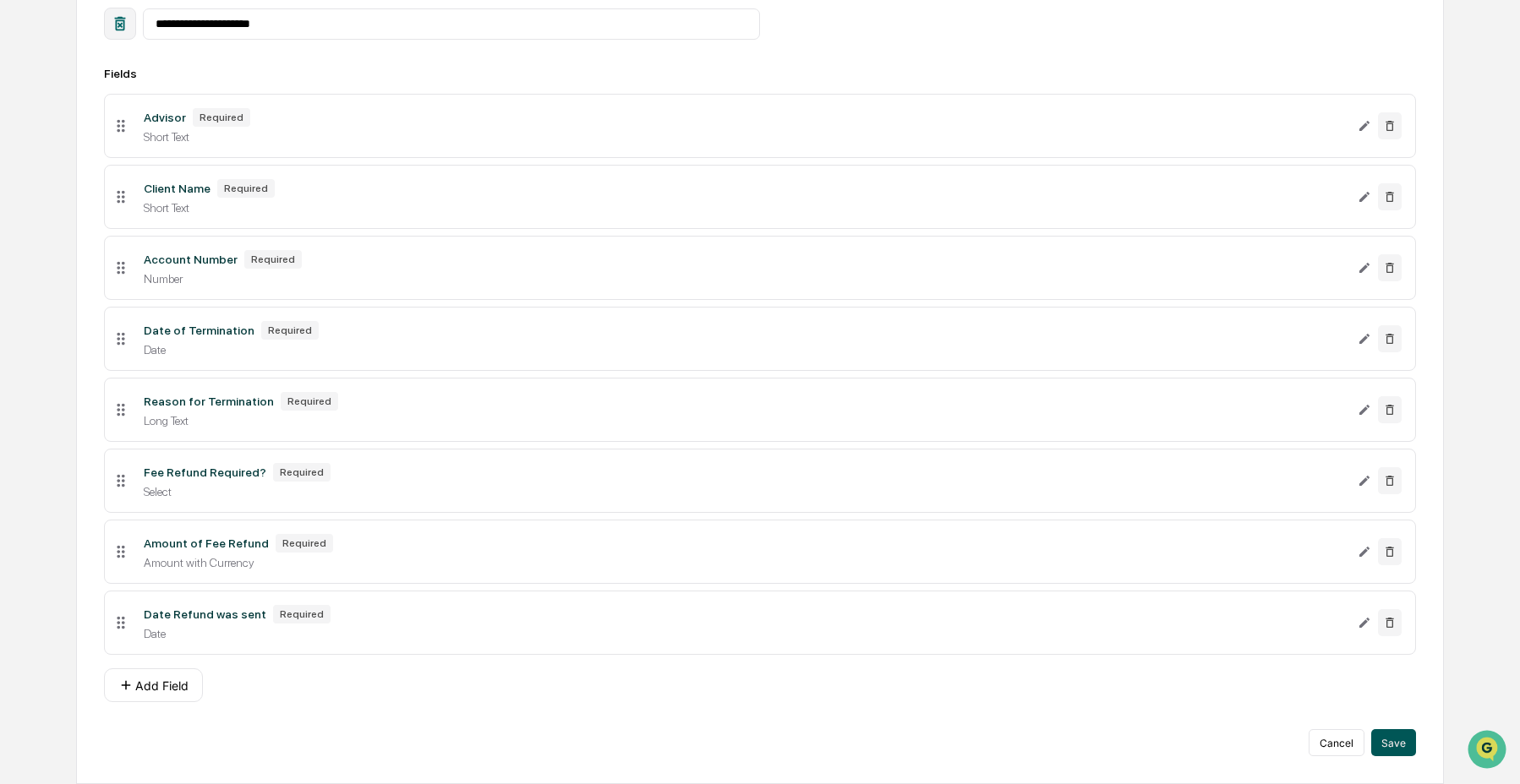
click at [1389, 754] on button "Save" at bounding box center [1394, 743] width 44 height 27
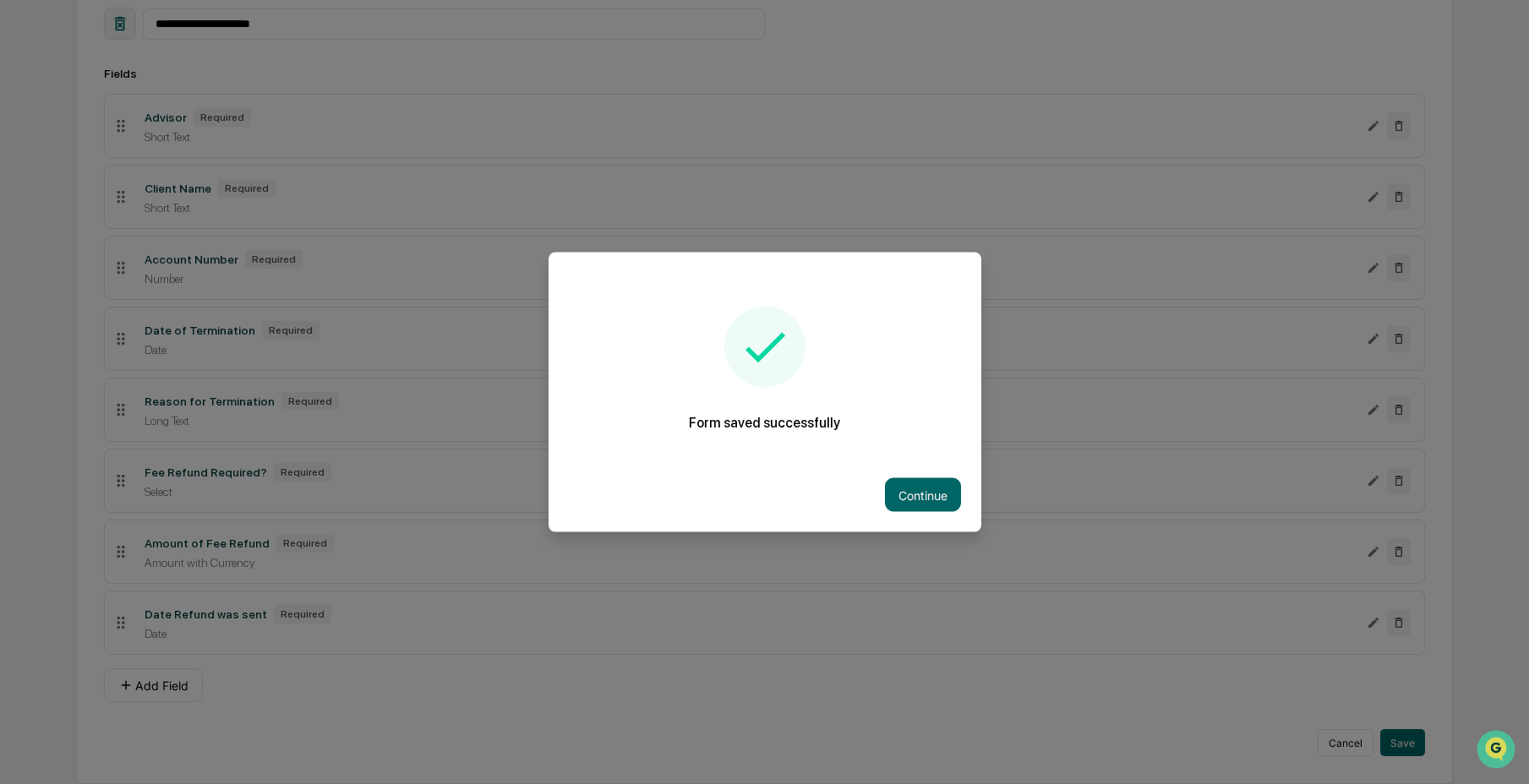
click at [963, 488] on div "Continue" at bounding box center [764, 496] width 433 height 75
click at [925, 489] on button "Continue" at bounding box center [923, 496] width 76 height 34
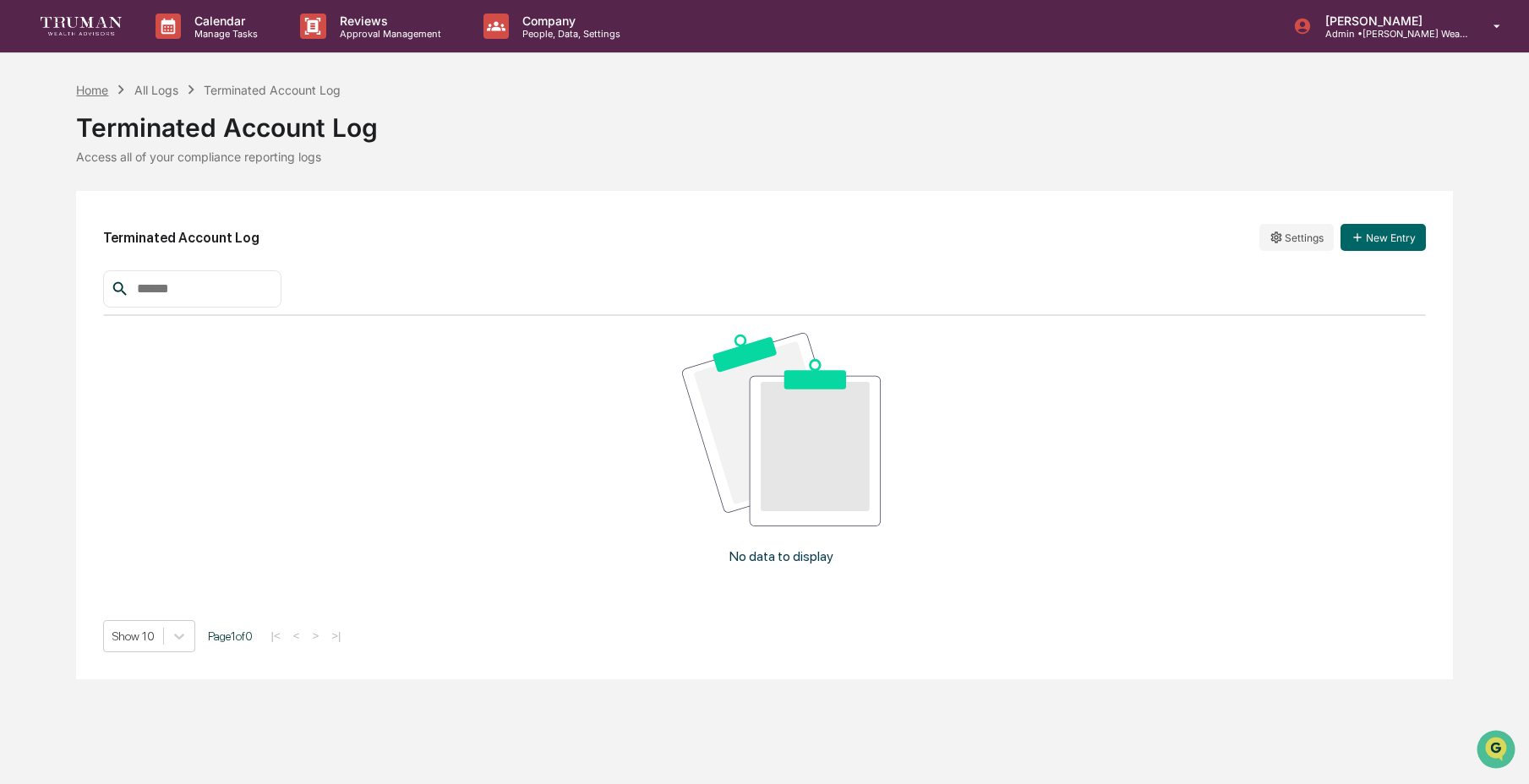
click at [85, 86] on div "Home" at bounding box center [92, 90] width 32 height 14
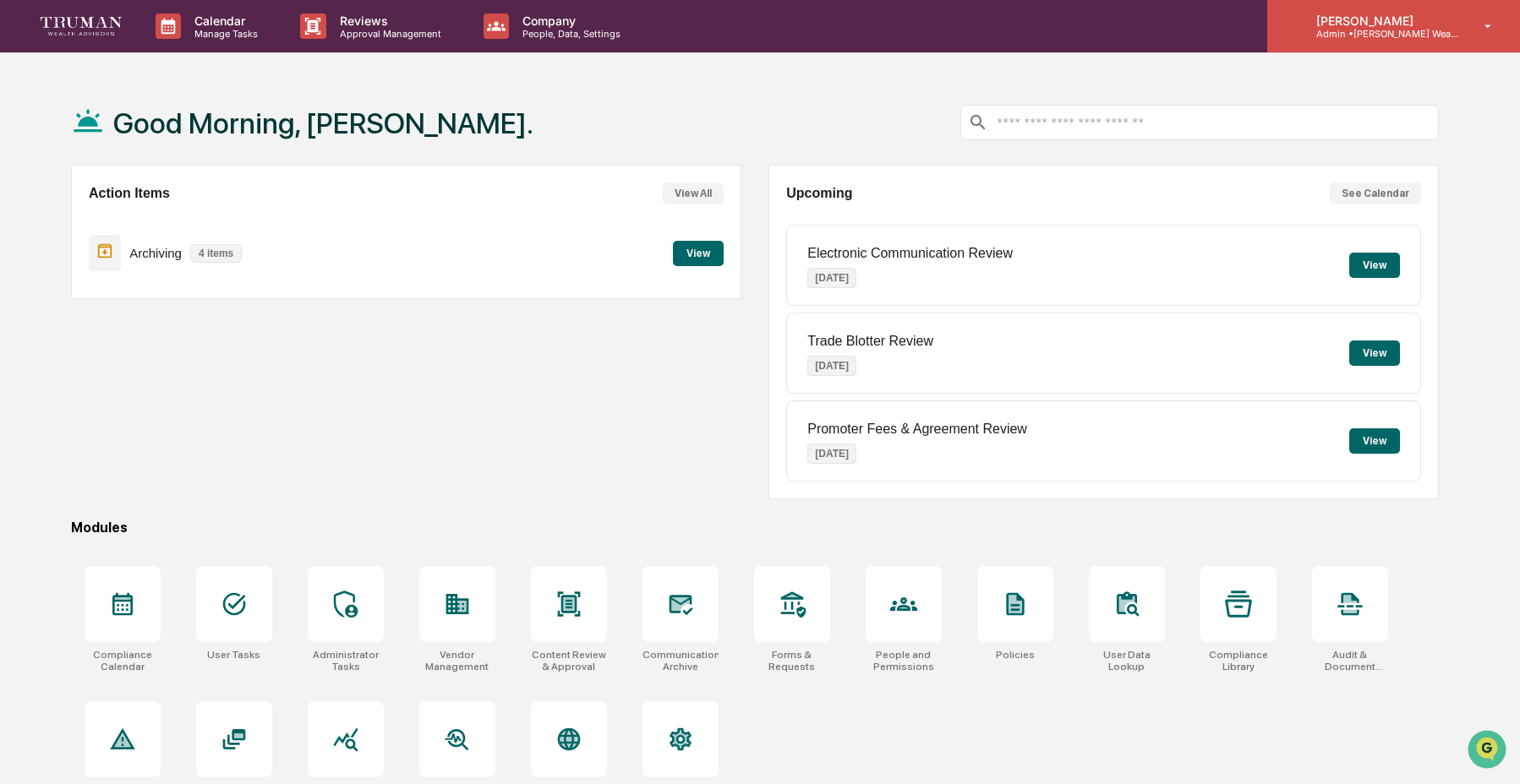
click at [1415, 15] on p "[PERSON_NAME]" at bounding box center [1381, 20] width 158 height 14
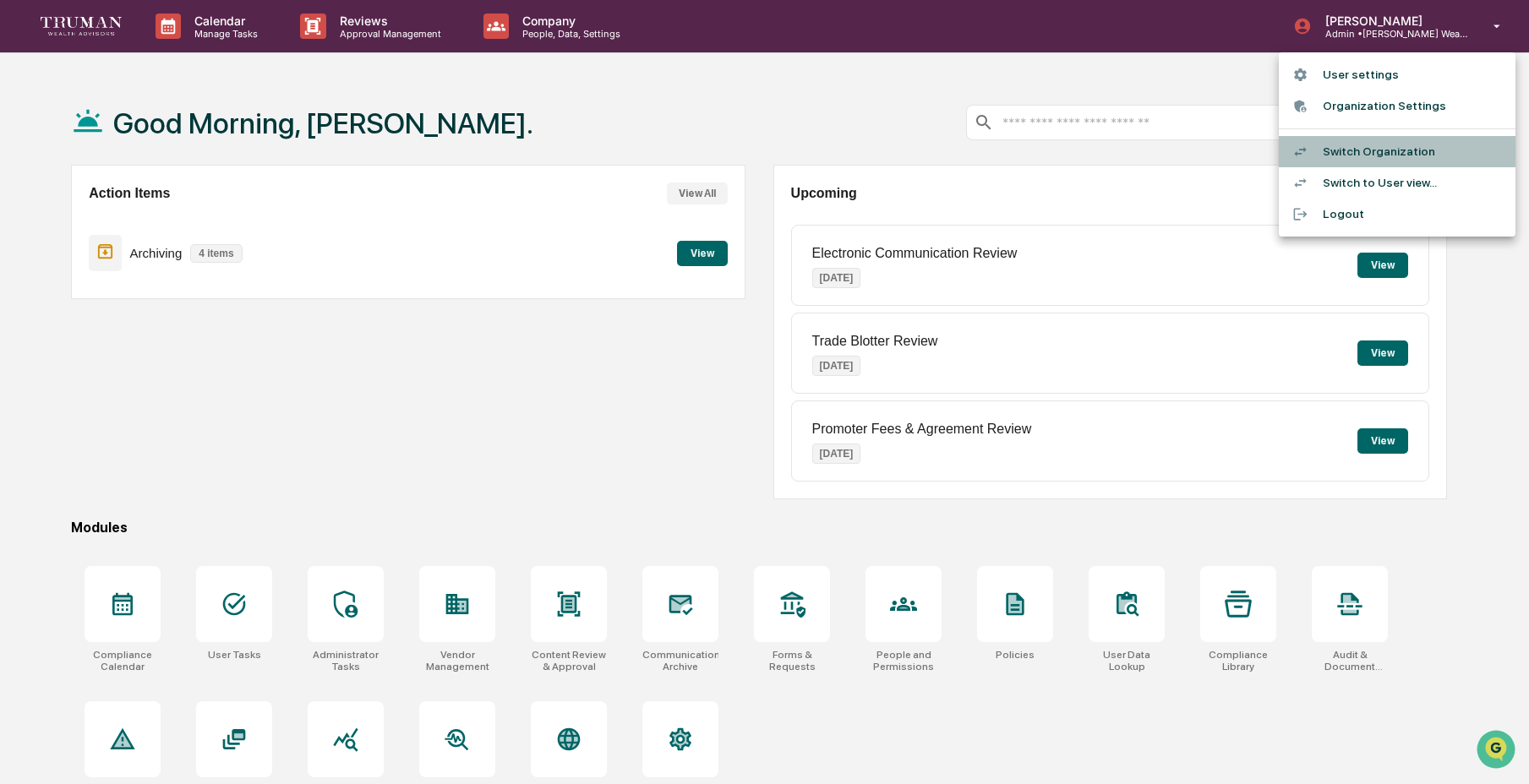
click at [1363, 157] on li "Switch Organization" at bounding box center [1397, 151] width 237 height 31
